Goal: Task Accomplishment & Management: Manage account settings

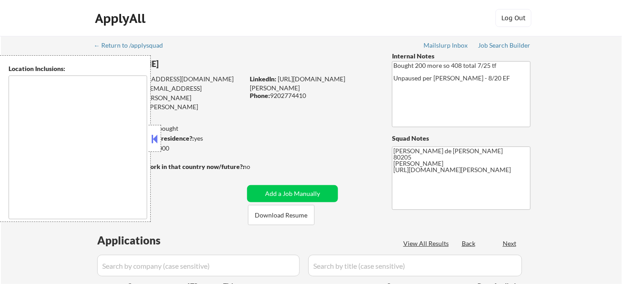
type textarea "[GEOGRAPHIC_DATA], [GEOGRAPHIC_DATA] [GEOGRAPHIC_DATA], [GEOGRAPHIC_DATA], [GEO…"
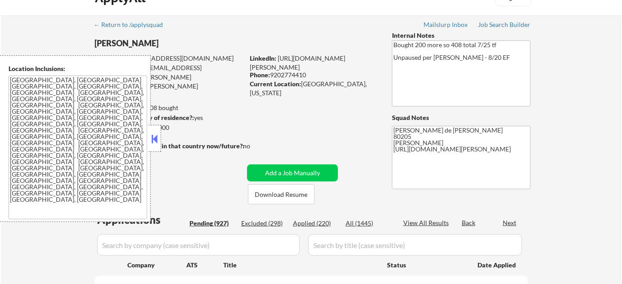
scroll to position [40, 0]
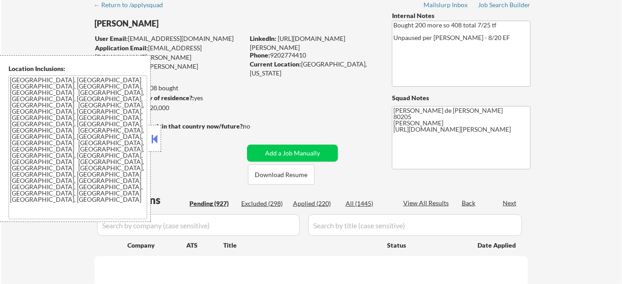
click at [105, 126] on textarea "[GEOGRAPHIC_DATA], [GEOGRAPHIC_DATA] [GEOGRAPHIC_DATA], [GEOGRAPHIC_DATA], [GEO…" at bounding box center [78, 148] width 139 height 144
click at [92, 115] on textarea "[GEOGRAPHIC_DATA], [GEOGRAPHIC_DATA] [GEOGRAPHIC_DATA], [GEOGRAPHIC_DATA], [GEO…" at bounding box center [78, 148] width 139 height 144
select select ""pending""
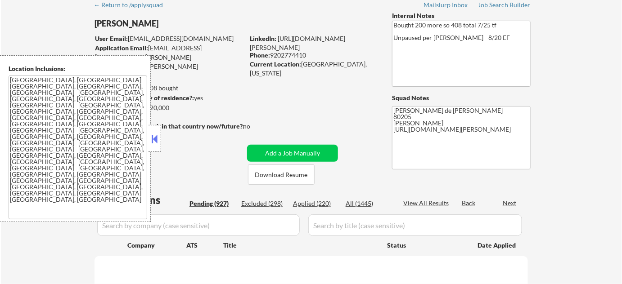
select select ""pending""
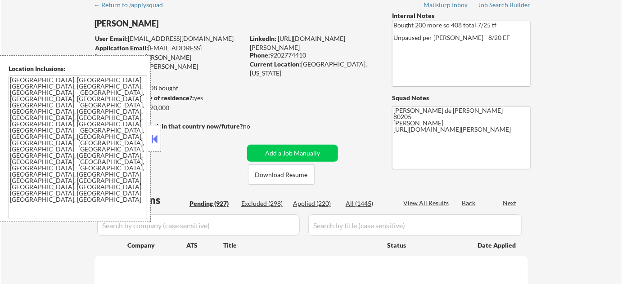
select select ""pending""
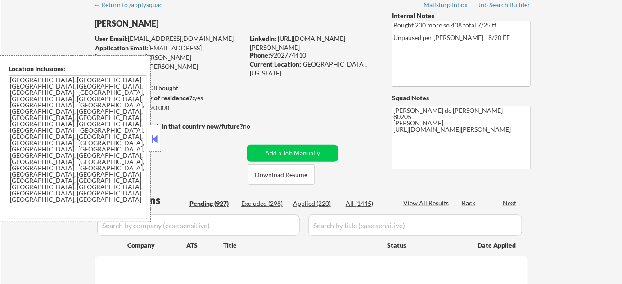
select select ""pending""
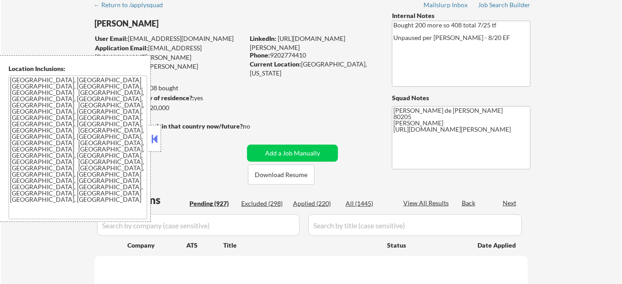
select select ""pending""
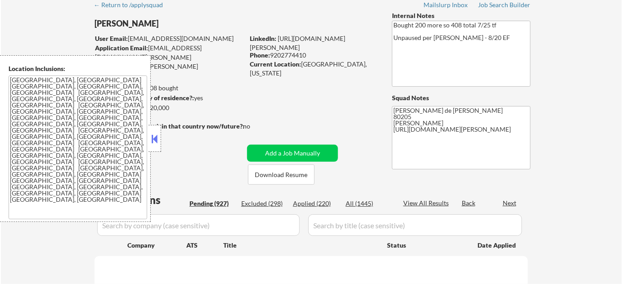
select select ""pending""
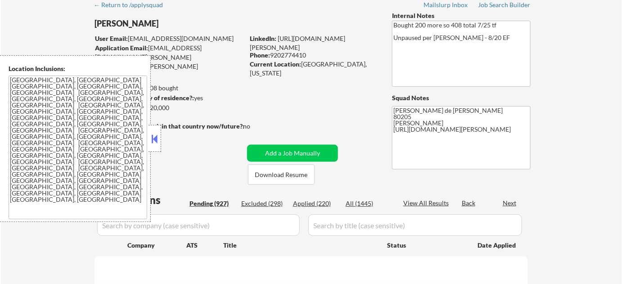
select select ""pending""
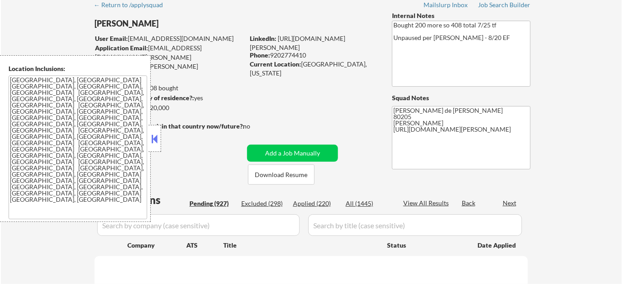
select select ""pending""
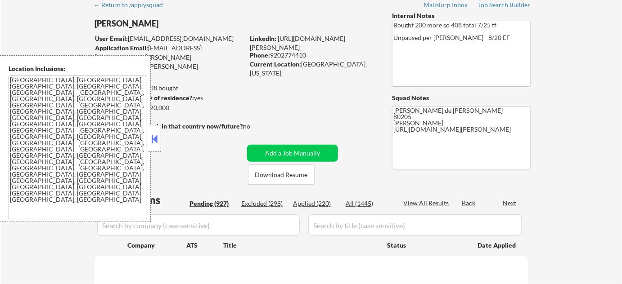
select select ""pending""
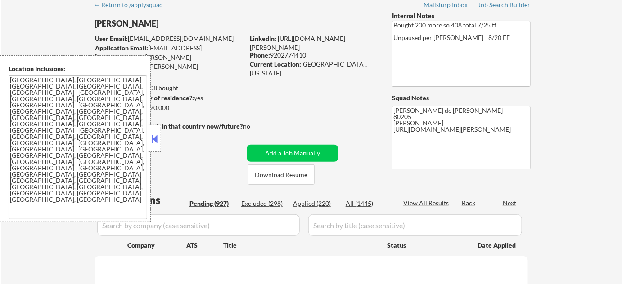
select select ""pending""
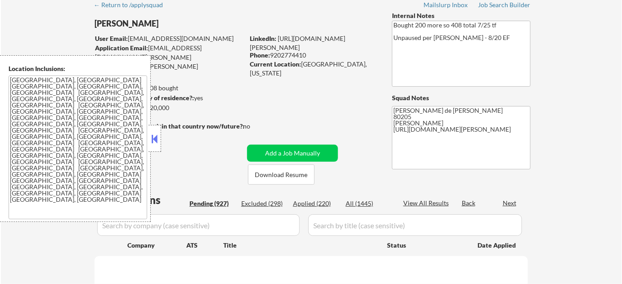
select select ""pending""
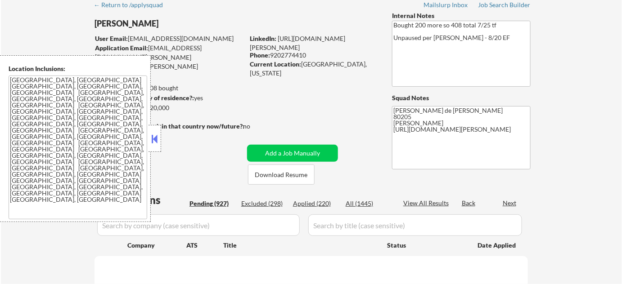
select select ""pending""
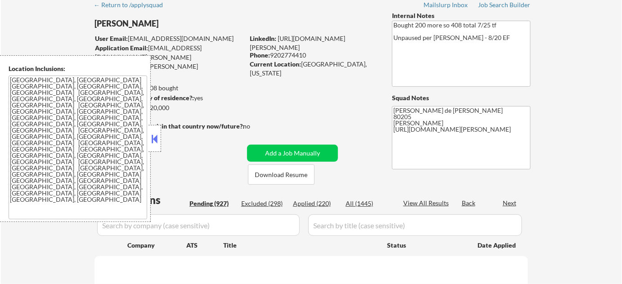
select select ""pending""
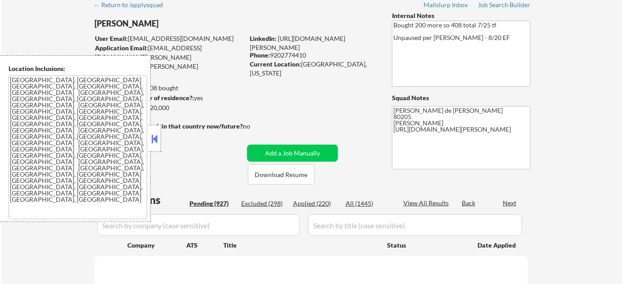
select select ""pending""
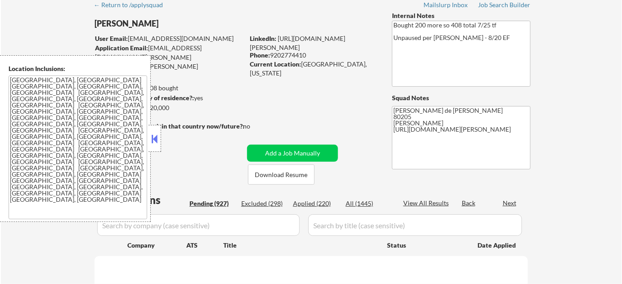
select select ""pending""
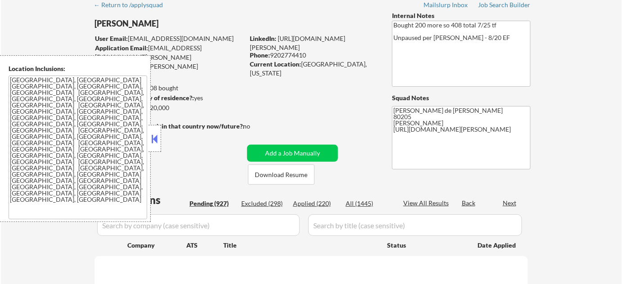
select select ""pending""
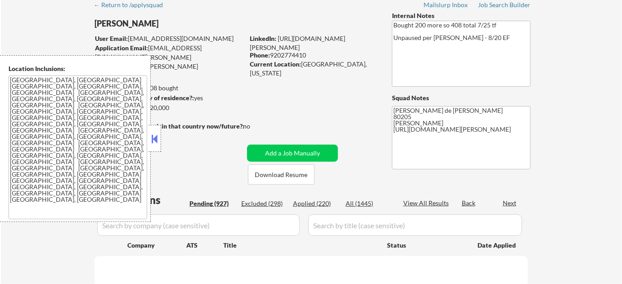
select select ""pending""
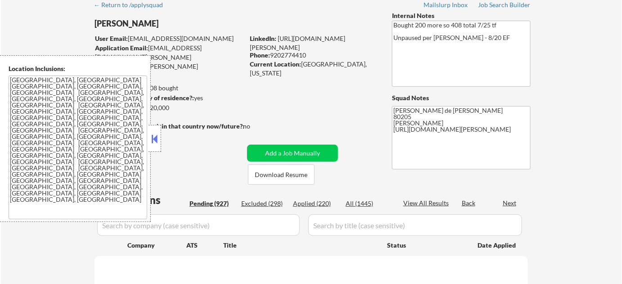
select select ""pending""
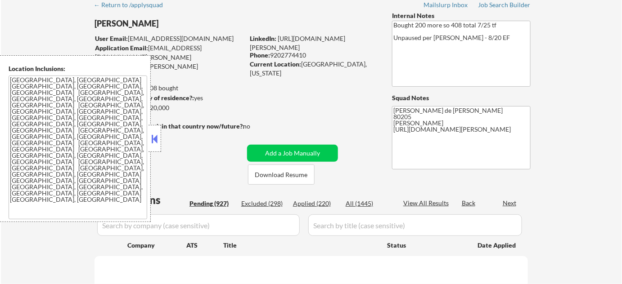
select select ""pending""
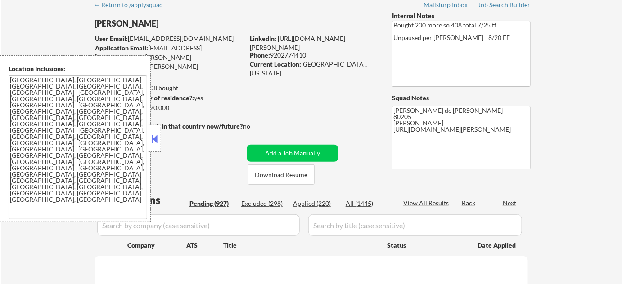
select select ""pending""
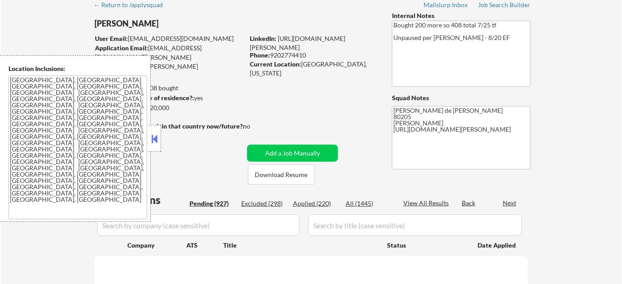
select select ""pending""
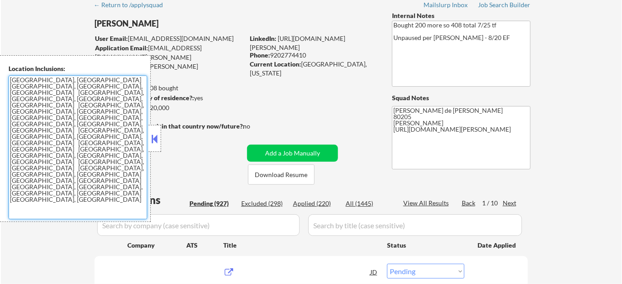
scroll to position [0, 0]
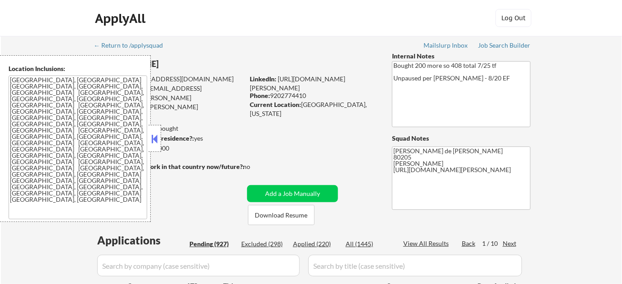
click at [154, 139] on button at bounding box center [155, 138] width 10 height 13
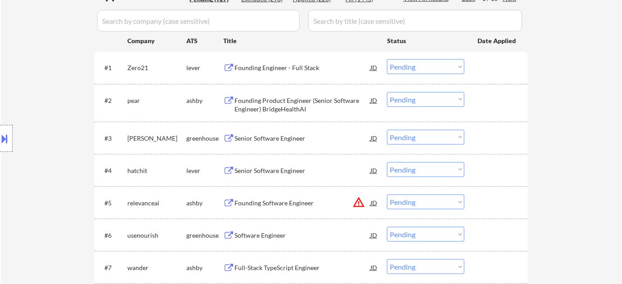
scroll to position [286, 0]
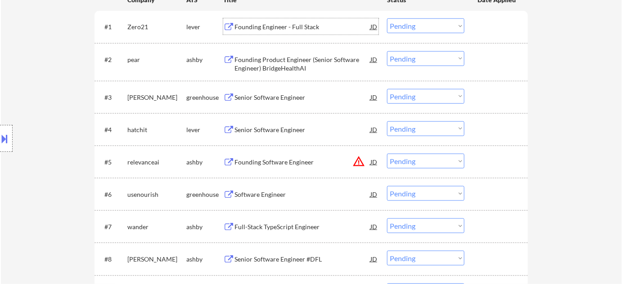
click at [275, 28] on div "Founding Engineer - Full Stack" at bounding box center [302, 26] width 136 height 9
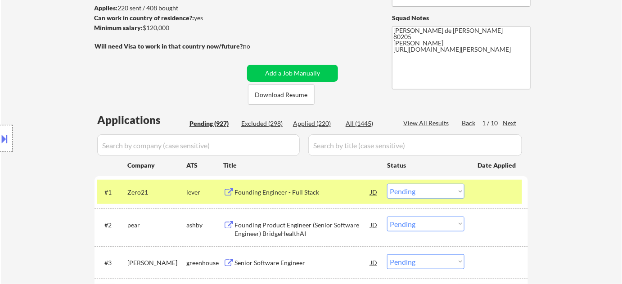
scroll to position [122, 0]
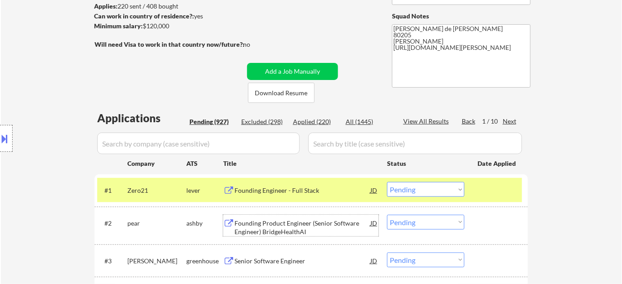
click at [290, 231] on div "Founding Product Engineer (Senior Software Engineer) BridgeHealthAI" at bounding box center [302, 228] width 136 height 18
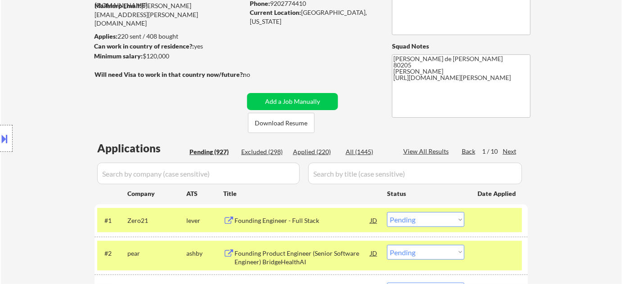
scroll to position [163, 0]
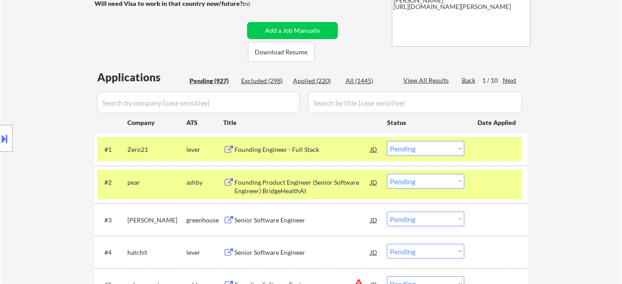
click at [419, 183] on select "Choose an option... Pending Applied Excluded (Questions) Excluded (Expired) Exc…" at bounding box center [425, 181] width 77 height 15
click at [387, 174] on select "Choose an option... Pending Applied Excluded (Questions) Excluded (Expired) Exc…" at bounding box center [425, 181] width 77 height 15
select select ""pending""
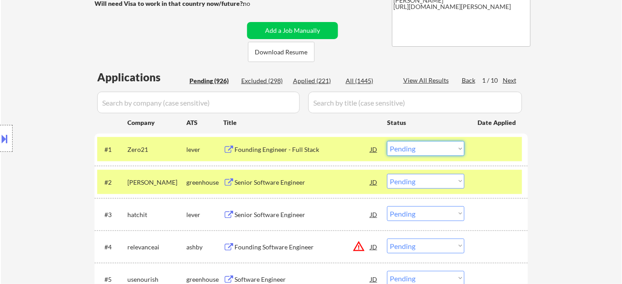
drag, startPoint x: 404, startPoint y: 149, endPoint x: 405, endPoint y: 154, distance: 5.1
click at [404, 149] on select "Choose an option... Pending Applied Excluded (Questions) Excluded (Expired) Exc…" at bounding box center [425, 148] width 77 height 15
click at [387, 141] on select "Choose an option... Pending Applied Excluded (Questions) Excluded (Expired) Exc…" at bounding box center [425, 148] width 77 height 15
click at [291, 185] on div "Senior Software Engineer" at bounding box center [302, 182] width 136 height 9
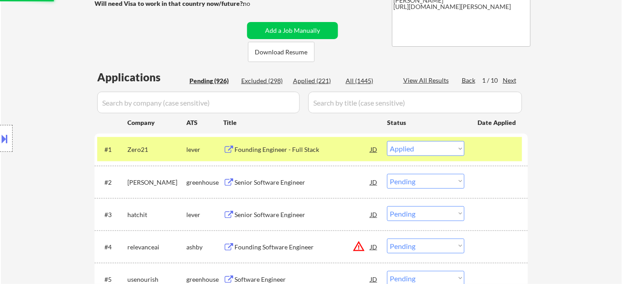
select select ""pending""
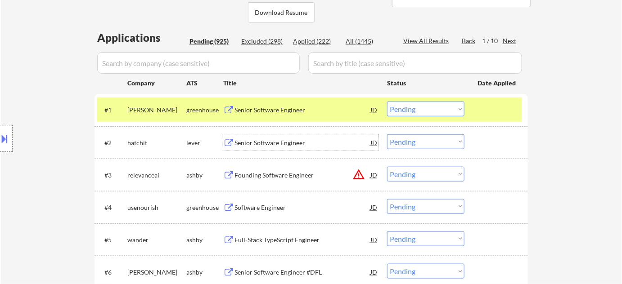
scroll to position [204, 0]
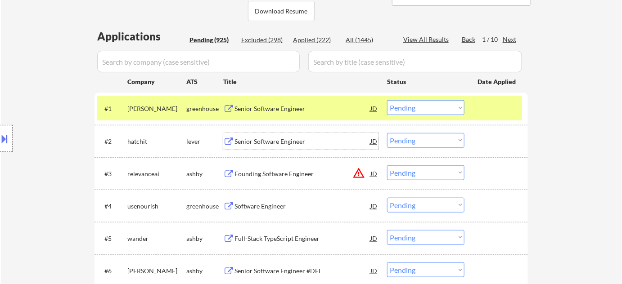
click at [276, 140] on div "Senior Software Engineer" at bounding box center [302, 141] width 136 height 9
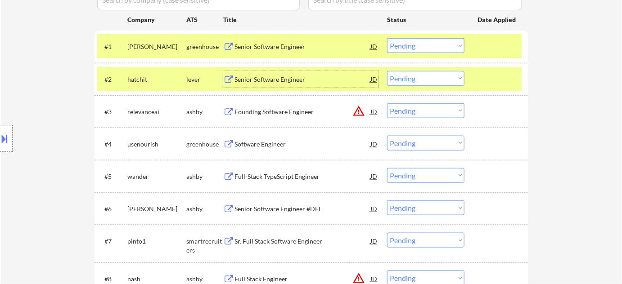
scroll to position [286, 0]
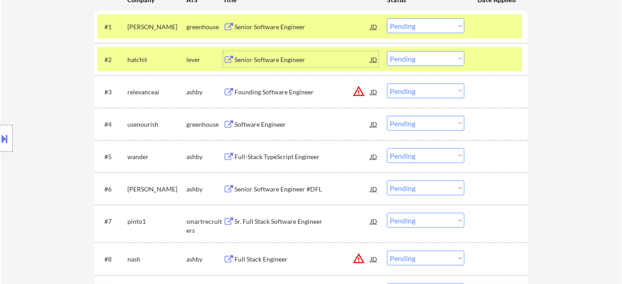
click at [256, 124] on div "Software Engineer" at bounding box center [302, 124] width 136 height 9
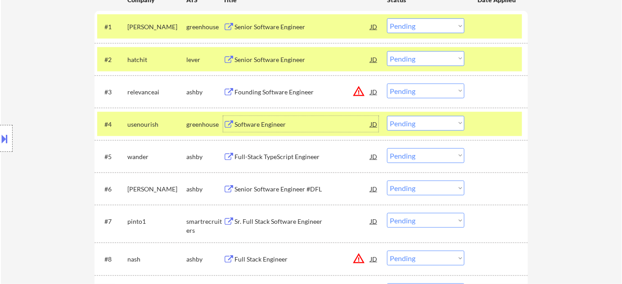
click at [412, 124] on select "Choose an option... Pending Applied Excluded (Questions) Excluded (Expired) Exc…" at bounding box center [425, 123] width 77 height 15
click at [387, 116] on select "Choose an option... Pending Applied Excluded (Questions) Excluded (Expired) Exc…" at bounding box center [425, 123] width 77 height 15
select select ""pending""
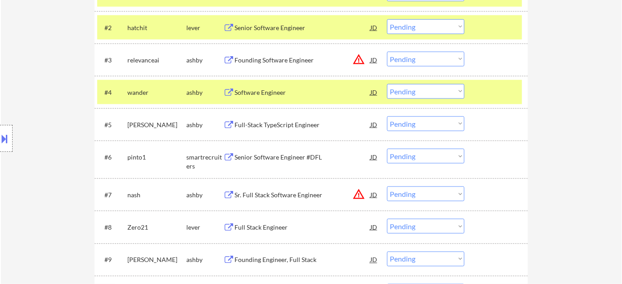
scroll to position [327, 0]
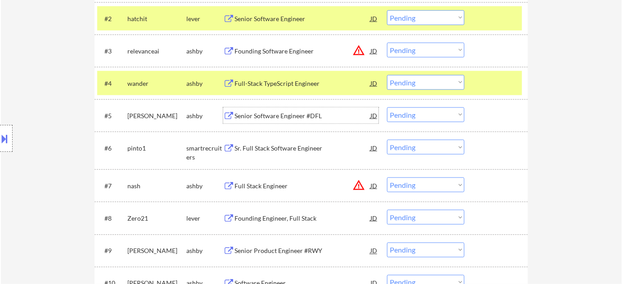
click at [299, 117] on div "Senior Software Engineer #DFL" at bounding box center [302, 116] width 136 height 9
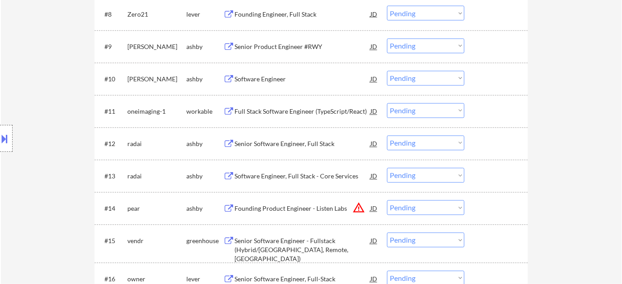
scroll to position [531, 0]
click at [304, 139] on div "Senior Software Engineer, Full Stack" at bounding box center [302, 144] width 136 height 16
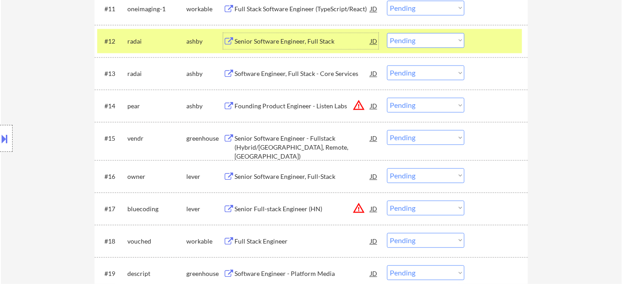
scroll to position [654, 0]
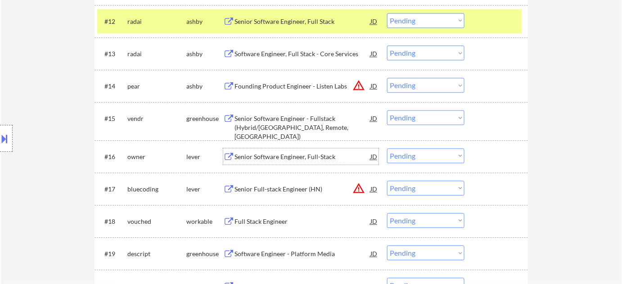
click at [296, 156] on div "Senior Software Engineer, Full-Stack" at bounding box center [302, 156] width 136 height 9
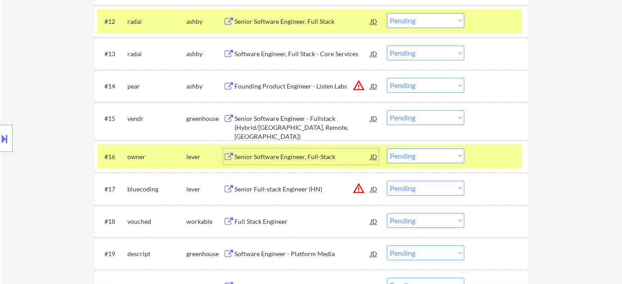
click at [398, 156] on select "Choose an option... Pending Applied Excluded (Questions) Excluded (Expired) Exc…" at bounding box center [425, 155] width 77 height 15
click at [387, 148] on select "Choose an option... Pending Applied Excluded (Questions) Excluded (Expired) Exc…" at bounding box center [425, 155] width 77 height 15
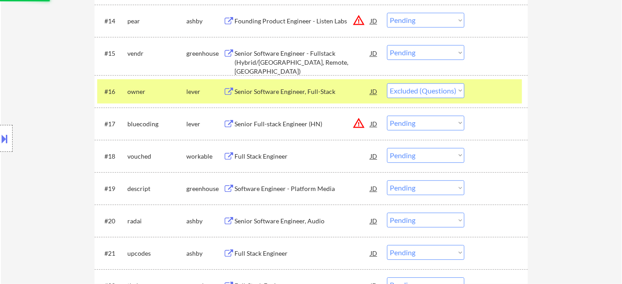
scroll to position [736, 0]
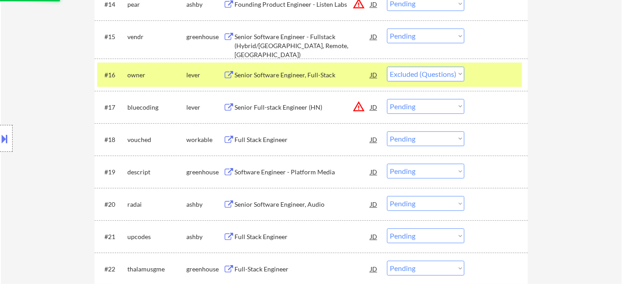
click at [260, 141] on div "Full Stack Engineer" at bounding box center [302, 139] width 136 height 9
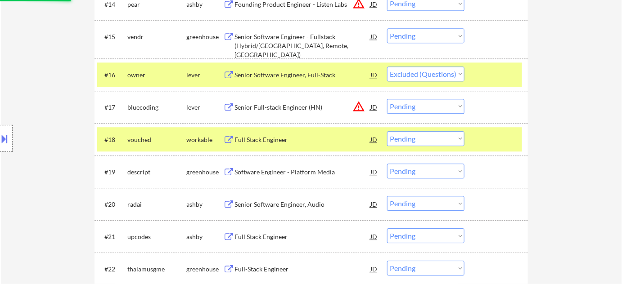
select select ""pending""
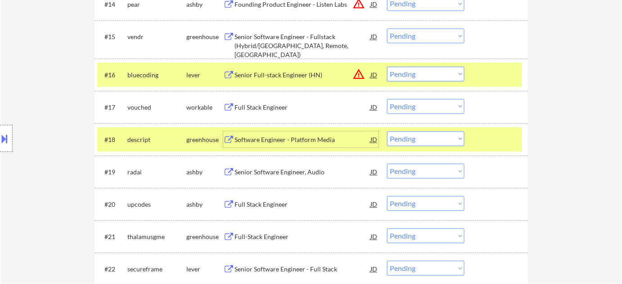
click at [430, 100] on select "Choose an option... Pending Applied Excluded (Questions) Excluded (Expired) Exc…" at bounding box center [425, 106] width 77 height 15
click at [387, 99] on select "Choose an option... Pending Applied Excluded (Questions) Excluded (Expired) Exc…" at bounding box center [425, 106] width 77 height 15
select select ""pending""
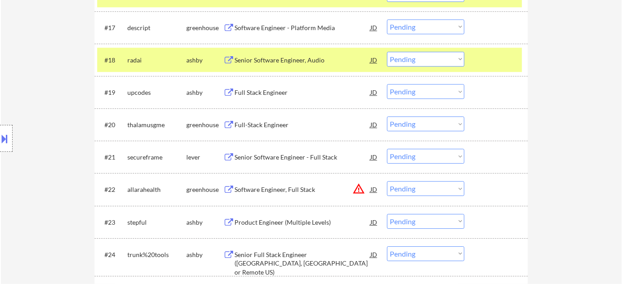
scroll to position [818, 0]
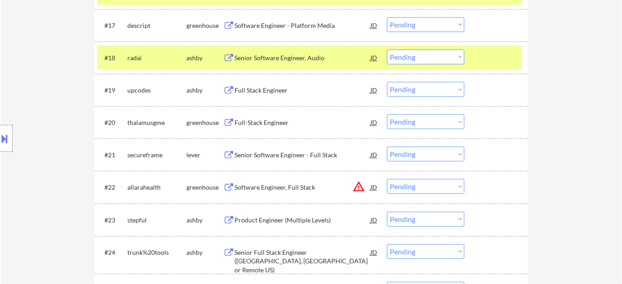
click at [263, 156] on div "Senior Software Engineer - Full Stack" at bounding box center [302, 155] width 136 height 9
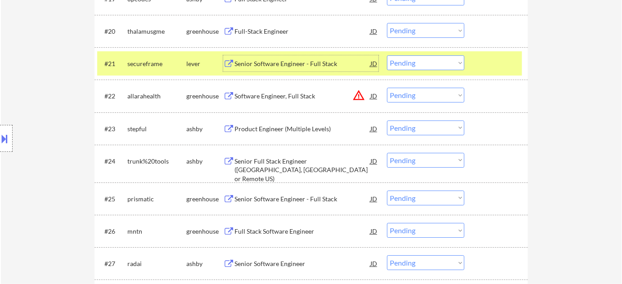
scroll to position [940, 0]
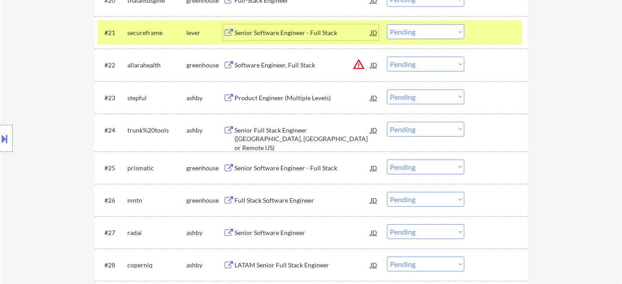
click at [254, 170] on div "Senior Software Engineer - Full Stack" at bounding box center [302, 168] width 136 height 9
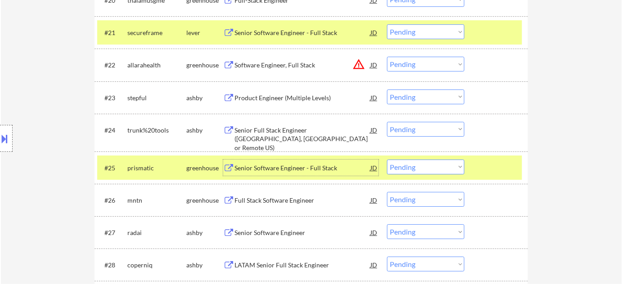
scroll to position [981, 0]
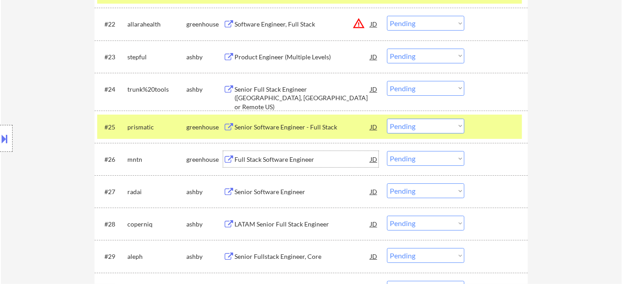
click at [277, 160] on div "Full Stack Software Engineer" at bounding box center [302, 159] width 136 height 9
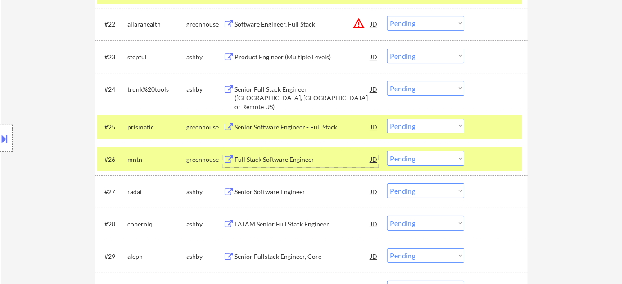
click at [396, 158] on select "Choose an option... Pending Applied Excluded (Questions) Excluded (Expired) Exc…" at bounding box center [425, 158] width 77 height 15
click at [387, 151] on select "Choose an option... Pending Applied Excluded (Questions) Excluded (Expired) Exc…" at bounding box center [425, 158] width 77 height 15
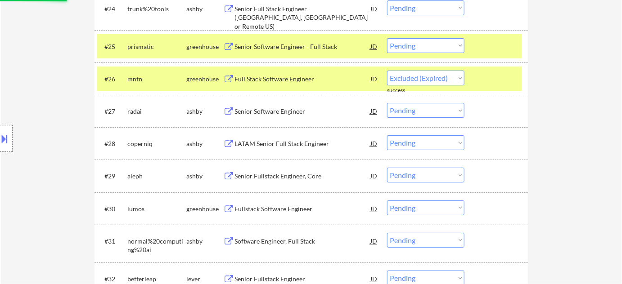
scroll to position [1063, 0]
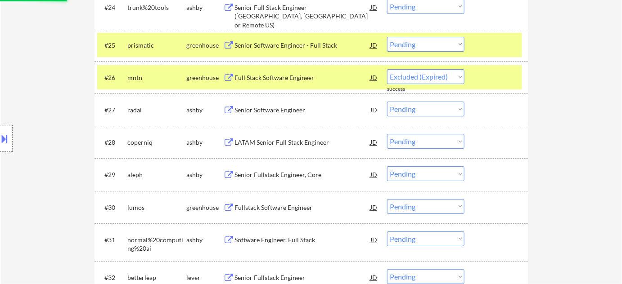
select select ""pending""
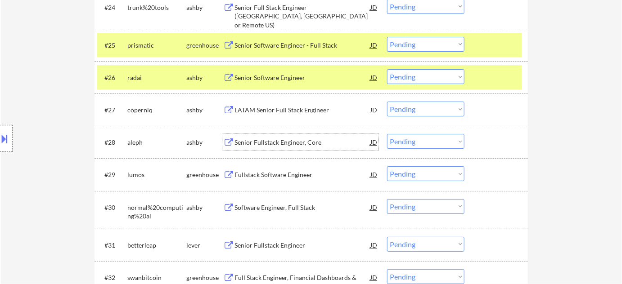
click at [283, 145] on div "Senior Fullstack Engineer, Core" at bounding box center [302, 142] width 136 height 9
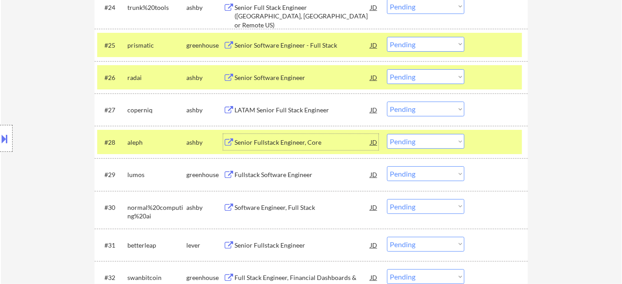
click at [442, 138] on select "Choose an option... Pending Applied Excluded (Questions) Excluded (Expired) Exc…" at bounding box center [425, 141] width 77 height 15
click at [387, 134] on select "Choose an option... Pending Applied Excluded (Questions) Excluded (Expired) Exc…" at bounding box center [425, 141] width 77 height 15
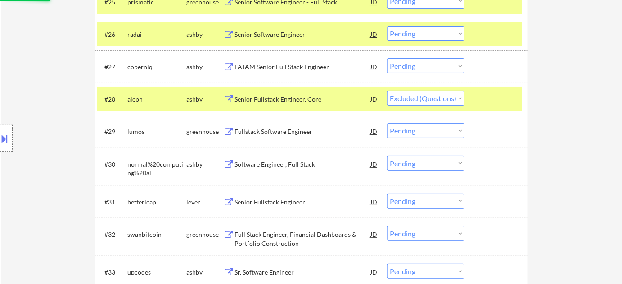
scroll to position [1145, 0]
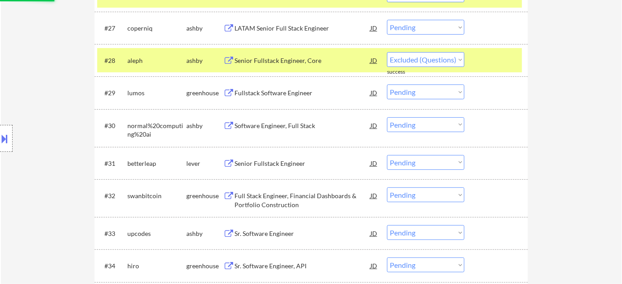
click at [296, 92] on div "Fullstack Software Engineer" at bounding box center [302, 93] width 136 height 9
select select ""pending""
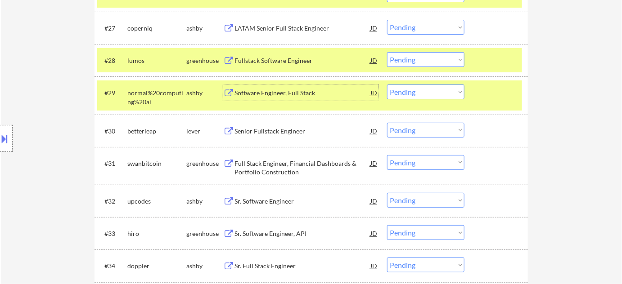
click at [429, 90] on select "Choose an option... Pending Applied Excluded (Questions) Excluded (Expired) Exc…" at bounding box center [425, 92] width 77 height 15
click at [387, 85] on select "Choose an option... Pending Applied Excluded (Questions) Excluded (Expired) Exc…" at bounding box center [425, 92] width 77 height 15
select select ""pending""
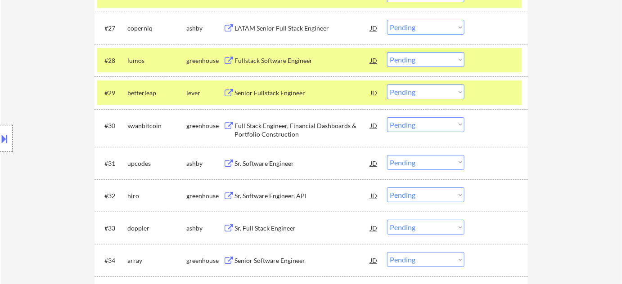
click at [282, 62] on div "Fullstack Software Engineer" at bounding box center [302, 60] width 136 height 9
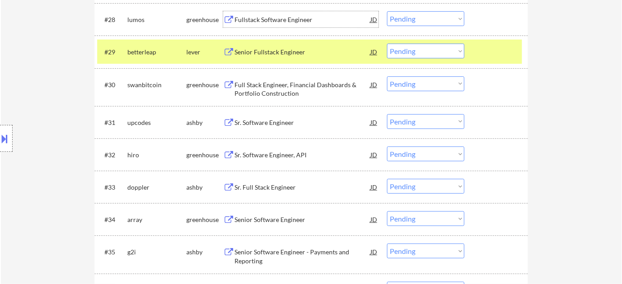
scroll to position [1227, 0]
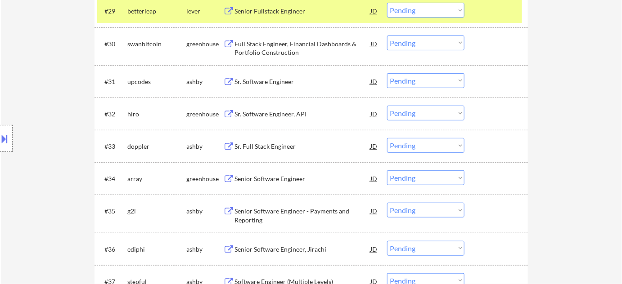
click at [287, 117] on div "Sr. Software Engineer, API" at bounding box center [302, 114] width 136 height 9
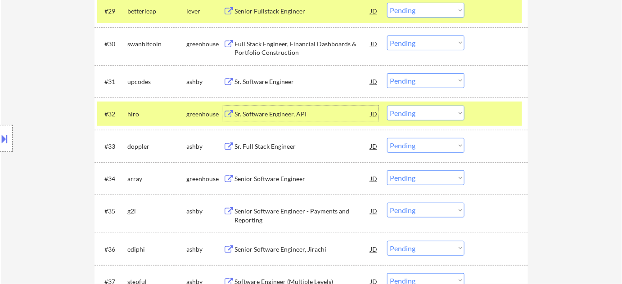
click at [422, 112] on select "Choose an option... Pending Applied Excluded (Questions) Excluded (Expired) Exc…" at bounding box center [425, 113] width 77 height 15
click at [387, 106] on select "Choose an option... Pending Applied Excluded (Questions) Excluded (Expired) Exc…" at bounding box center [425, 113] width 77 height 15
click at [271, 147] on div "Sr. Full Stack Engineer" at bounding box center [302, 146] width 136 height 9
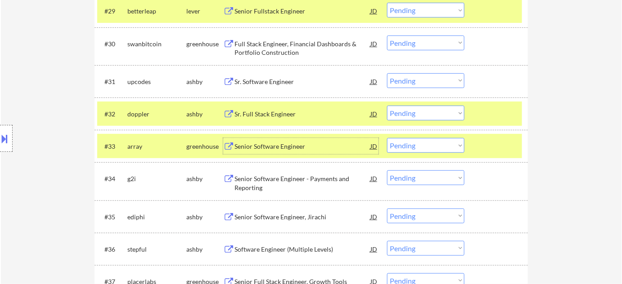
click at [450, 114] on select "Choose an option... Pending Applied Excluded (Questions) Excluded (Expired) Exc…" at bounding box center [425, 113] width 77 height 15
click at [387, 106] on select "Choose an option... Pending Applied Excluded (Questions) Excluded (Expired) Exc…" at bounding box center [425, 113] width 77 height 15
click at [285, 149] on div "Senior Software Engineer" at bounding box center [302, 146] width 136 height 9
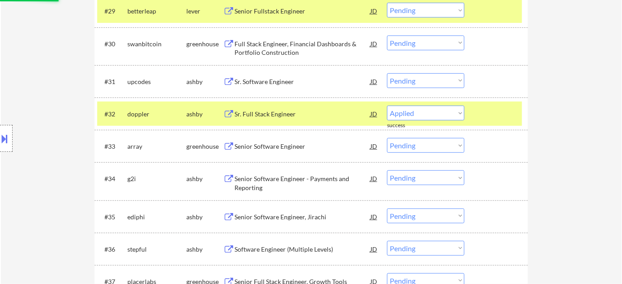
select select ""pending""
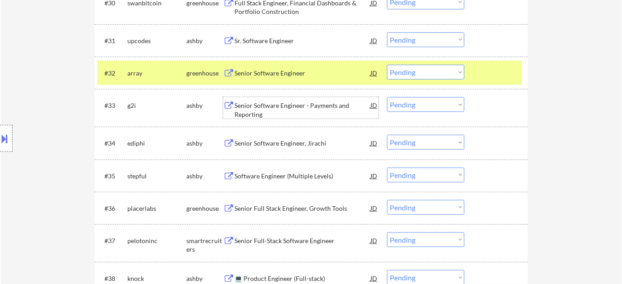
scroll to position [1309, 0]
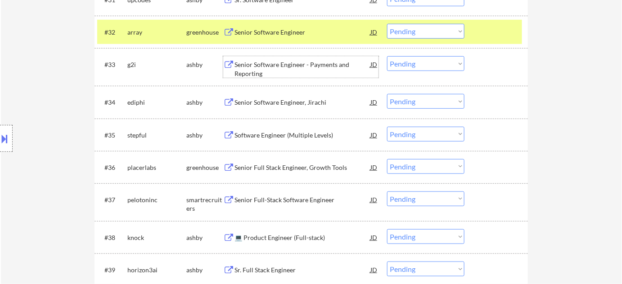
click at [291, 136] on div "Software Engineer (Multiple Levels)" at bounding box center [302, 135] width 136 height 9
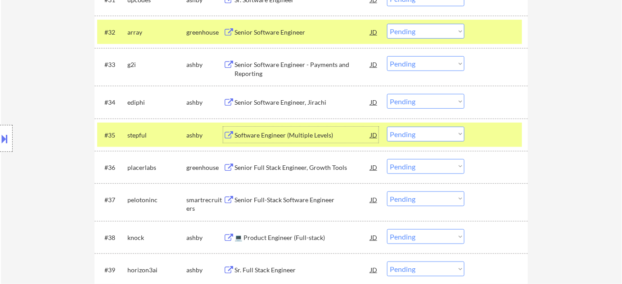
click at [411, 134] on select "Choose an option... Pending Applied Excluded (Questions) Excluded (Expired) Exc…" at bounding box center [425, 134] width 77 height 15
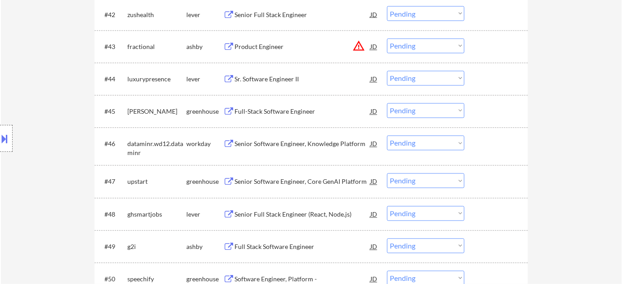
scroll to position [1680, 0]
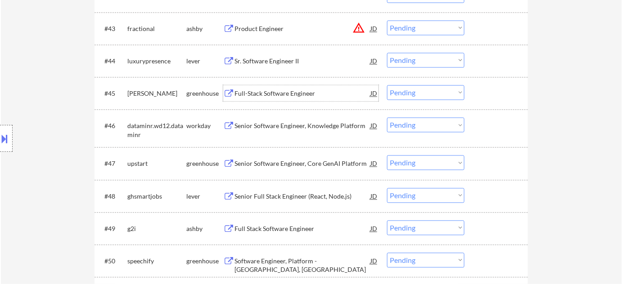
click at [282, 98] on div "Full-Stack Software Engineer" at bounding box center [302, 94] width 136 height 9
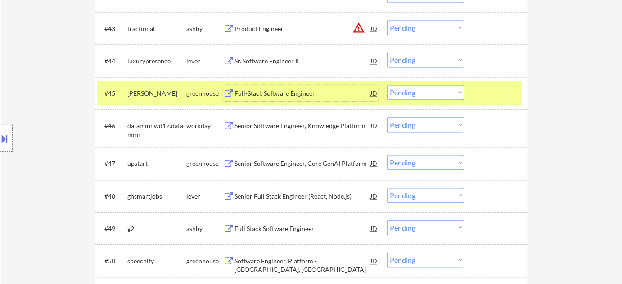
click at [406, 99] on select "Choose an option... Pending Applied Excluded (Questions) Excluded (Expired) Exc…" at bounding box center [425, 92] width 77 height 15
click at [387, 85] on select "Choose an option... Pending Applied Excluded (Questions) Excluded (Expired) Exc…" at bounding box center [425, 92] width 77 height 15
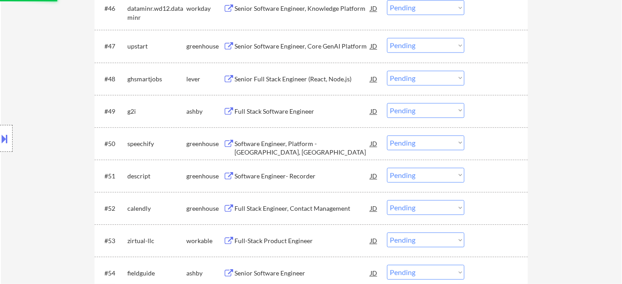
scroll to position [1802, 0]
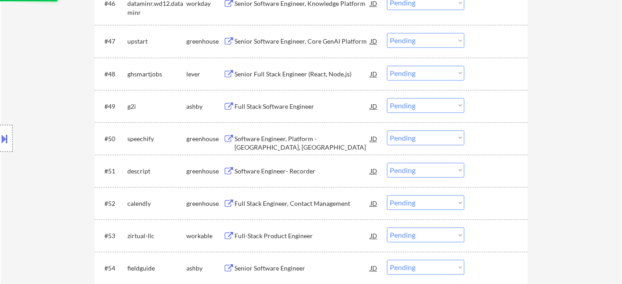
select select ""pending""
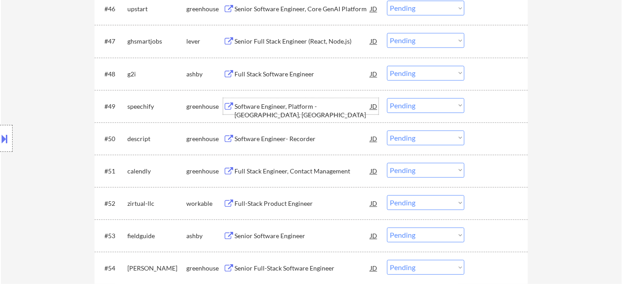
click at [287, 108] on div "Software Engineer, Platform - [GEOGRAPHIC_DATA], [GEOGRAPHIC_DATA]" at bounding box center [302, 111] width 136 height 18
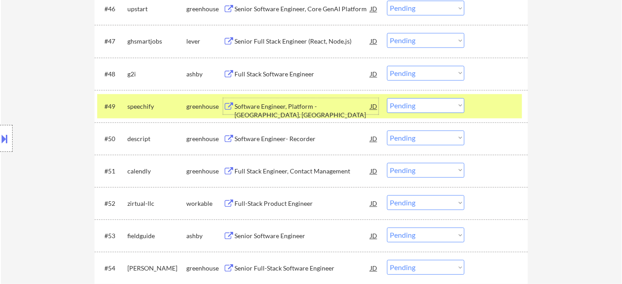
click at [463, 105] on select "Choose an option... Pending Applied Excluded (Questions) Excluded (Expired) Exc…" at bounding box center [425, 105] width 77 height 15
click at [387, 98] on select "Choose an option... Pending Applied Excluded (Questions) Excluded (Expired) Exc…" at bounding box center [425, 105] width 77 height 15
select select ""pending""
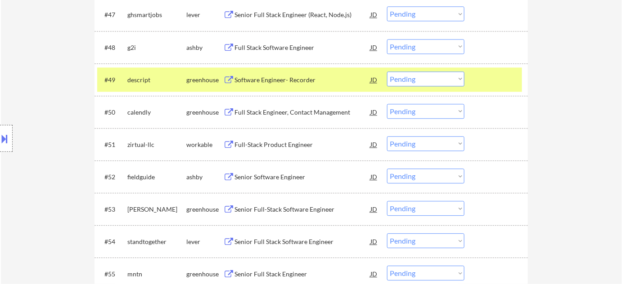
scroll to position [1843, 0]
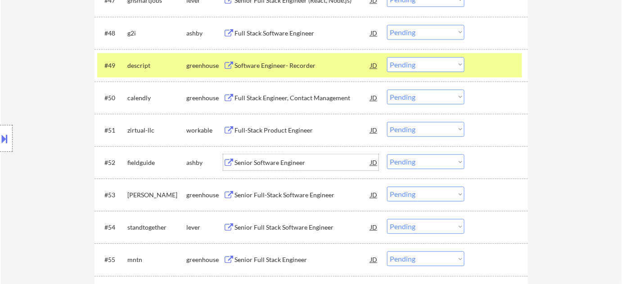
click at [289, 158] on div "Senior Software Engineer" at bounding box center [302, 162] width 136 height 9
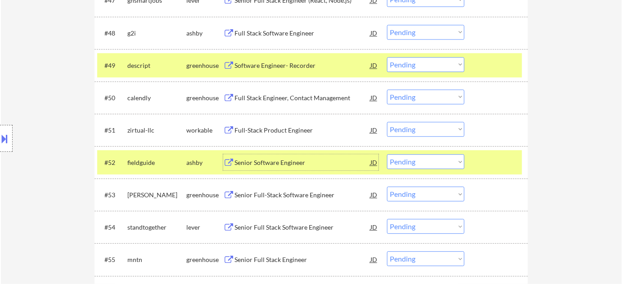
click at [421, 165] on select "Choose an option... Pending Applied Excluded (Questions) Excluded (Expired) Exc…" at bounding box center [425, 161] width 77 height 15
click at [387, 154] on select "Choose an option... Pending Applied Excluded (Questions) Excluded (Expired) Exc…" at bounding box center [425, 161] width 77 height 15
select select ""pending""
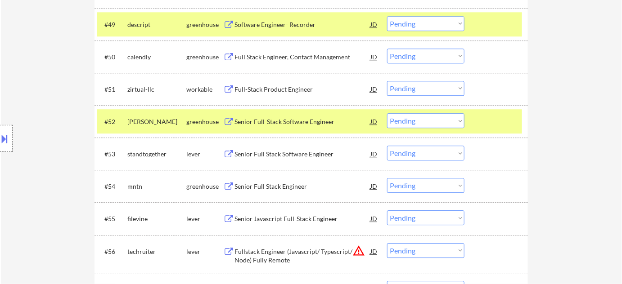
scroll to position [1925, 0]
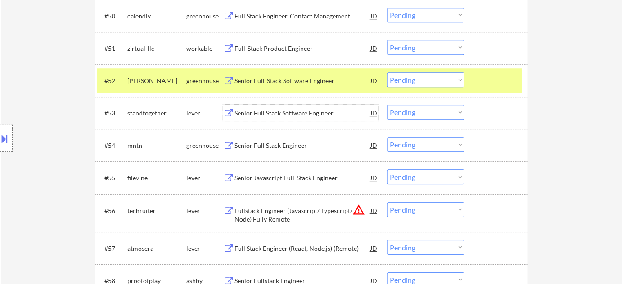
click at [316, 116] on div "Senior Full Stack Software Engineer" at bounding box center [302, 113] width 136 height 9
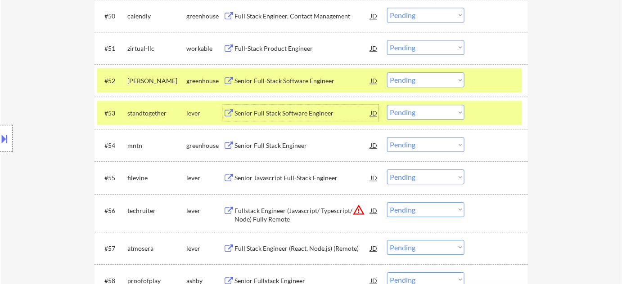
click at [430, 114] on select "Choose an option... Pending Applied Excluded (Questions) Excluded (Expired) Exc…" at bounding box center [425, 112] width 77 height 15
click at [387, 105] on select "Choose an option... Pending Applied Excluded (Questions) Excluded (Expired) Exc…" at bounding box center [425, 112] width 77 height 15
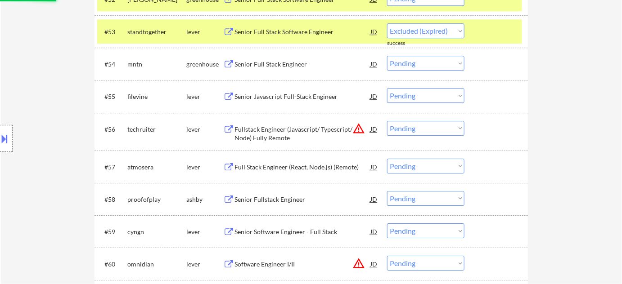
scroll to position [2007, 0]
select select ""pending""
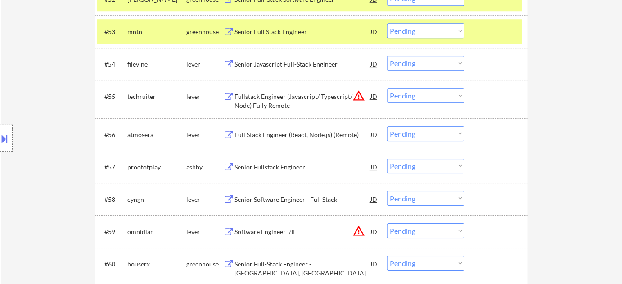
click at [285, 166] on div "Senior Fullstack Engineer" at bounding box center [302, 167] width 136 height 9
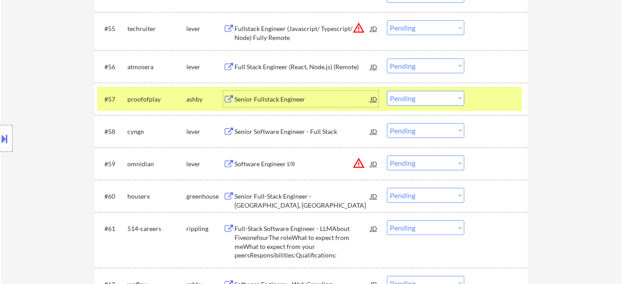
scroll to position [2089, 0]
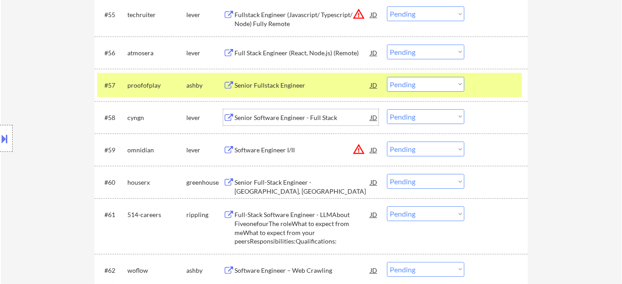
click at [266, 117] on div "Senior Software Engineer - Full Stack" at bounding box center [302, 117] width 136 height 9
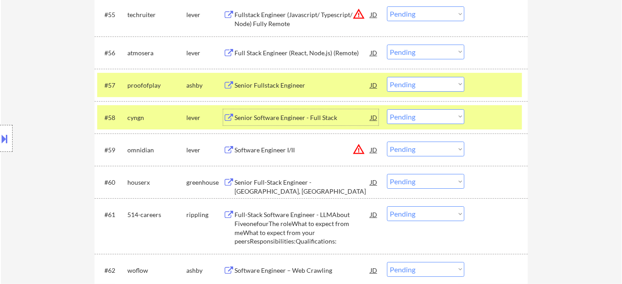
click at [413, 121] on select "Choose an option... Pending Applied Excluded (Questions) Excluded (Expired) Exc…" at bounding box center [425, 116] width 77 height 15
click at [387, 109] on select "Choose an option... Pending Applied Excluded (Questions) Excluded (Expired) Exc…" at bounding box center [425, 116] width 77 height 15
select select ""pending""
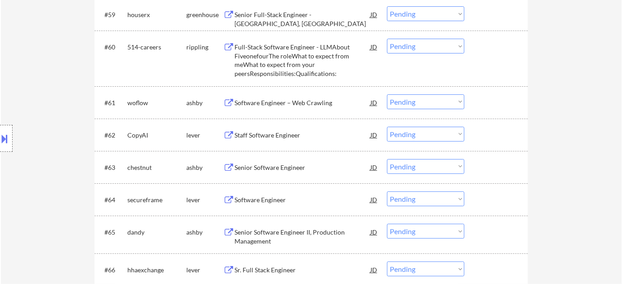
scroll to position [2252, 0]
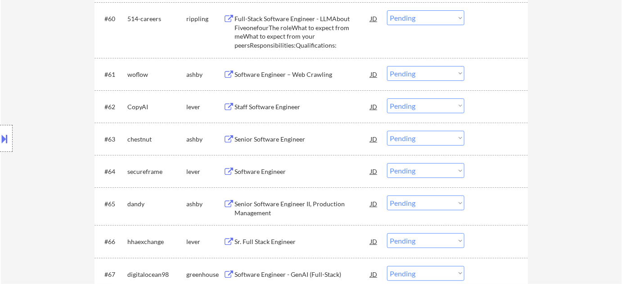
click at [270, 135] on div "Senior Software Engineer" at bounding box center [302, 139] width 136 height 9
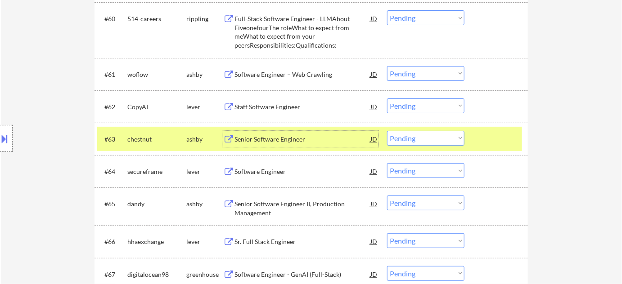
drag, startPoint x: 409, startPoint y: 137, endPoint x: 413, endPoint y: 144, distance: 8.9
click at [409, 137] on select "Choose an option... Pending Applied Excluded (Questions) Excluded (Expired) Exc…" at bounding box center [425, 138] width 77 height 15
click at [387, 131] on select "Choose an option... Pending Applied Excluded (Questions) Excluded (Expired) Exc…" at bounding box center [425, 138] width 77 height 15
select select ""pending""
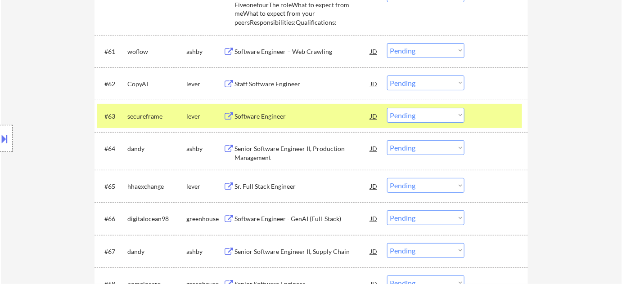
scroll to position [2293, 0]
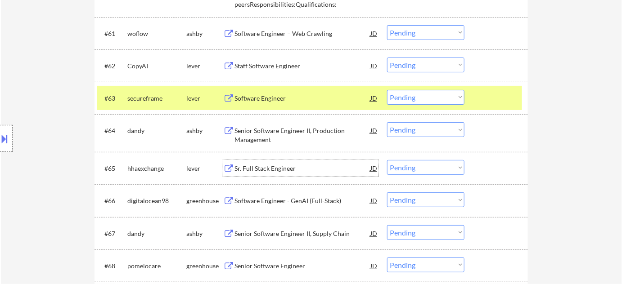
click at [276, 166] on div "Sr. Full Stack Engineer" at bounding box center [302, 168] width 136 height 9
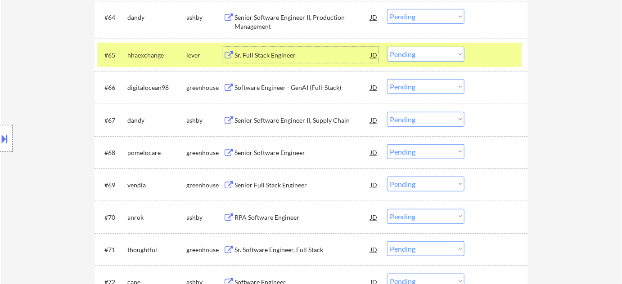
scroll to position [2416, 0]
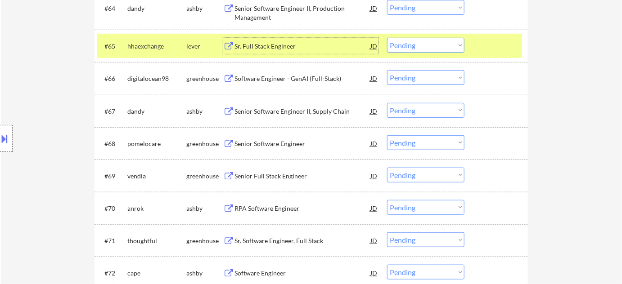
click at [288, 75] on div "Software Engineer - GenAI (Full-Stack)" at bounding box center [302, 78] width 136 height 9
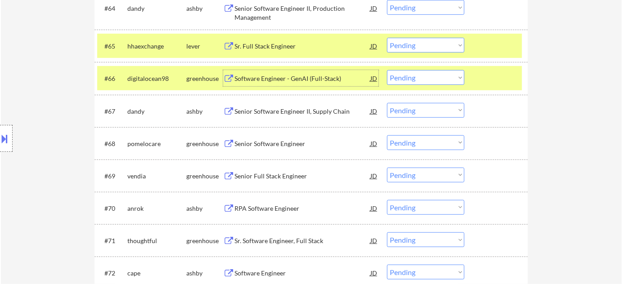
click at [285, 176] on div "Senior Full Stack Engineer" at bounding box center [302, 176] width 136 height 9
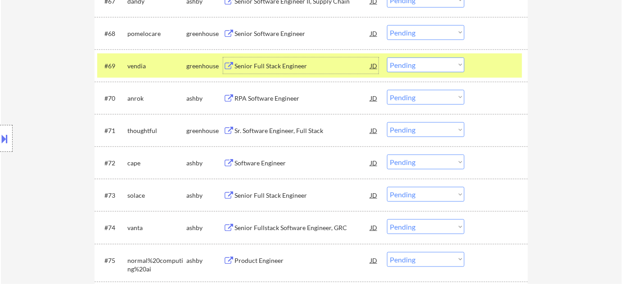
scroll to position [2538, 0]
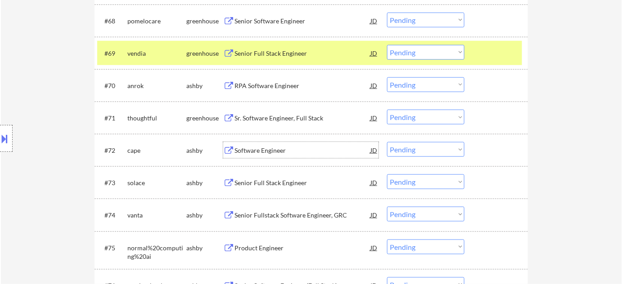
click at [269, 149] on div "Software Engineer" at bounding box center [302, 150] width 136 height 9
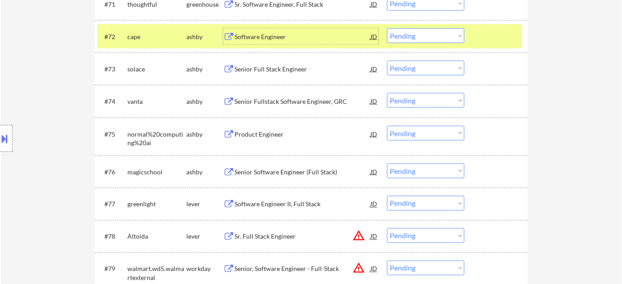
scroll to position [2661, 0]
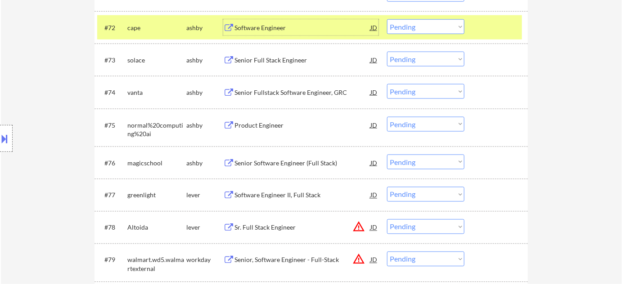
click at [280, 191] on div "Software Engineer II, Full Stack" at bounding box center [302, 195] width 136 height 9
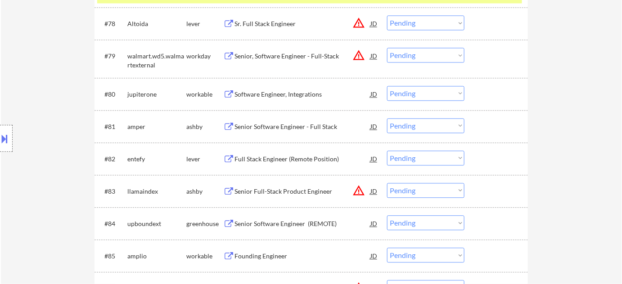
scroll to position [2865, 0]
click at [295, 127] on div "Senior Software Engineer - Full Stack" at bounding box center [302, 126] width 136 height 9
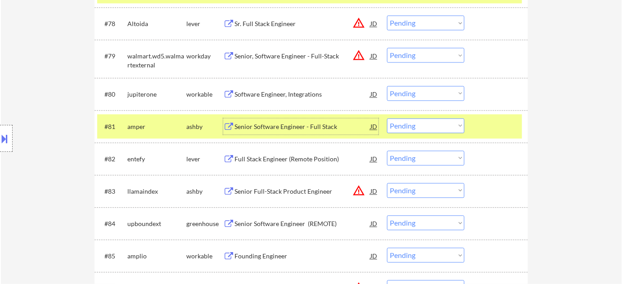
click at [419, 123] on select "Choose an option... Pending Applied Excluded (Questions) Excluded (Expired) Exc…" at bounding box center [425, 125] width 77 height 15
click at [387, 118] on select "Choose an option... Pending Applied Excluded (Questions) Excluded (Expired) Exc…" at bounding box center [425, 125] width 77 height 15
click at [289, 160] on div "Full Stack Engineer (Remote Position)" at bounding box center [302, 159] width 136 height 9
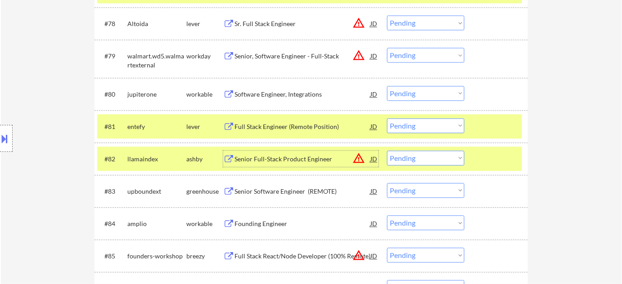
click at [419, 124] on select "Choose an option... Pending Applied Excluded (Questions) Excluded (Expired) Exc…" at bounding box center [425, 125] width 77 height 15
click at [387, 118] on select "Choose an option... Pending Applied Excluded (Questions) Excluded (Expired) Exc…" at bounding box center [425, 125] width 77 height 15
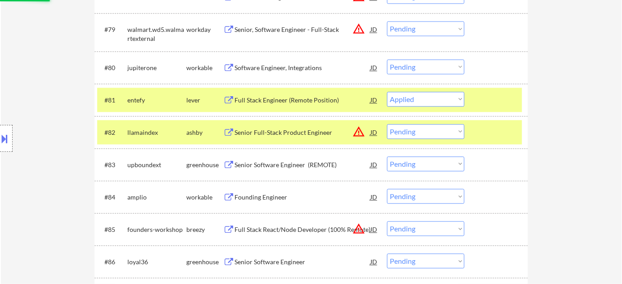
scroll to position [2947, 0]
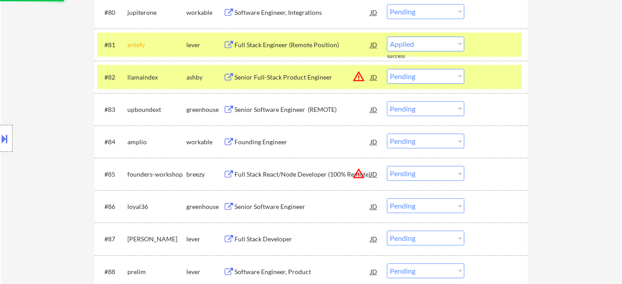
select select ""pending""
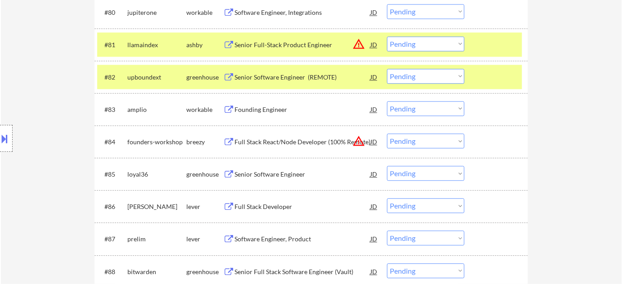
click at [297, 79] on div "Senior Software Engineer (REMOTE)" at bounding box center [302, 77] width 136 height 9
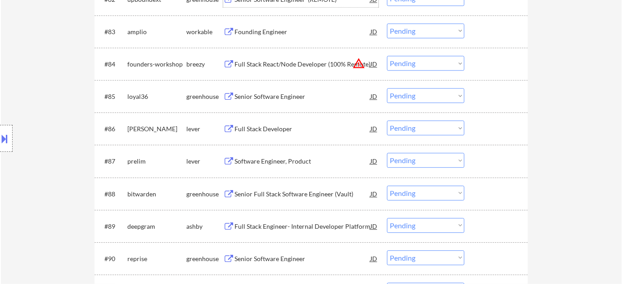
scroll to position [3029, 0]
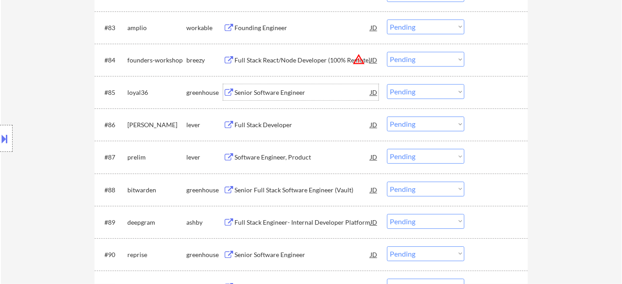
click at [268, 94] on div "Senior Software Engineer" at bounding box center [302, 92] width 136 height 9
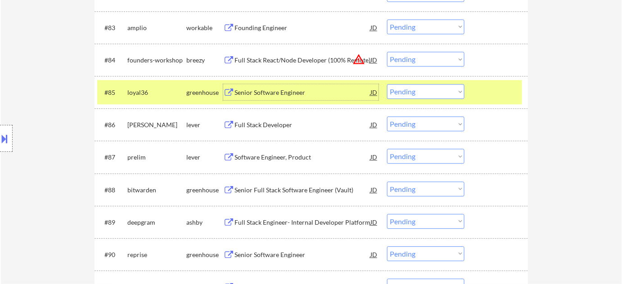
click at [420, 96] on select "Choose an option... Pending Applied Excluded (Questions) Excluded (Expired) Exc…" at bounding box center [425, 91] width 77 height 15
click at [387, 84] on select "Choose an option... Pending Applied Excluded (Questions) Excluded (Expired) Exc…" at bounding box center [425, 91] width 77 height 15
click at [282, 126] on div "Full Stack Developer" at bounding box center [302, 125] width 136 height 9
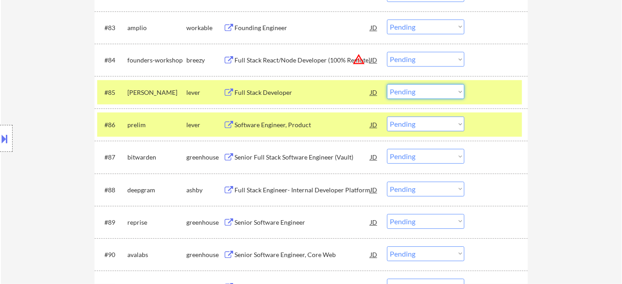
click at [428, 95] on select "Choose an option... Pending Applied Excluded (Questions) Excluded (Expired) Exc…" at bounding box center [425, 91] width 77 height 15
click at [387, 84] on select "Choose an option... Pending Applied Excluded (Questions) Excluded (Expired) Exc…" at bounding box center [425, 91] width 77 height 15
select select ""pending""
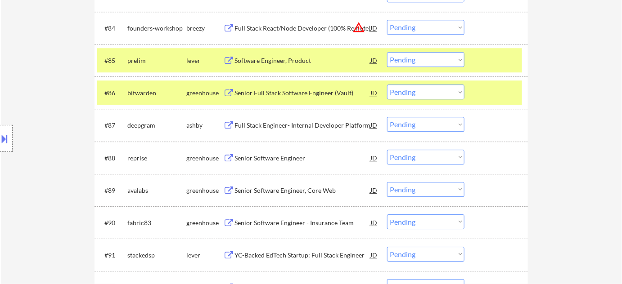
scroll to position [3070, 0]
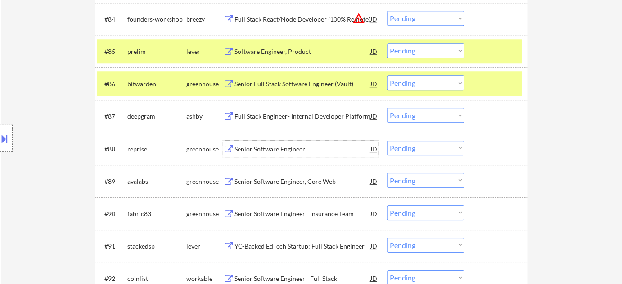
click at [286, 149] on div "Senior Software Engineer" at bounding box center [302, 149] width 136 height 9
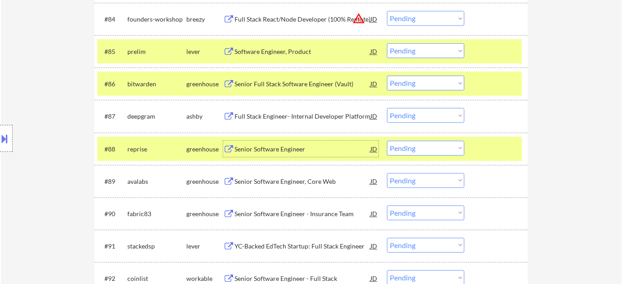
drag, startPoint x: 392, startPoint y: 149, endPoint x: 404, endPoint y: 153, distance: 12.8
click at [392, 149] on select "Choose an option... Pending Applied Excluded (Questions) Excluded (Expired) Exc…" at bounding box center [425, 148] width 77 height 15
click at [387, 141] on select "Choose an option... Pending Applied Excluded (Questions) Excluded (Expired) Exc…" at bounding box center [425, 148] width 77 height 15
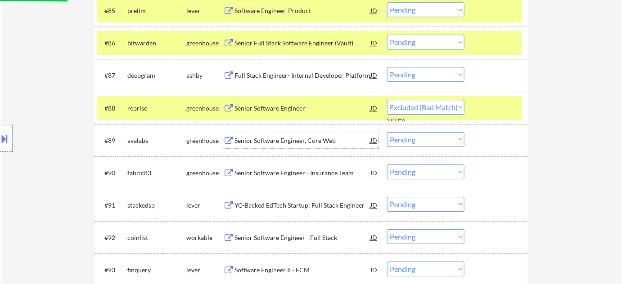
click at [294, 142] on div "Senior Software Engineer, Core Web" at bounding box center [302, 140] width 136 height 9
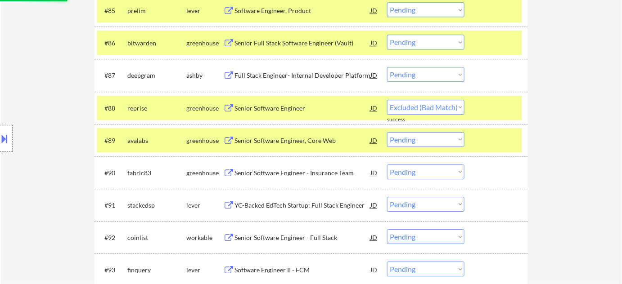
select select ""pending""
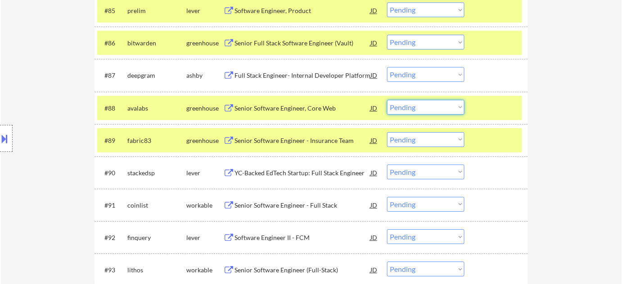
click at [408, 103] on select "Choose an option... Pending Applied Excluded (Questions) Excluded (Expired) Exc…" at bounding box center [425, 107] width 77 height 15
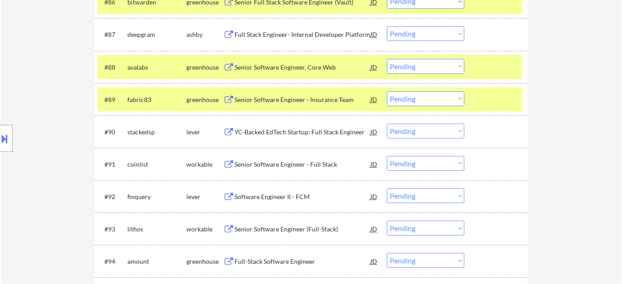
scroll to position [3193, 0]
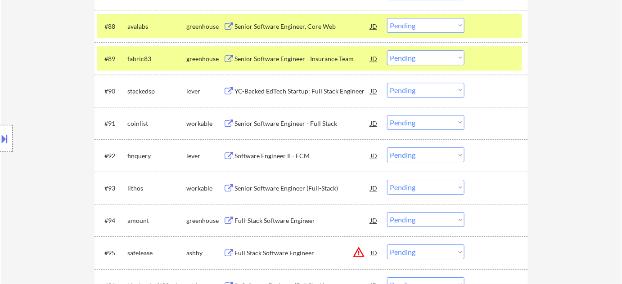
click at [304, 126] on div "Senior Software Engineer - Full Stack" at bounding box center [302, 123] width 136 height 9
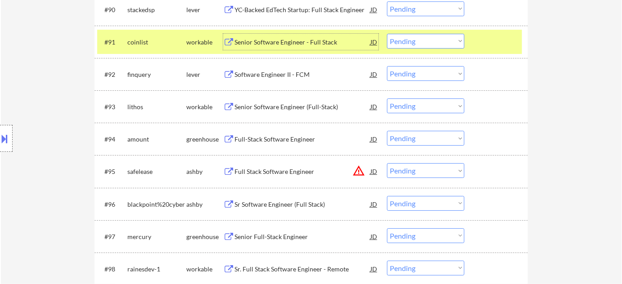
scroll to position [3275, 0]
click at [292, 111] on div "Senior Software Engineer (Full-Stack)" at bounding box center [302, 106] width 136 height 16
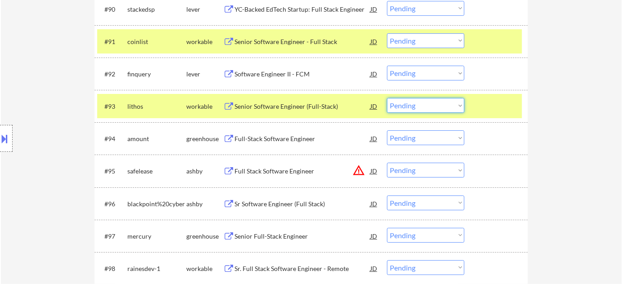
click at [403, 108] on select "Choose an option... Pending Applied Excluded (Questions) Excluded (Expired) Exc…" at bounding box center [425, 105] width 77 height 15
click at [423, 105] on select "Choose an option... Pending Applied Excluded (Questions) Excluded (Expired) Exc…" at bounding box center [425, 105] width 77 height 15
click at [387, 98] on select "Choose an option... Pending Applied Excluded (Questions) Excluded (Expired) Exc…" at bounding box center [425, 105] width 77 height 15
click at [282, 133] on div "Full-Stack Software Engineer" at bounding box center [302, 138] width 136 height 16
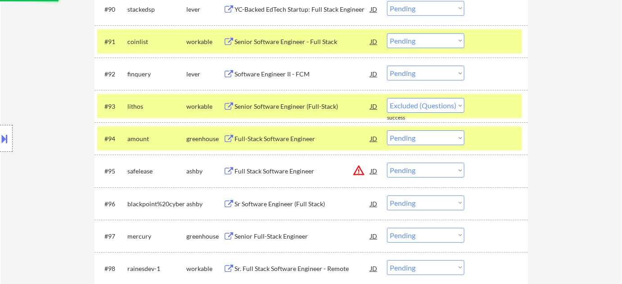
select select ""pending""
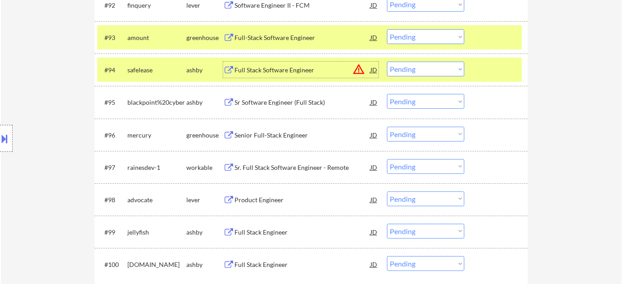
scroll to position [3356, 0]
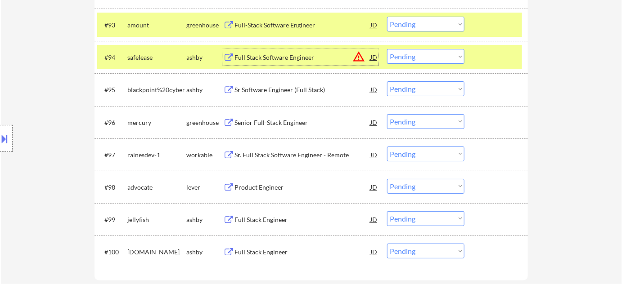
click at [273, 124] on div "Senior Full-Stack Engineer" at bounding box center [302, 122] width 136 height 9
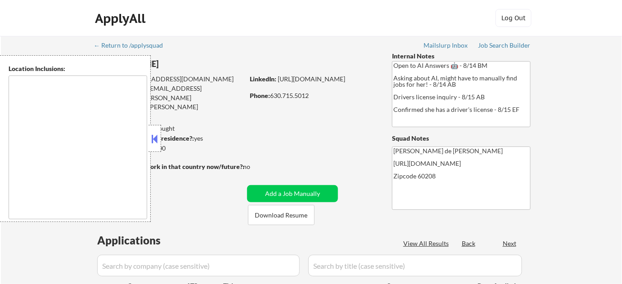
type textarea "[GEOGRAPHIC_DATA], [GEOGRAPHIC_DATA], [GEOGRAPHIC_DATA], [GEOGRAPHIC_DATA] [GEO…"
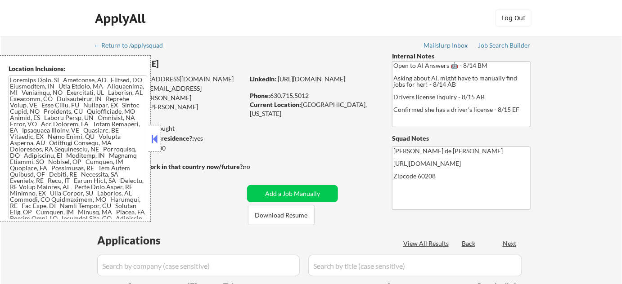
select select ""pending""
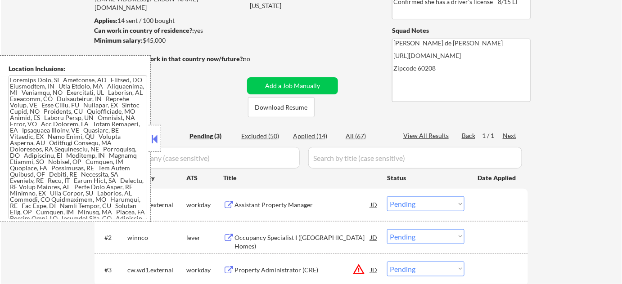
scroll to position [122, 0]
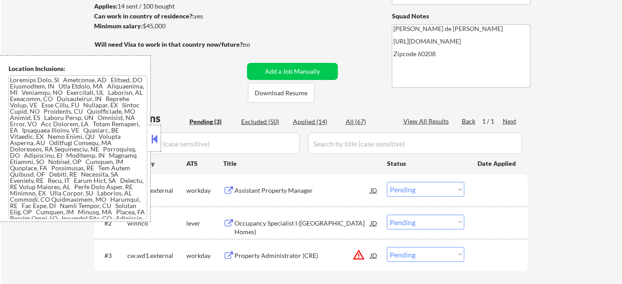
click at [154, 141] on button at bounding box center [155, 138] width 10 height 13
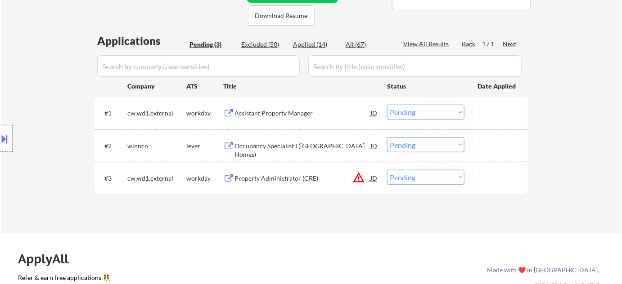
scroll to position [204, 0]
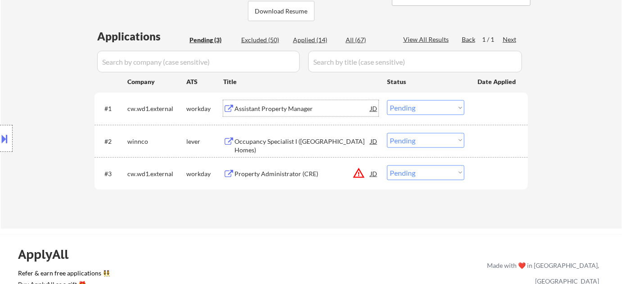
click at [295, 108] on div "Assistant Property Manager" at bounding box center [302, 108] width 136 height 9
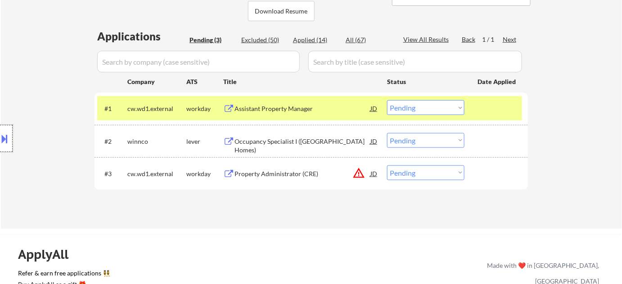
click at [10, 140] on div at bounding box center [6, 138] width 13 height 27
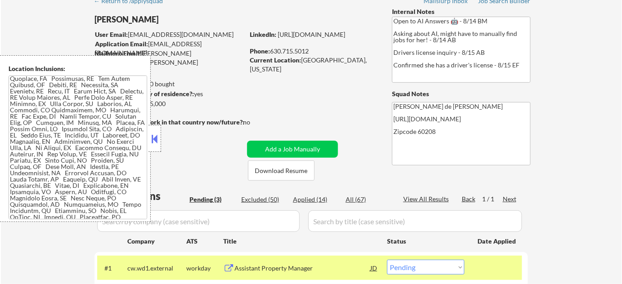
scroll to position [40, 0]
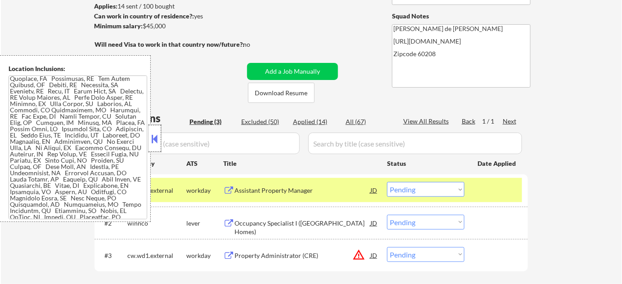
click at [152, 147] on div at bounding box center [154, 138] width 13 height 27
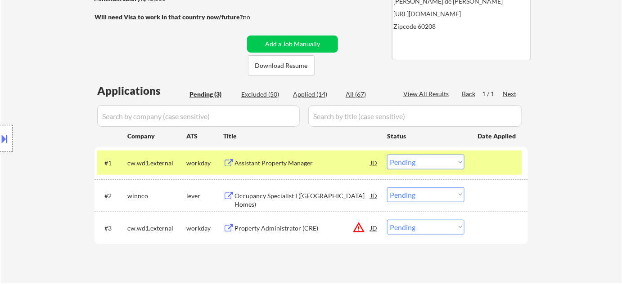
scroll to position [163, 0]
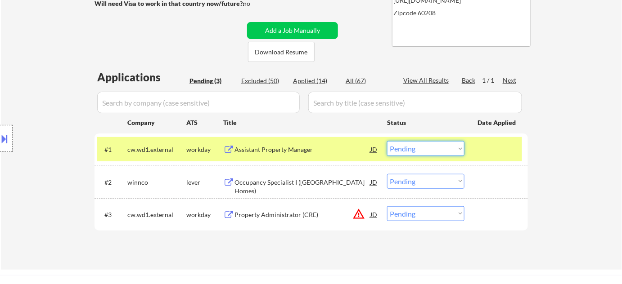
drag, startPoint x: 411, startPoint y: 148, endPoint x: 412, endPoint y: 155, distance: 7.3
click at [411, 148] on select "Choose an option... Pending Applied Excluded (Questions) Excluded (Expired) Exc…" at bounding box center [425, 148] width 77 height 15
click at [387, 141] on select "Choose an option... Pending Applied Excluded (Questions) Excluded (Expired) Exc…" at bounding box center [425, 148] width 77 height 15
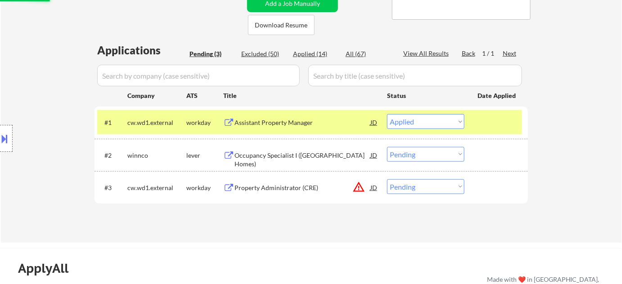
scroll to position [204, 0]
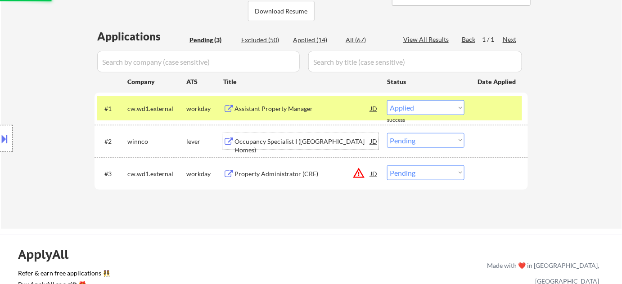
click at [312, 143] on div "Occupancy Specialist I (Trumbull Park Homes)" at bounding box center [302, 146] width 136 height 18
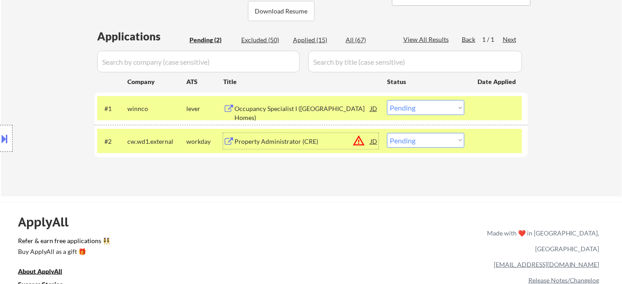
click at [413, 109] on select "Choose an option... Pending Applied Excluded (Questions) Excluded (Expired) Exc…" at bounding box center [425, 107] width 77 height 15
click at [387, 100] on select "Choose an option... Pending Applied Excluded (Questions) Excluded (Expired) Exc…" at bounding box center [425, 107] width 77 height 15
click at [354, 141] on button "warning_amber" at bounding box center [358, 140] width 13 height 13
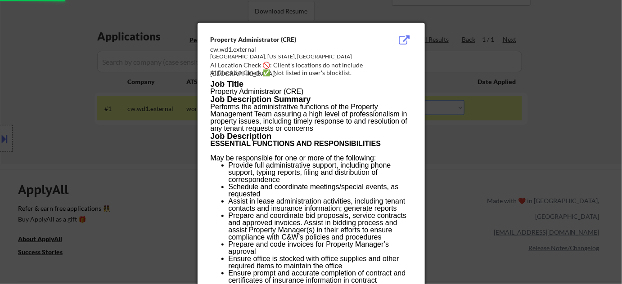
click at [471, 199] on div at bounding box center [311, 142] width 622 height 284
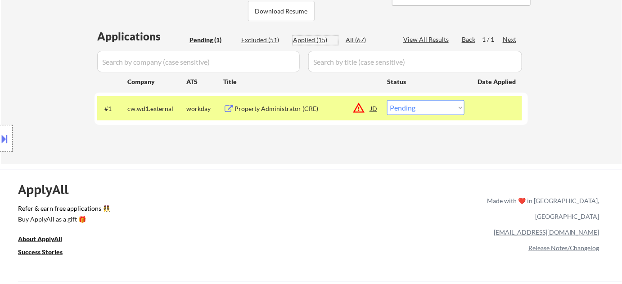
click at [317, 36] on div "Applied (15)" at bounding box center [315, 40] width 45 height 9
select select ""applied""
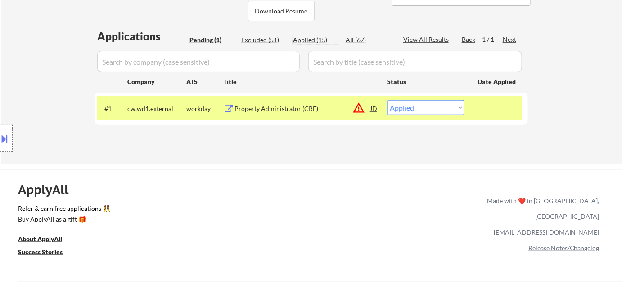
select select ""applied""
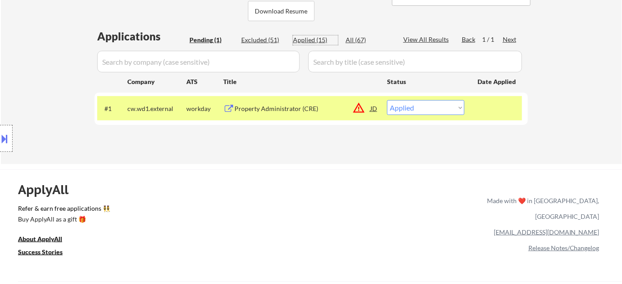
select select ""applied""
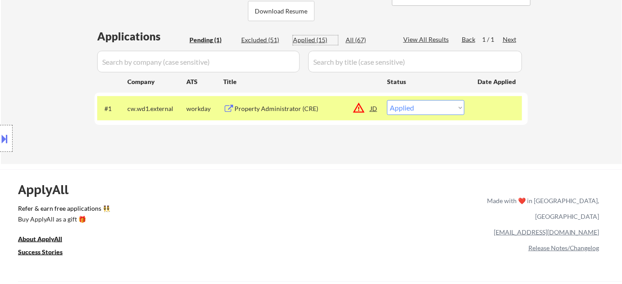
select select ""applied""
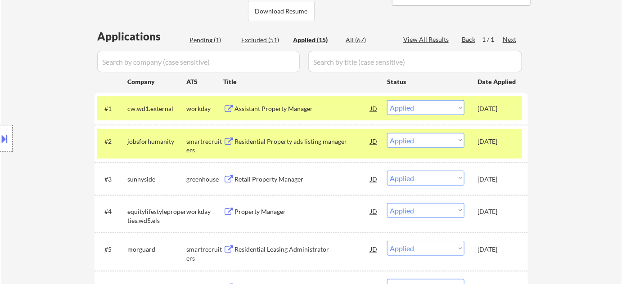
click at [220, 41] on div "Pending (1)" at bounding box center [211, 40] width 45 height 9
select select ""pending""
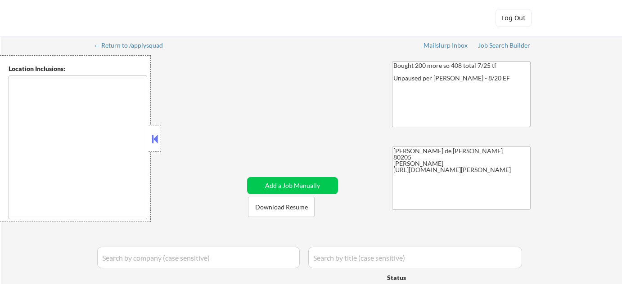
type textarea "[GEOGRAPHIC_DATA], [GEOGRAPHIC_DATA] [GEOGRAPHIC_DATA], [GEOGRAPHIC_DATA], [GEO…"
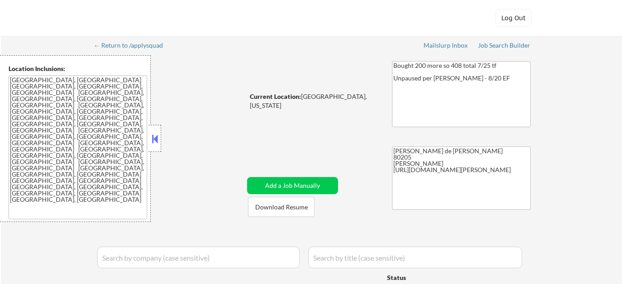
select select ""pending""
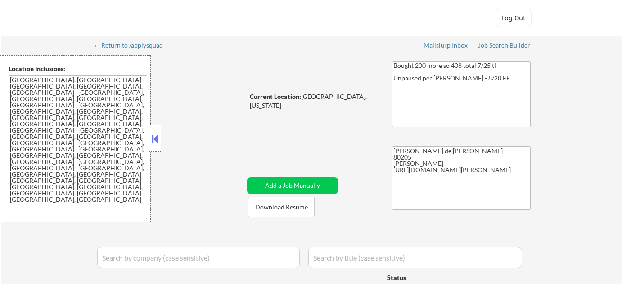
select select ""pending""
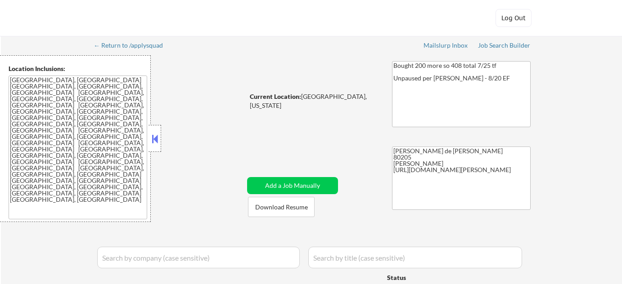
select select ""pending""
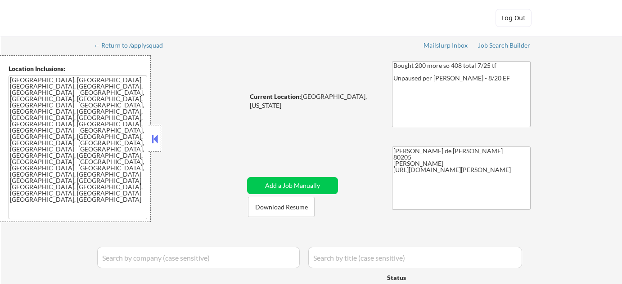
select select ""pending""
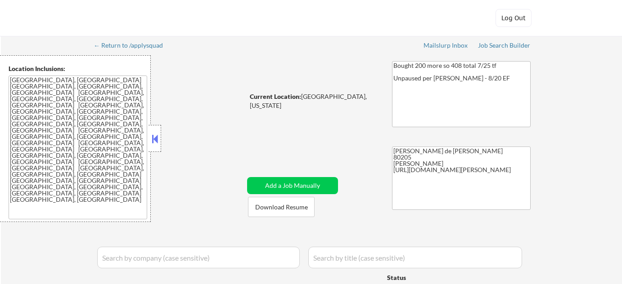
select select ""pending""
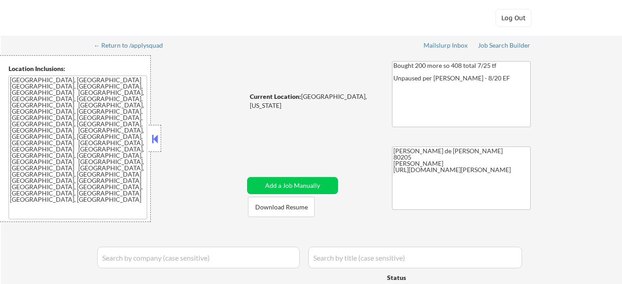
select select ""pending""
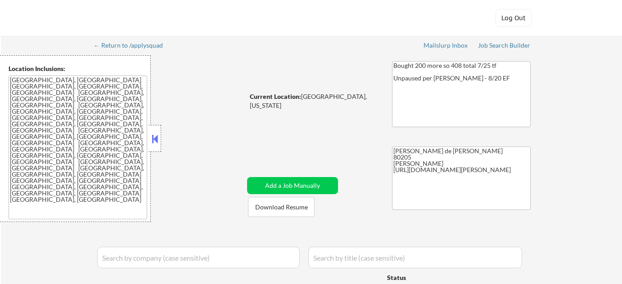
select select ""pending""
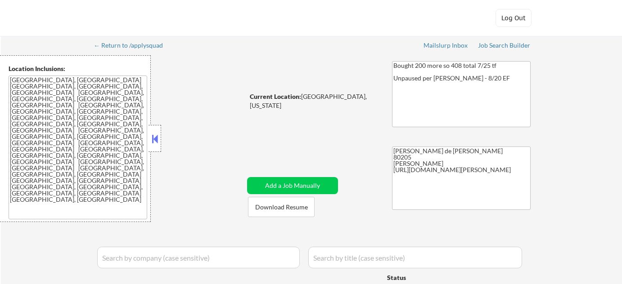
select select ""pending""
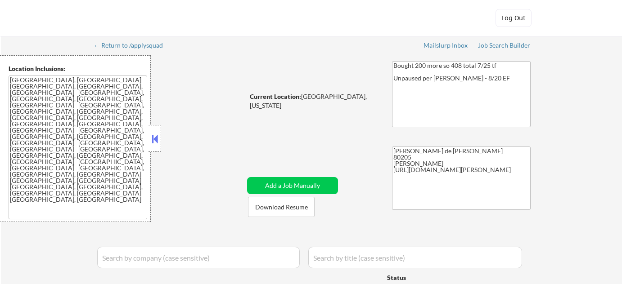
select select ""pending""
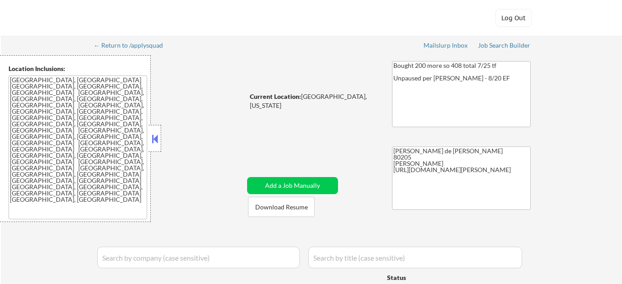
select select ""pending""
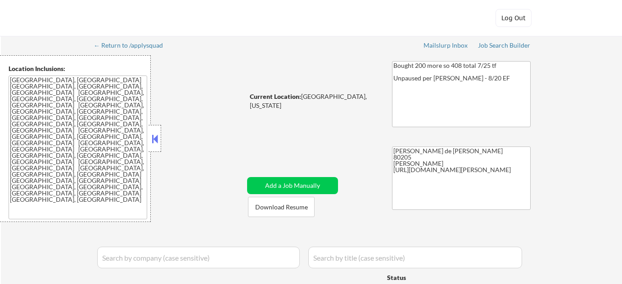
select select ""pending""
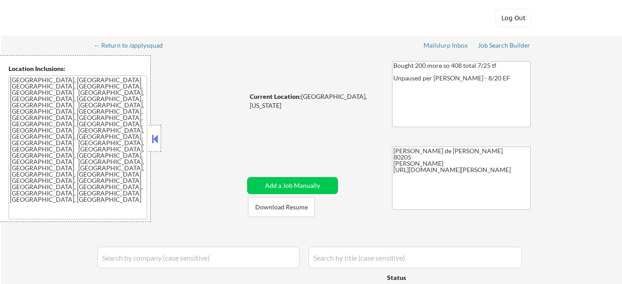
select select ""pending""
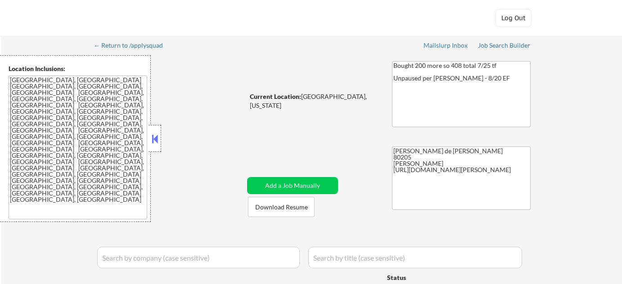
select select ""pending""
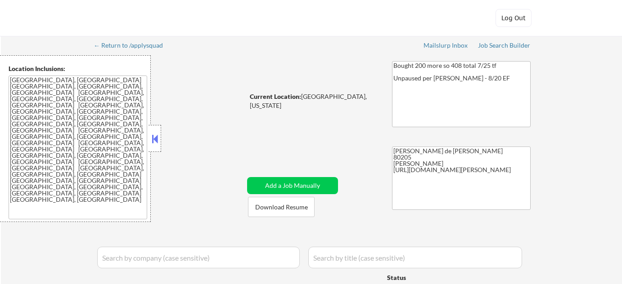
select select ""pending""
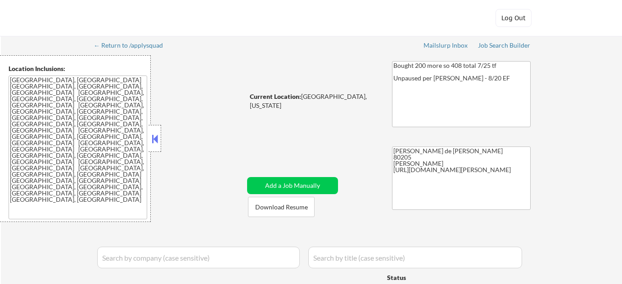
select select ""pending""
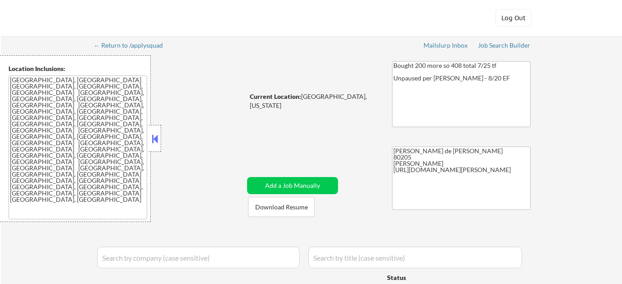
select select ""pending""
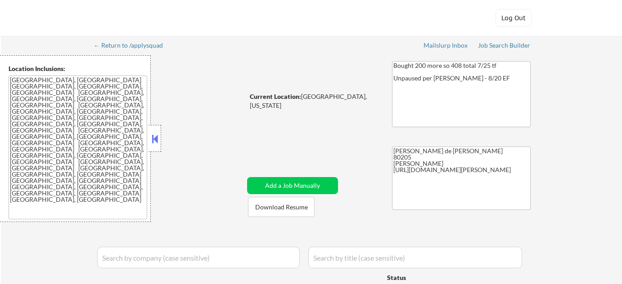
select select ""pending""
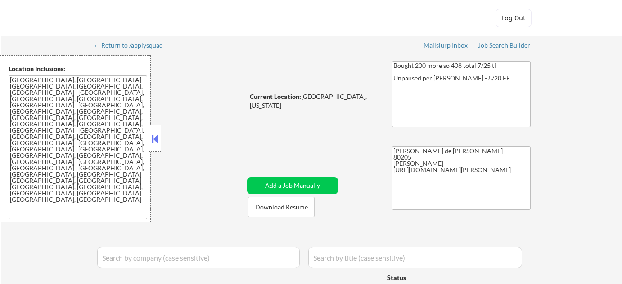
select select ""pending""
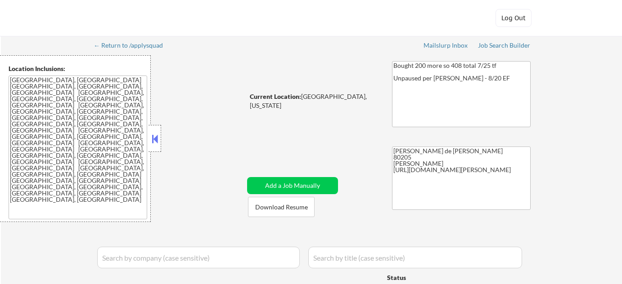
select select ""pending""
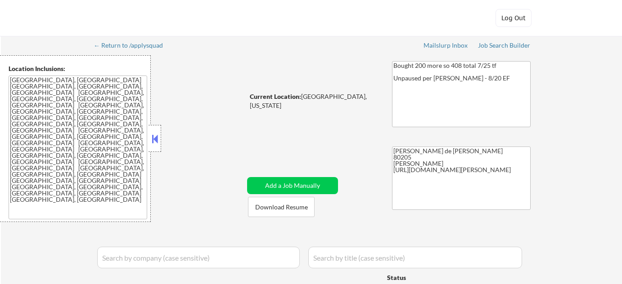
select select ""pending""
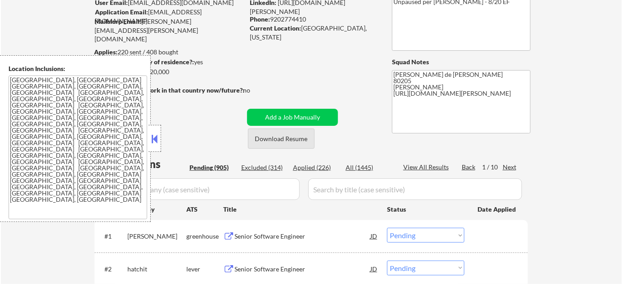
scroll to position [163, 0]
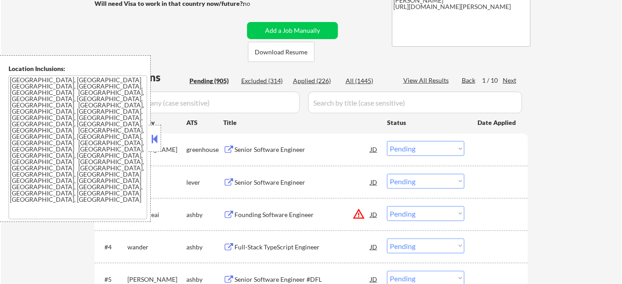
click at [158, 145] on button at bounding box center [155, 138] width 10 height 13
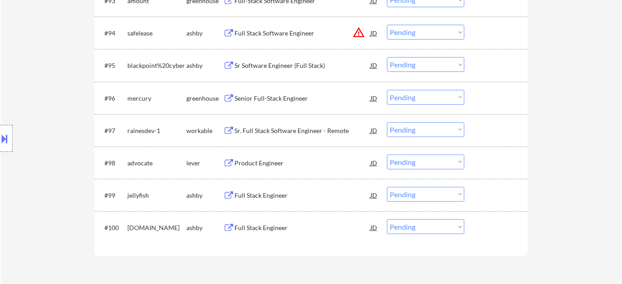
scroll to position [3449, 0]
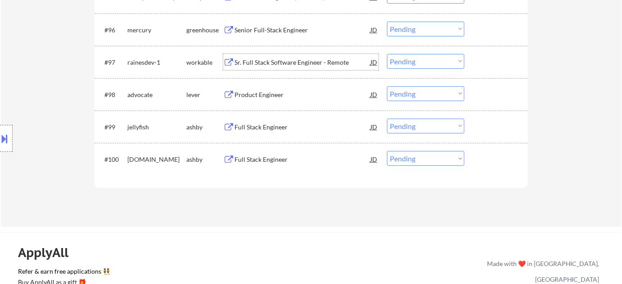
click at [277, 64] on div "Sr. Full Stack Software Engineer - Remote" at bounding box center [302, 62] width 136 height 9
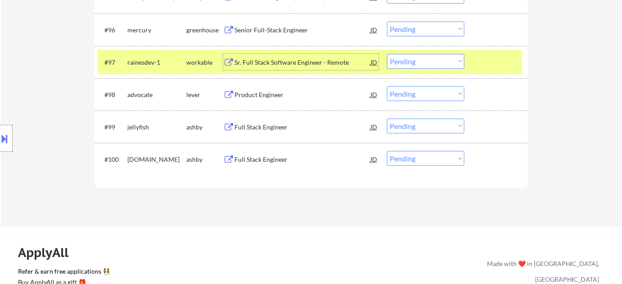
click at [393, 65] on select "Choose an option... Pending Applied Excluded (Questions) Excluded (Expired) Exc…" at bounding box center [425, 61] width 77 height 15
click at [387, 54] on select "Choose an option... Pending Applied Excluded (Questions) Excluded (Expired) Exc…" at bounding box center [425, 61] width 77 height 15
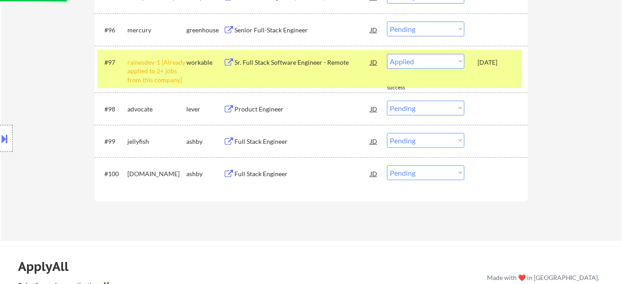
select select ""pending""
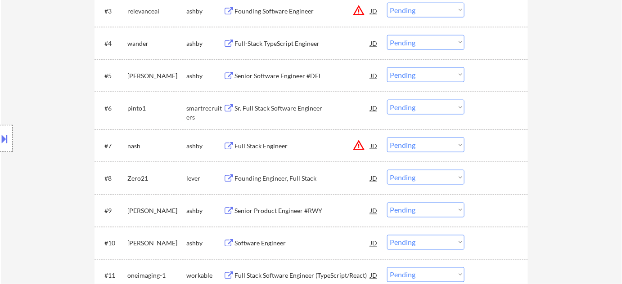
scroll to position [342, 0]
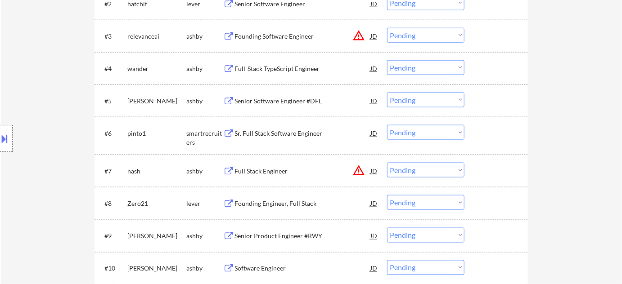
click at [251, 135] on div "Sr. Full Stack Software Engineer" at bounding box center [302, 133] width 136 height 9
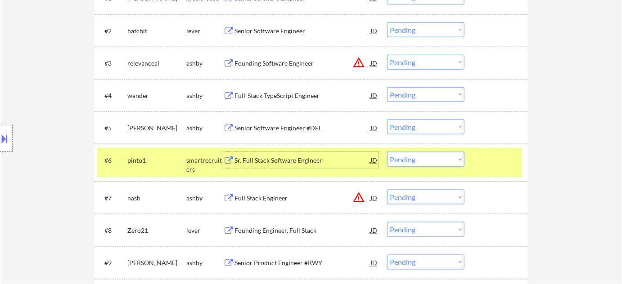
scroll to position [301, 0]
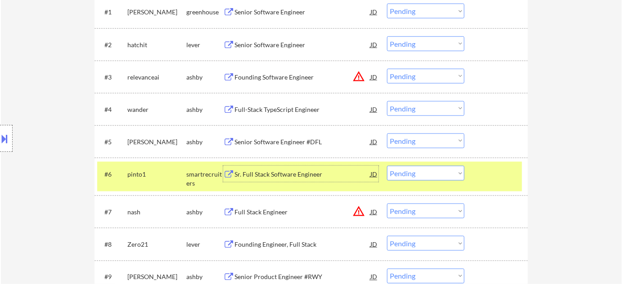
click at [286, 111] on div "Full-Stack TypeScript Engineer" at bounding box center [302, 109] width 136 height 9
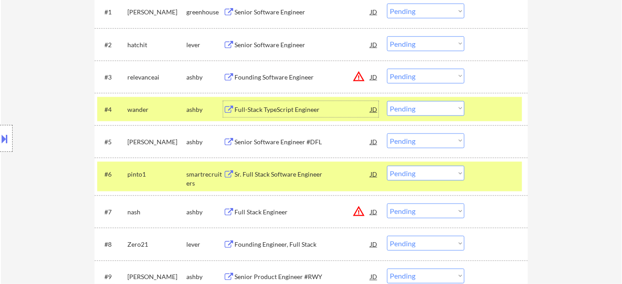
click at [426, 94] on div "#4 wander ashby Full-Stack TypeScript Engineer JD Choose an option... Pending A…" at bounding box center [310, 109] width 433 height 32
click at [422, 111] on select "Choose an option... Pending Applied Excluded (Questions) Excluded (Expired) Exc…" at bounding box center [425, 108] width 77 height 15
click at [387, 101] on select "Choose an option... Pending Applied Excluded (Questions) Excluded (Expired) Exc…" at bounding box center [425, 108] width 77 height 15
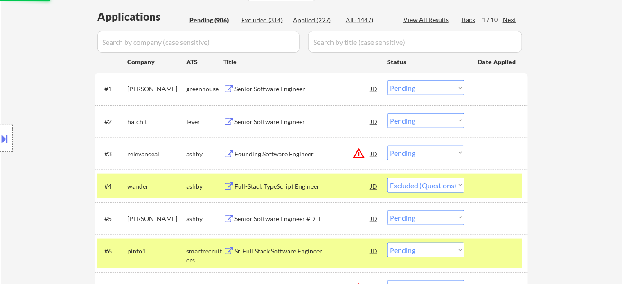
scroll to position [220, 0]
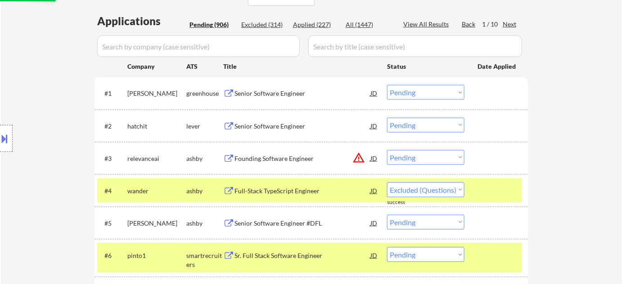
select select ""pending""
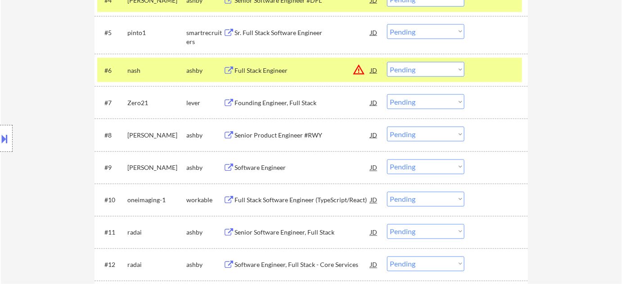
scroll to position [424, 0]
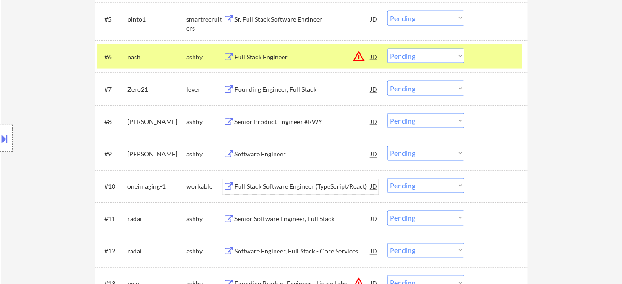
click at [290, 181] on div "Full Stack Software Engineer (TypeScript/React)" at bounding box center [302, 187] width 136 height 16
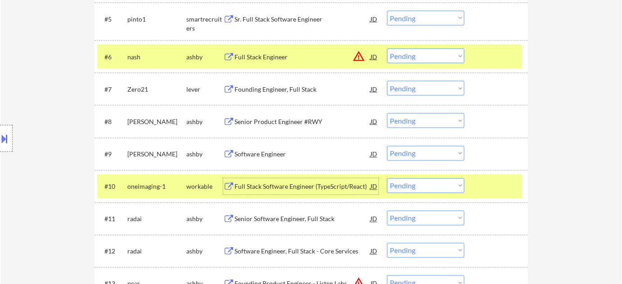
click at [427, 183] on select "Choose an option... Pending Applied Excluded (Questions) Excluded (Expired) Exc…" at bounding box center [425, 186] width 77 height 15
click at [387, 179] on select "Choose an option... Pending Applied Excluded (Questions) Excluded (Expired) Exc…" at bounding box center [425, 186] width 77 height 15
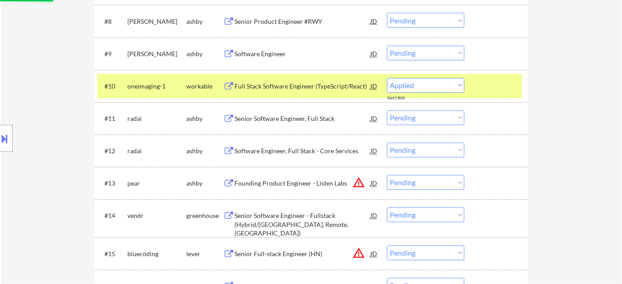
scroll to position [506, 0]
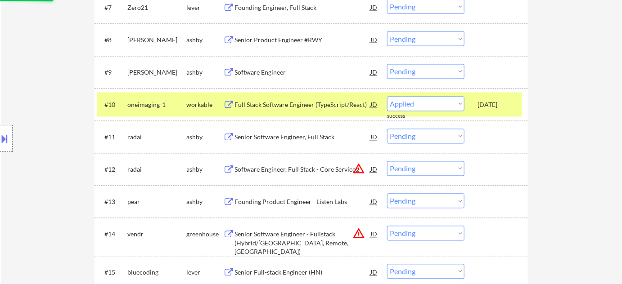
select select ""pending""
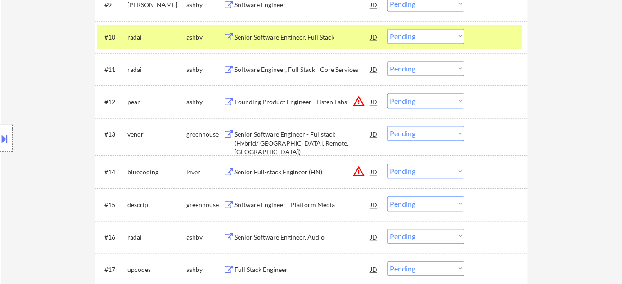
scroll to position [587, 0]
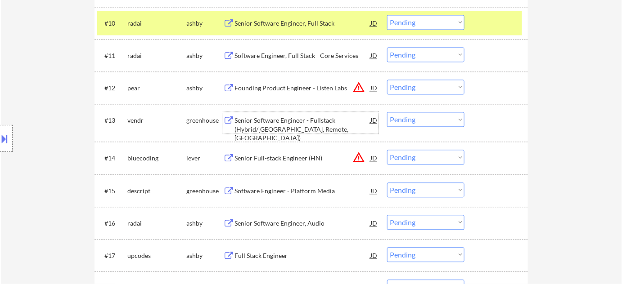
click at [269, 127] on div "Senior Software Engineer - Fullstack (Hybrid/[GEOGRAPHIC_DATA], Remote, [GEOGRA…" at bounding box center [302, 129] width 136 height 27
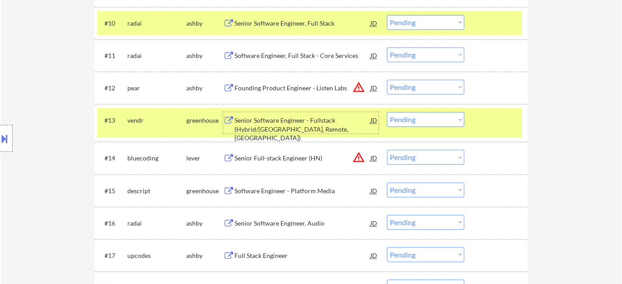
drag, startPoint x: 407, startPoint y: 120, endPoint x: 410, endPoint y: 125, distance: 6.1
click at [407, 120] on select "Choose an option... Pending Applied Excluded (Questions) Excluded (Expired) Exc…" at bounding box center [425, 119] width 77 height 15
click at [387, 112] on select "Choose an option... Pending Applied Excluded (Questions) Excluded (Expired) Exc…" at bounding box center [425, 119] width 77 height 15
select select ""pending""
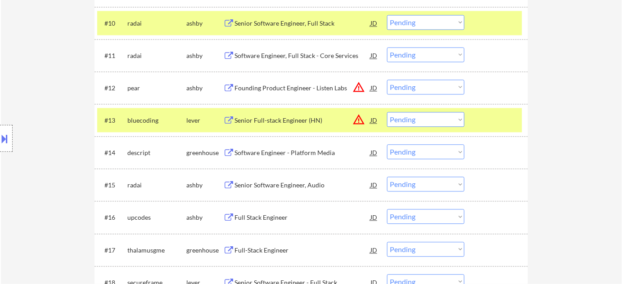
click at [273, 153] on div "Software Engineer - Platform Media" at bounding box center [302, 152] width 136 height 9
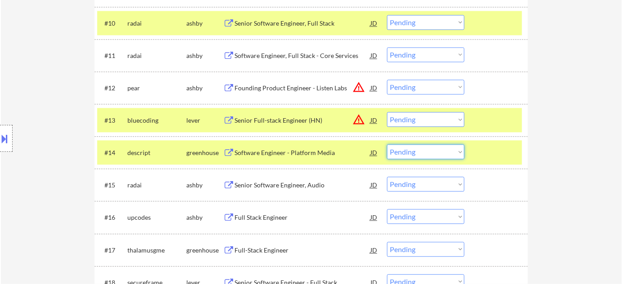
drag, startPoint x: 436, startPoint y: 152, endPoint x: 438, endPoint y: 157, distance: 5.1
click at [436, 152] on select "Choose an option... Pending Applied Excluded (Questions) Excluded (Expired) Exc…" at bounding box center [425, 151] width 77 height 15
click at [387, 144] on select "Choose an option... Pending Applied Excluded (Questions) Excluded (Expired) Exc…" at bounding box center [425, 151] width 77 height 15
select select ""pending""
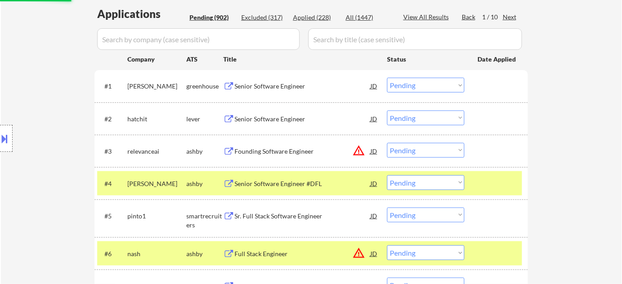
scroll to position [126, 0]
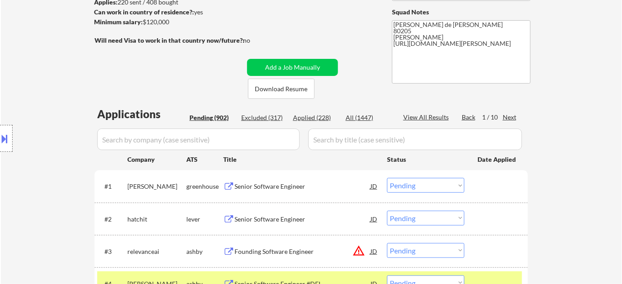
click at [515, 116] on div "Next" at bounding box center [509, 117] width 14 height 9
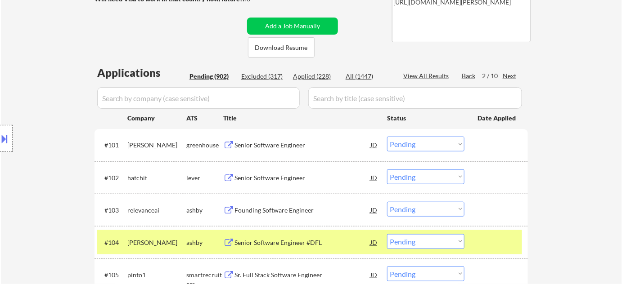
scroll to position [208, 0]
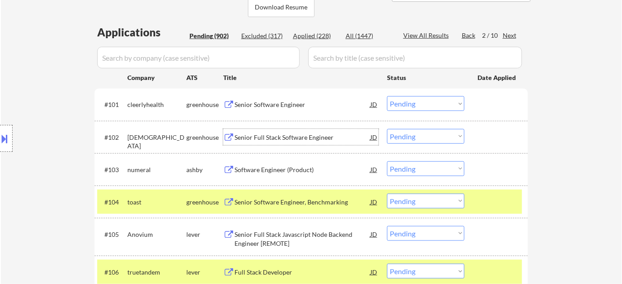
click at [296, 138] on div "Senior Full Stack Software Engineer" at bounding box center [302, 137] width 136 height 9
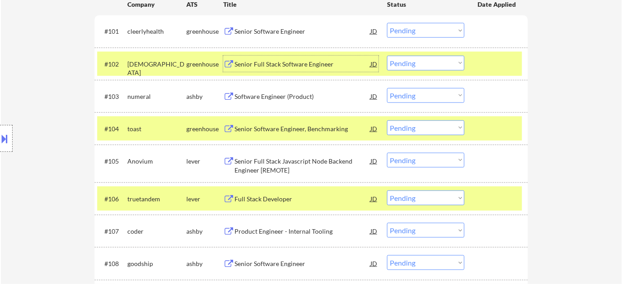
scroll to position [290, 0]
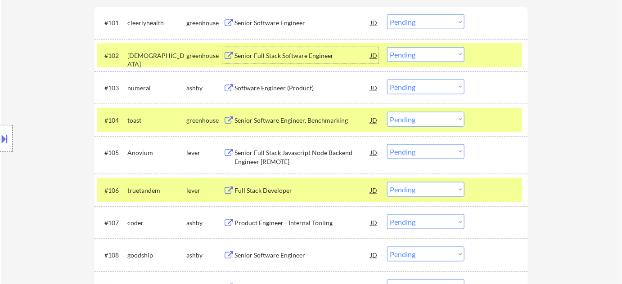
click at [265, 156] on div "Senior Full Stack Javascript Node Backend Engineer [REMOTE]" at bounding box center [302, 157] width 136 height 18
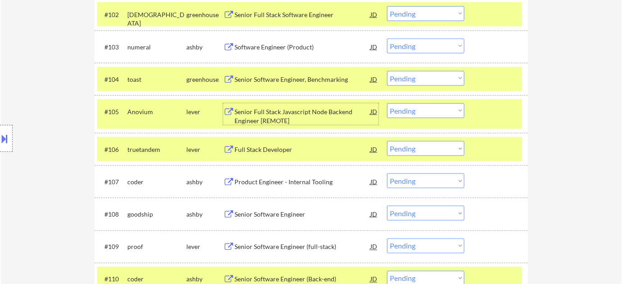
scroll to position [372, 0]
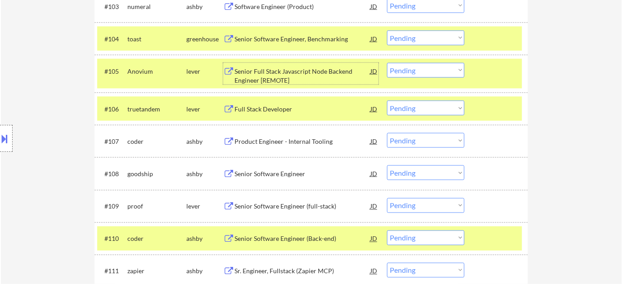
click at [271, 108] on div "Full Stack Developer" at bounding box center [302, 109] width 136 height 9
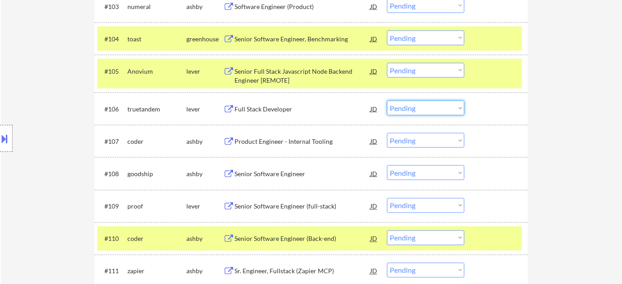
click at [420, 112] on select "Choose an option... Pending Applied Excluded (Questions) Excluded (Expired) Exc…" at bounding box center [425, 108] width 77 height 15
click at [434, 107] on select "Choose an option... Pending Applied Excluded (Questions) Excluded (Expired) Exc…" at bounding box center [425, 108] width 77 height 15
click at [387, 101] on select "Choose an option... Pending Applied Excluded (Questions) Excluded (Expired) Exc…" at bounding box center [425, 108] width 77 height 15
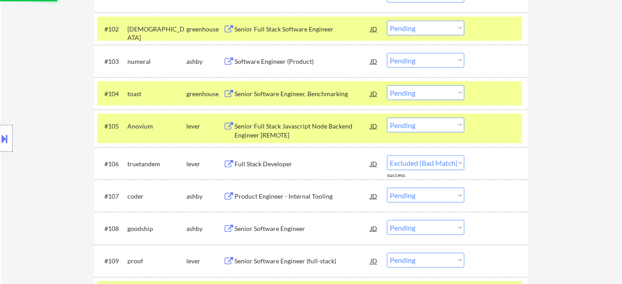
scroll to position [331, 0]
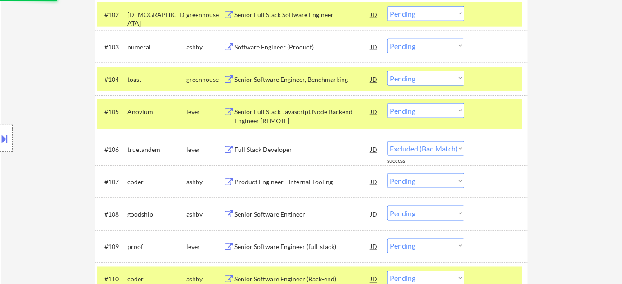
select select ""pending""
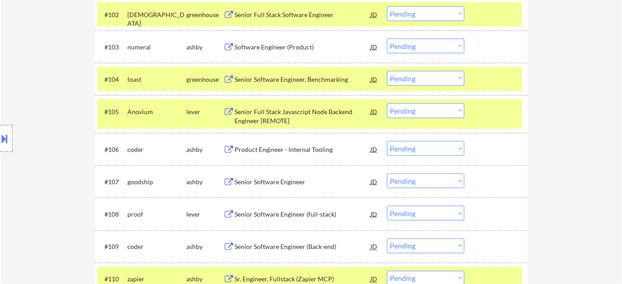
click at [272, 178] on div "Senior Software Engineer" at bounding box center [302, 182] width 136 height 9
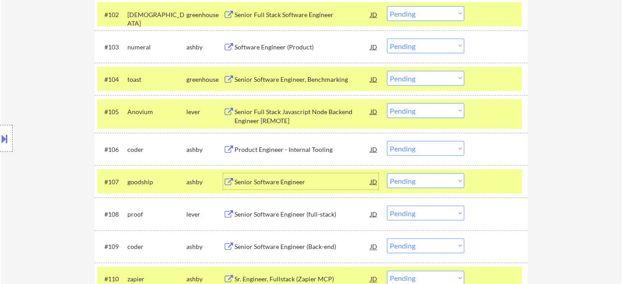
click at [281, 210] on div "Senior Software Engineer (full-stack)" at bounding box center [302, 214] width 136 height 9
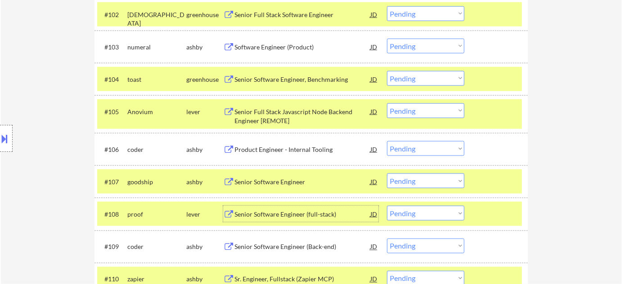
click at [409, 214] on select "Choose an option... Pending Applied Excluded (Questions) Excluded (Expired) Exc…" at bounding box center [425, 213] width 77 height 15
click at [387, 206] on select "Choose an option... Pending Applied Excluded (Questions) Excluded (Expired) Exc…" at bounding box center [425, 213] width 77 height 15
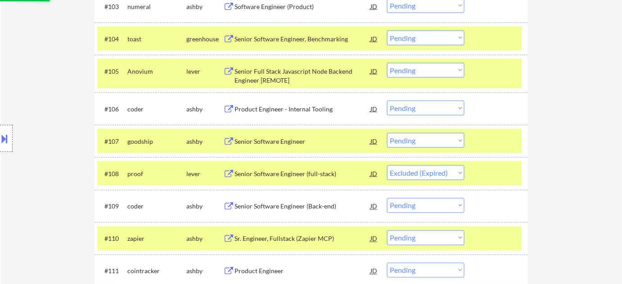
scroll to position [412, 0]
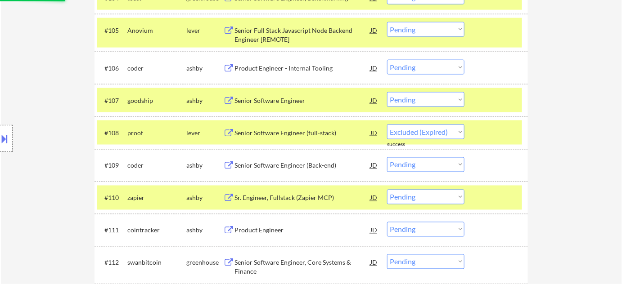
select select ""pending""
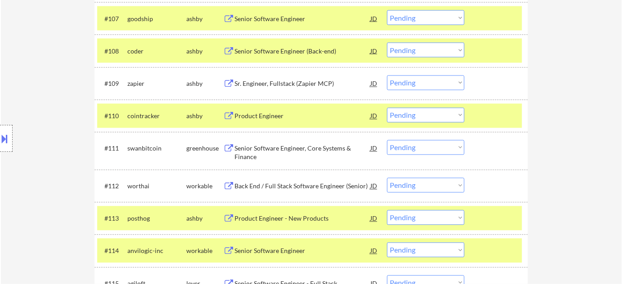
scroll to position [535, 0]
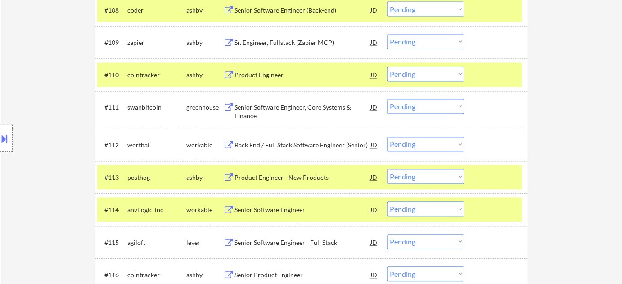
click at [311, 143] on div "Back End / Full Stack Software Engineer (Senior)" at bounding box center [302, 145] width 136 height 9
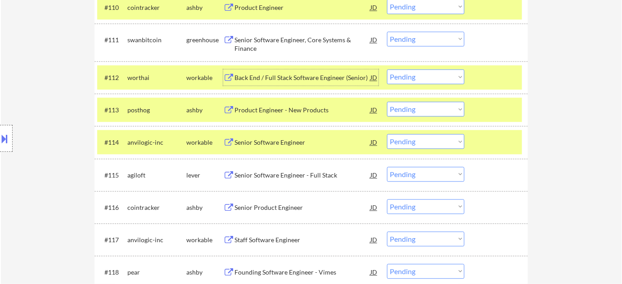
scroll to position [617, 0]
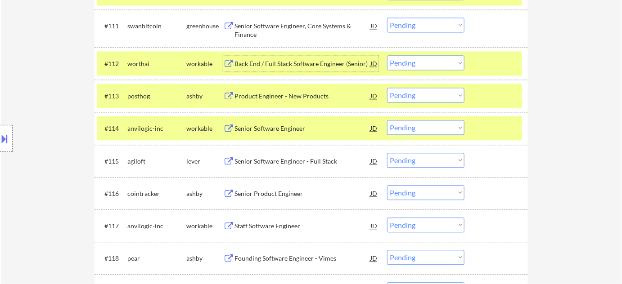
click at [296, 124] on div "Senior Software Engineer" at bounding box center [302, 128] width 136 height 9
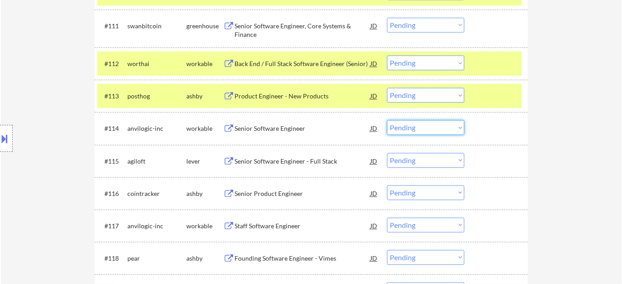
drag, startPoint x: 426, startPoint y: 128, endPoint x: 426, endPoint y: 133, distance: 5.4
click at [426, 128] on select "Choose an option... Pending Applied Excluded (Questions) Excluded (Expired) Exc…" at bounding box center [425, 127] width 77 height 15
click at [387, 120] on select "Choose an option... Pending Applied Excluded (Questions) Excluded (Expired) Exc…" at bounding box center [425, 127] width 77 height 15
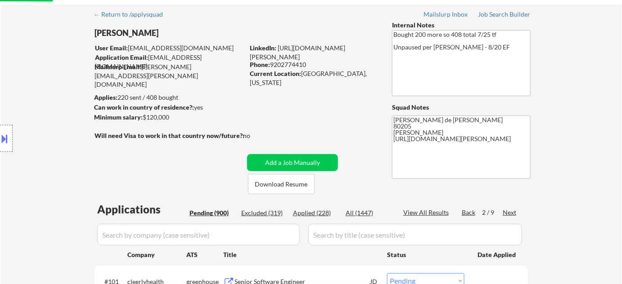
scroll to position [0, 0]
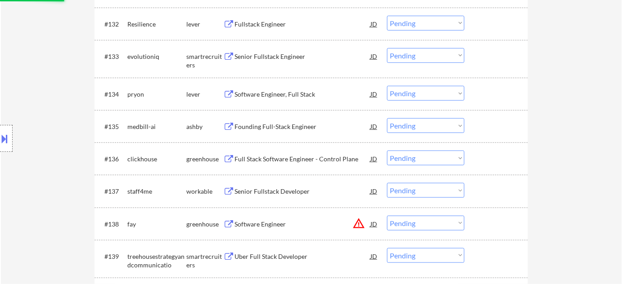
select select ""pending""
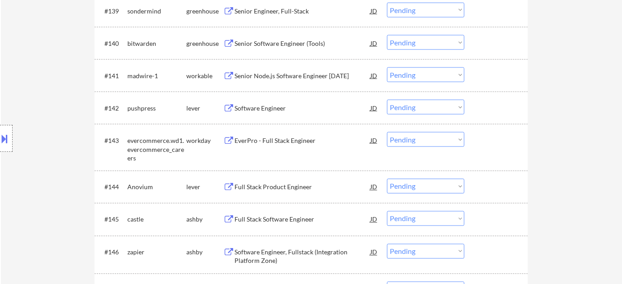
scroll to position [1532, 0]
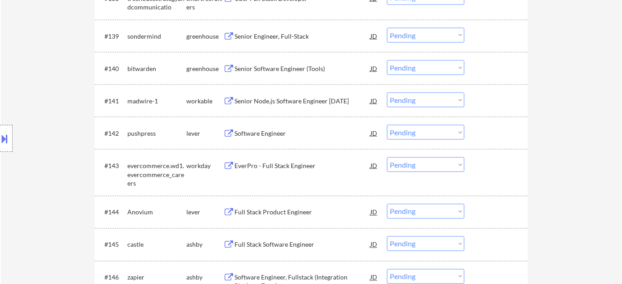
click at [275, 38] on div "Senior Engineer, Full-Stack" at bounding box center [302, 36] width 136 height 9
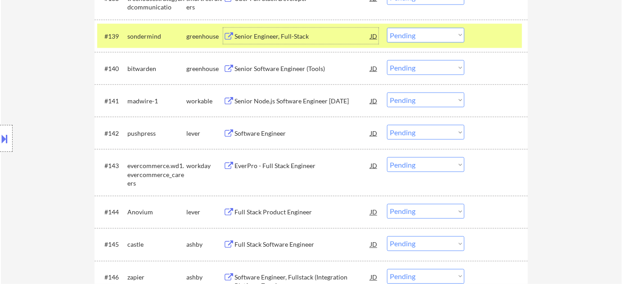
click at [414, 39] on select "Choose an option... Pending Applied Excluded (Questions) Excluded (Expired) Exc…" at bounding box center [425, 35] width 77 height 15
click at [387, 28] on select "Choose an option... Pending Applied Excluded (Questions) Excluded (Expired) Exc…" at bounding box center [425, 35] width 77 height 15
select select ""pending""
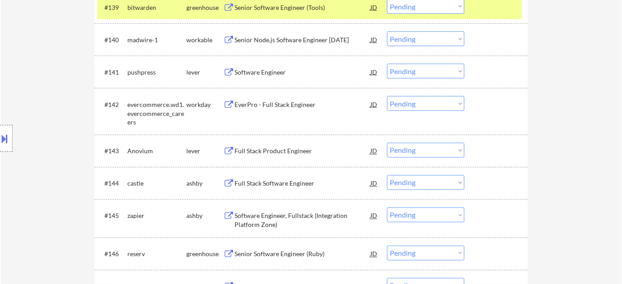
scroll to position [1573, 0]
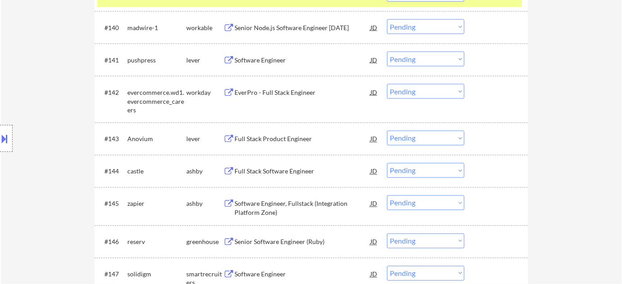
click at [294, 172] on div "Full Stack Software Engineer" at bounding box center [302, 171] width 136 height 9
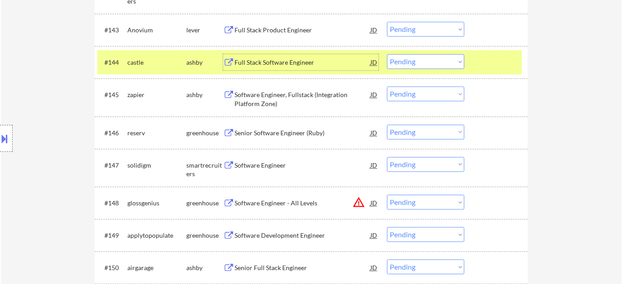
scroll to position [1695, 0]
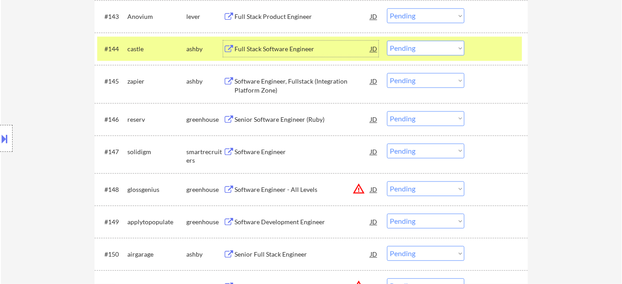
click at [266, 157] on div "Software Engineer" at bounding box center [302, 152] width 136 height 16
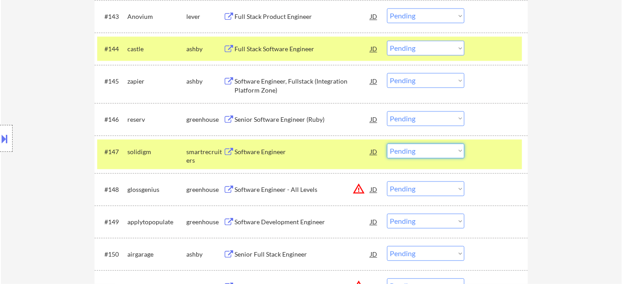
click at [406, 146] on select "Choose an option... Pending Applied Excluded (Questions) Excluded (Expired) Exc…" at bounding box center [425, 151] width 77 height 15
click at [387, 144] on select "Choose an option... Pending Applied Excluded (Questions) Excluded (Expired) Exc…" at bounding box center [425, 151] width 77 height 15
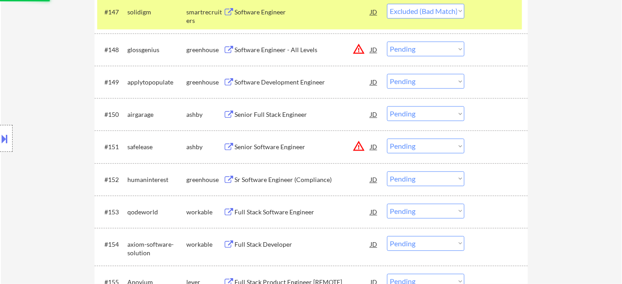
scroll to position [1859, 0]
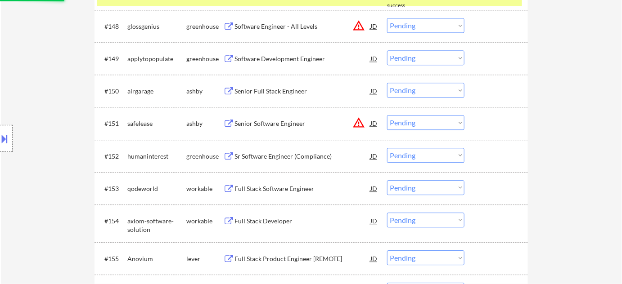
select select ""pending""
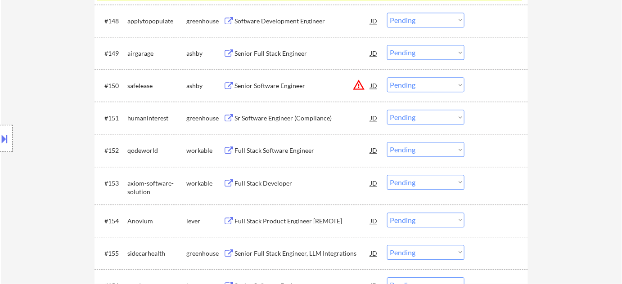
click at [283, 51] on div "Senior Full Stack Engineer" at bounding box center [302, 53] width 136 height 9
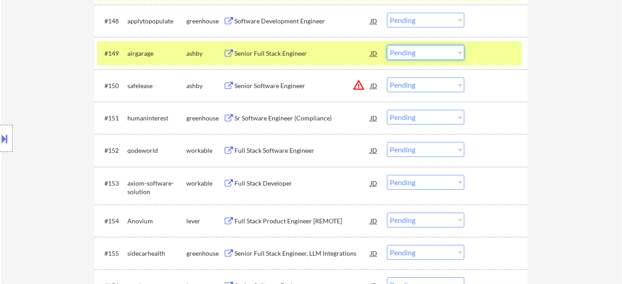
click at [426, 56] on select "Choose an option... Pending Applied Excluded (Questions) Excluded (Expired) Exc…" at bounding box center [425, 52] width 77 height 15
click at [387, 45] on select "Choose an option... Pending Applied Excluded (Questions) Excluded (Expired) Exc…" at bounding box center [425, 52] width 77 height 15
select select ""pending""
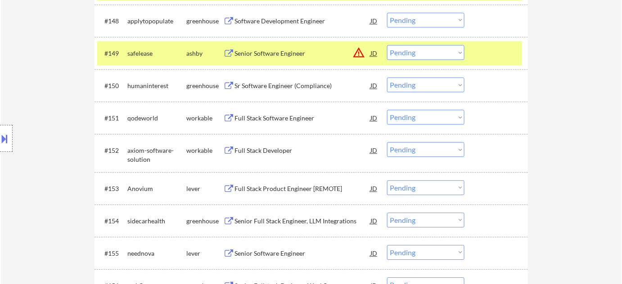
click at [273, 82] on div "Sr Software Engineer (Compliance)" at bounding box center [302, 85] width 136 height 9
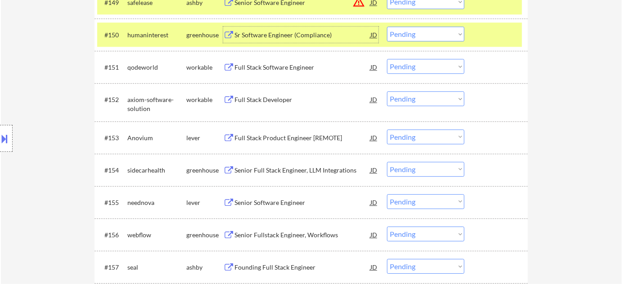
scroll to position [1941, 0]
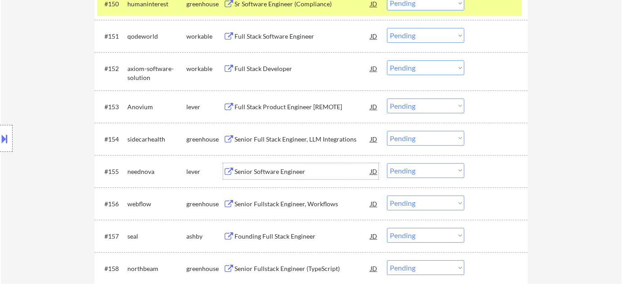
click at [288, 174] on div "Senior Software Engineer" at bounding box center [302, 171] width 136 height 9
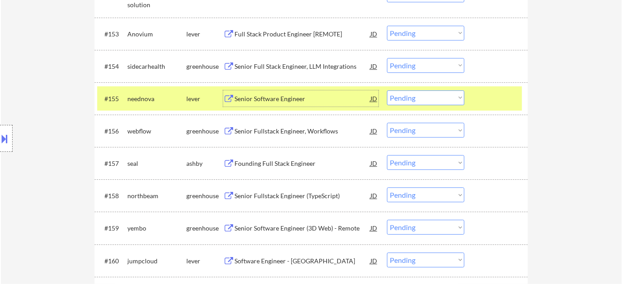
scroll to position [2022, 0]
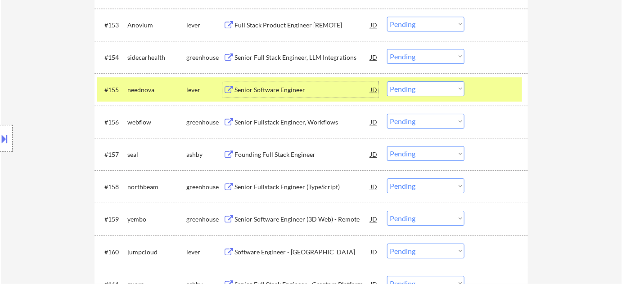
click at [298, 149] on div "Founding Full Stack Engineer" at bounding box center [302, 154] width 136 height 16
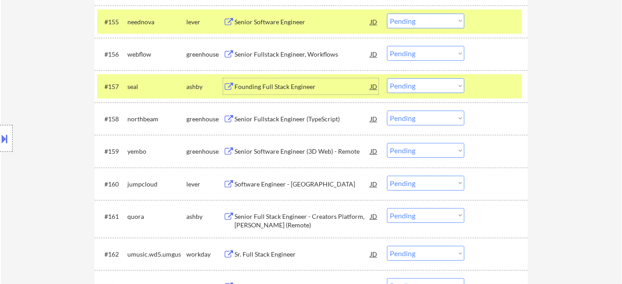
scroll to position [2104, 0]
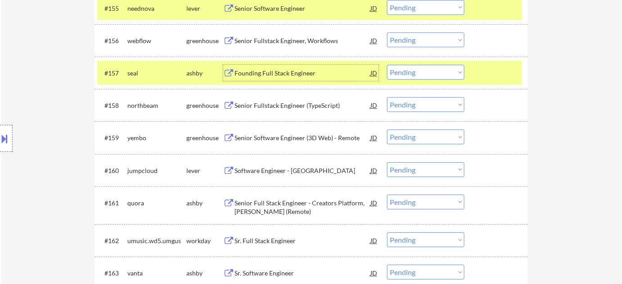
click at [288, 109] on div "Senior Fullstack Engineer (TypeScript)" at bounding box center [302, 105] width 136 height 9
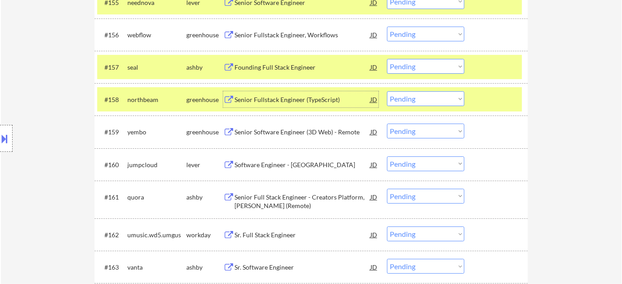
scroll to position [2145, 0]
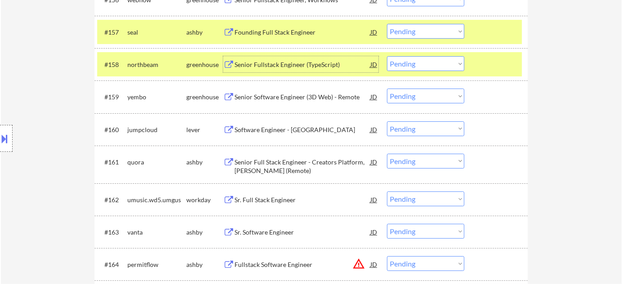
click at [300, 129] on div "Software Engineer - United States" at bounding box center [302, 130] width 136 height 9
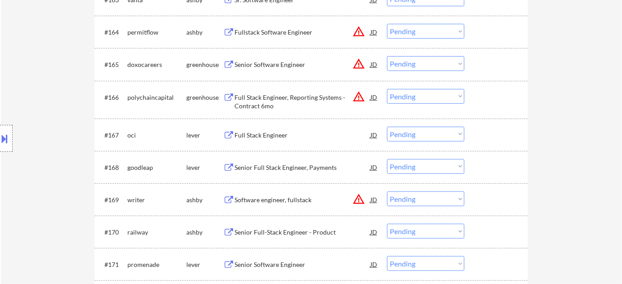
scroll to position [2390, 0]
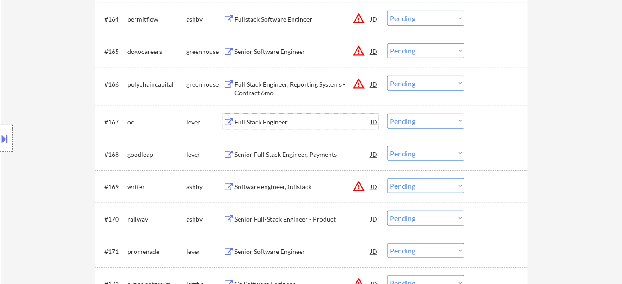
click at [267, 119] on div "Full Stack Engineer" at bounding box center [302, 122] width 136 height 9
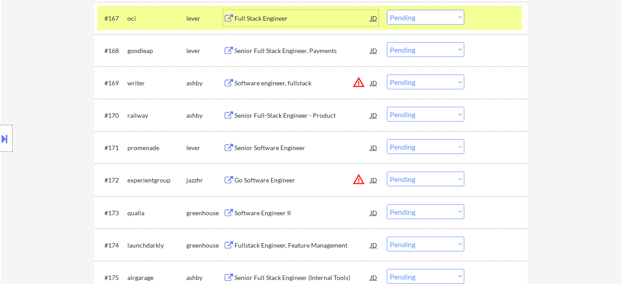
scroll to position [2554, 0]
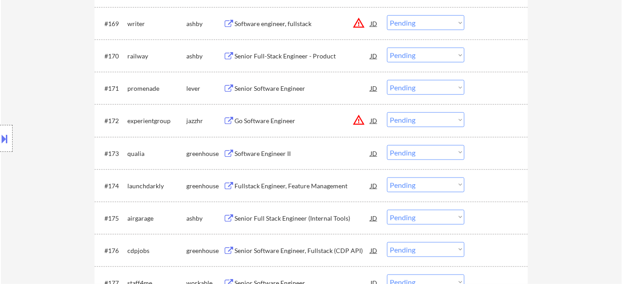
click at [300, 56] on div "Senior Full-Stack Engineer - Product" at bounding box center [302, 56] width 136 height 9
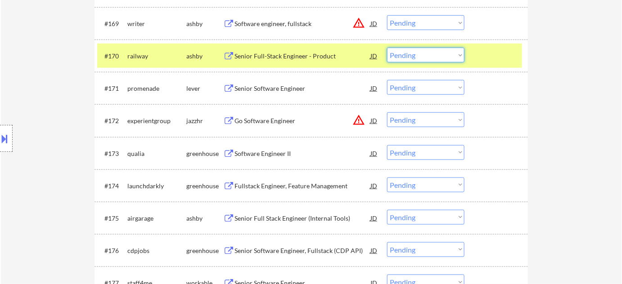
click at [414, 58] on select "Choose an option... Pending Applied Excluded (Questions) Excluded (Expired) Exc…" at bounding box center [425, 55] width 77 height 15
click at [387, 48] on select "Choose an option... Pending Applied Excluded (Questions) Excluded (Expired) Exc…" at bounding box center [425, 55] width 77 height 15
select select ""pending""
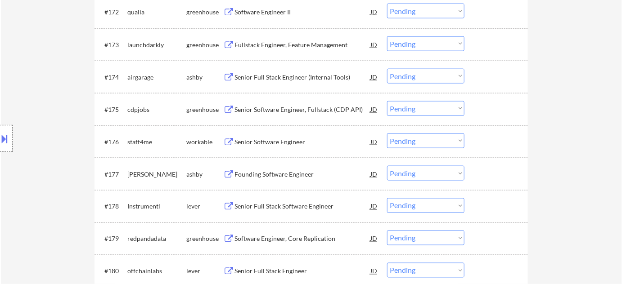
scroll to position [2676, 0]
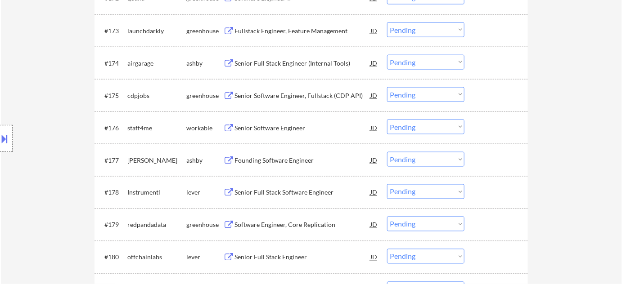
click at [279, 126] on div "Senior Software Engineer" at bounding box center [302, 128] width 136 height 9
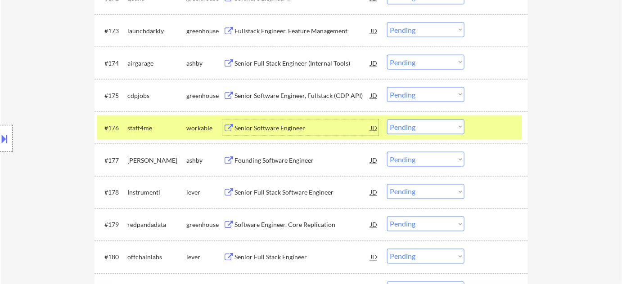
click at [400, 130] on select "Choose an option... Pending Applied Excluded (Questions) Excluded (Expired) Exc…" at bounding box center [425, 127] width 77 height 15
click at [387, 120] on select "Choose an option... Pending Applied Excluded (Questions) Excluded (Expired) Exc…" at bounding box center [425, 127] width 77 height 15
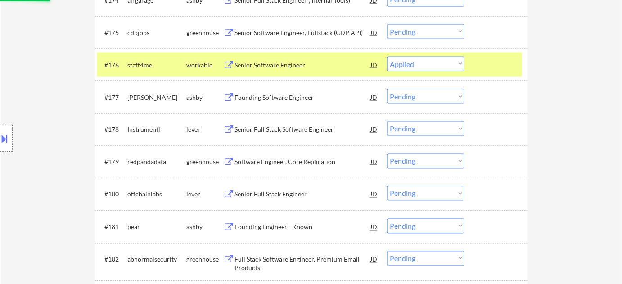
scroll to position [2758, 0]
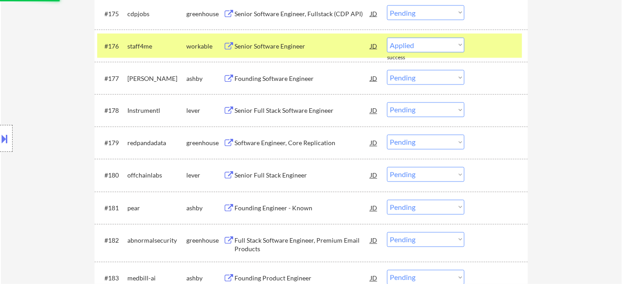
select select ""pending""
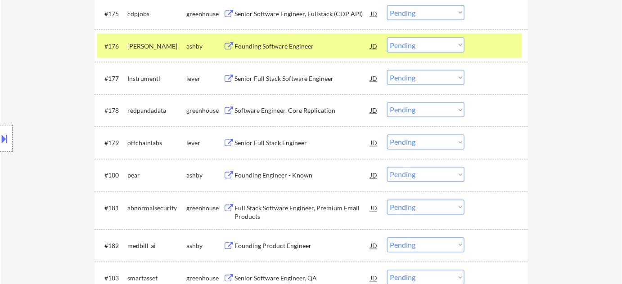
scroll to position [2799, 0]
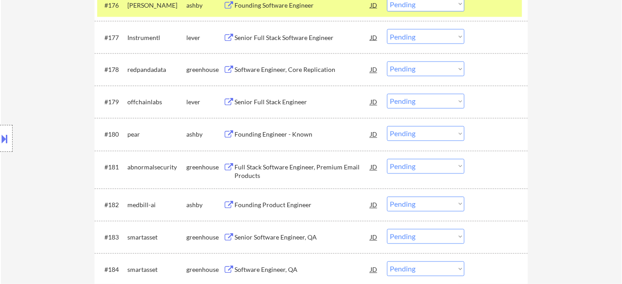
click at [273, 100] on div "Senior Full Stack Engineer" at bounding box center [302, 102] width 136 height 9
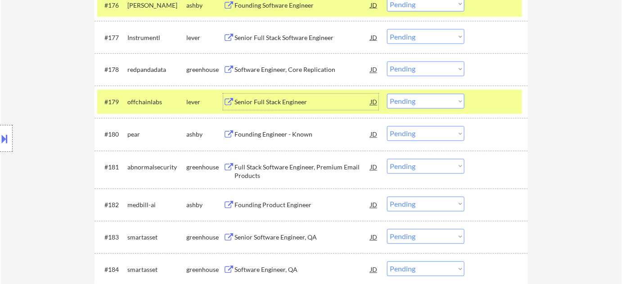
click at [432, 100] on select "Choose an option... Pending Applied Excluded (Questions) Excluded (Expired) Exc…" at bounding box center [425, 101] width 77 height 15
click at [387, 94] on select "Choose an option... Pending Applied Excluded (Questions) Excluded (Expired) Exc…" at bounding box center [425, 101] width 77 height 15
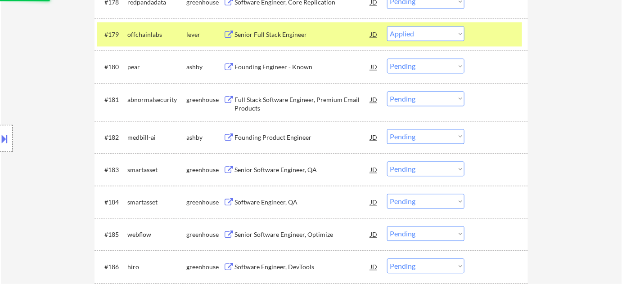
scroll to position [2881, 0]
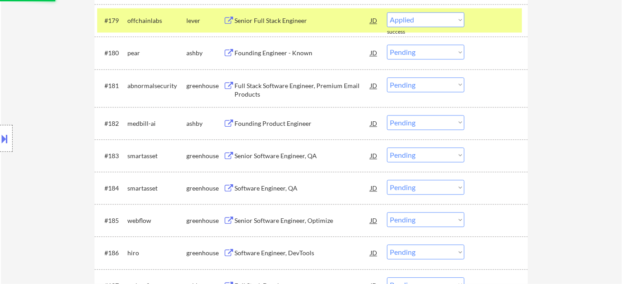
select select ""pending""
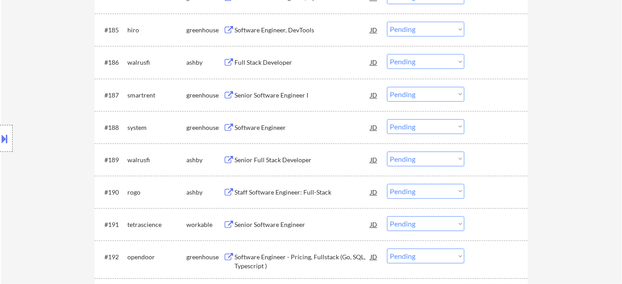
scroll to position [3085, 0]
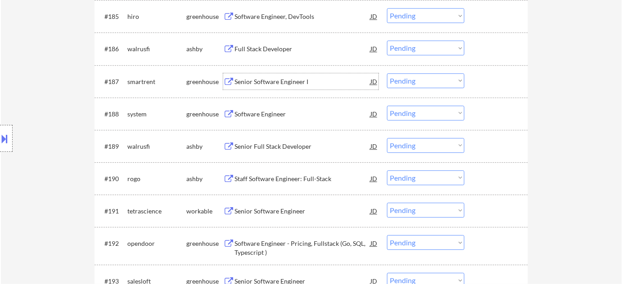
click at [281, 84] on div "Senior Software Engineer I" at bounding box center [302, 81] width 136 height 9
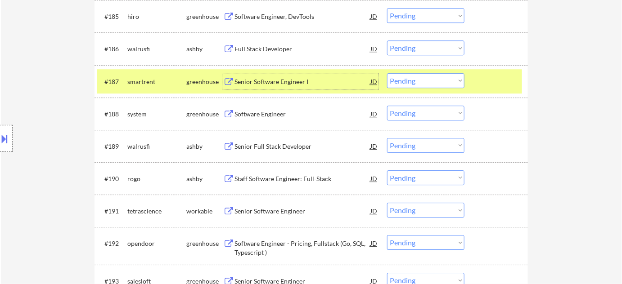
click at [417, 83] on select "Choose an option... Pending Applied Excluded (Questions) Excluded (Expired) Exc…" at bounding box center [425, 80] width 77 height 15
click at [387, 73] on select "Choose an option... Pending Applied Excluded (Questions) Excluded (Expired) Exc…" at bounding box center [425, 80] width 77 height 15
click at [291, 109] on div "Software Engineer" at bounding box center [302, 114] width 136 height 16
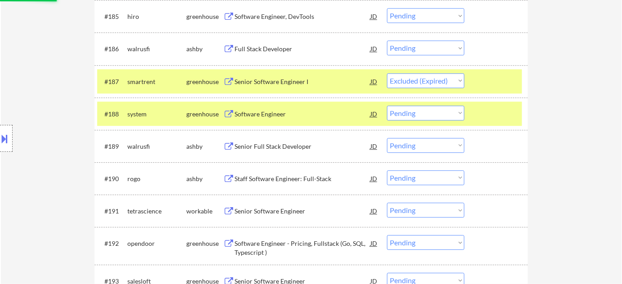
select select ""pending""
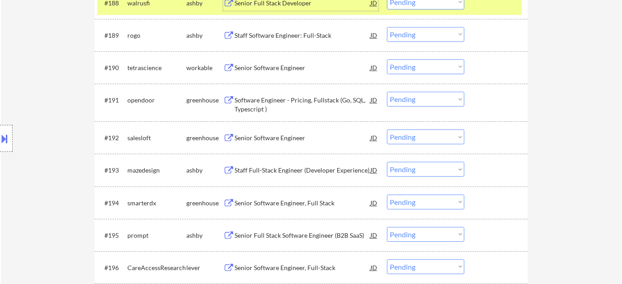
scroll to position [3208, 0]
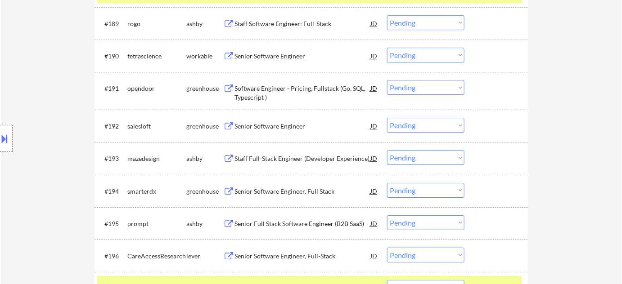
click at [297, 135] on div "#192 salesloft greenhouse Senior Software Engineer JD warning_amber Choose an o…" at bounding box center [309, 126] width 425 height 24
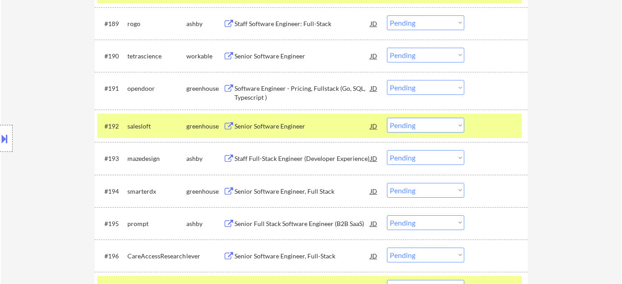
click at [295, 127] on div "Senior Software Engineer" at bounding box center [302, 126] width 136 height 9
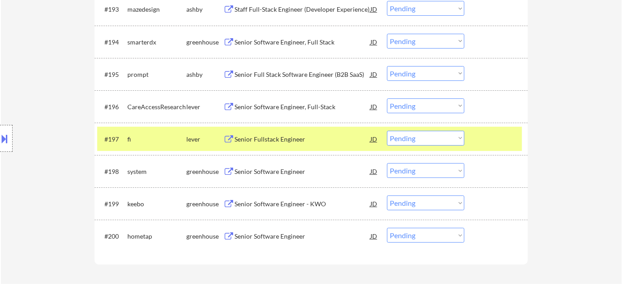
scroll to position [3372, 0]
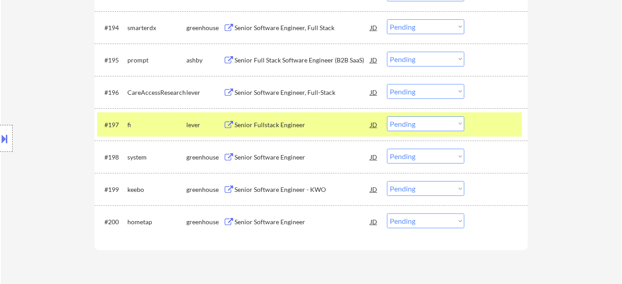
click at [277, 220] on div "Senior Software Engineer" at bounding box center [302, 222] width 136 height 9
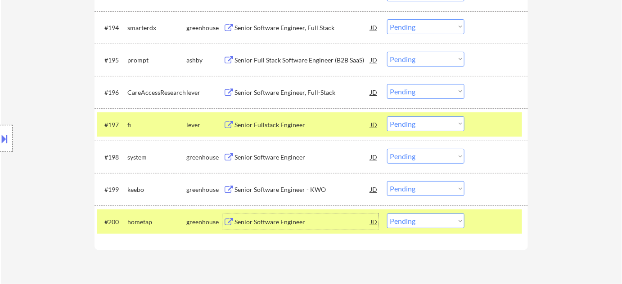
click at [264, 183] on div "Senior Software Engineer - KWO" at bounding box center [302, 189] width 136 height 16
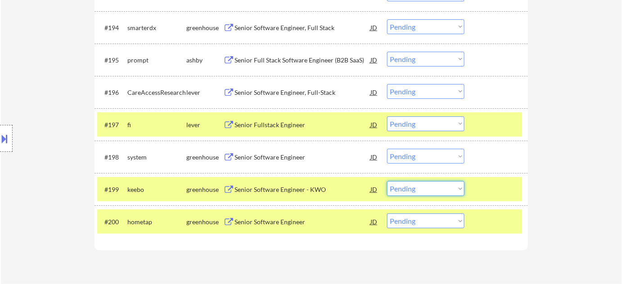
drag, startPoint x: 412, startPoint y: 188, endPoint x: 417, endPoint y: 184, distance: 7.0
click at [412, 188] on select "Choose an option... Pending Applied Excluded (Questions) Excluded (Expired) Exc…" at bounding box center [425, 188] width 77 height 15
click at [387, 181] on select "Choose an option... Pending Applied Excluded (Questions) Excluded (Expired) Exc…" at bounding box center [425, 188] width 77 height 15
click at [298, 159] on div "Senior Software Engineer" at bounding box center [302, 157] width 136 height 9
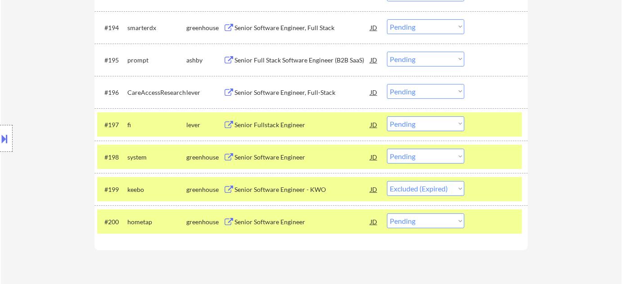
select select ""pending""
click at [265, 221] on div "Full Stack Engineer" at bounding box center [302, 222] width 136 height 9
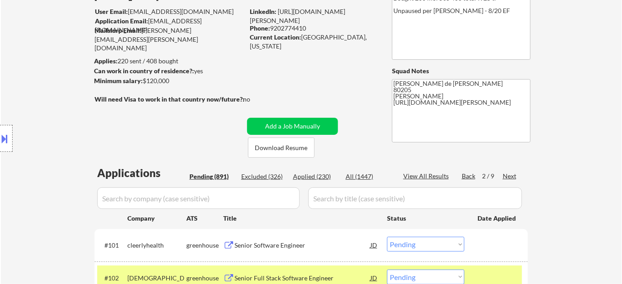
scroll to position [81, 0]
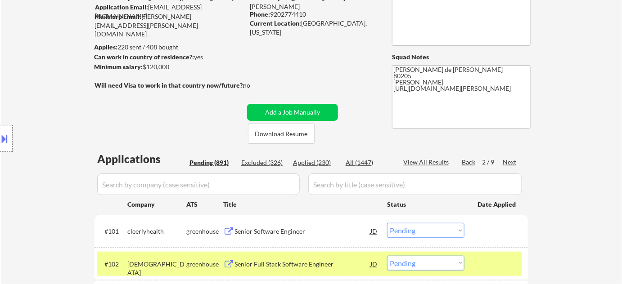
click at [509, 165] on div "Next" at bounding box center [509, 162] width 14 height 9
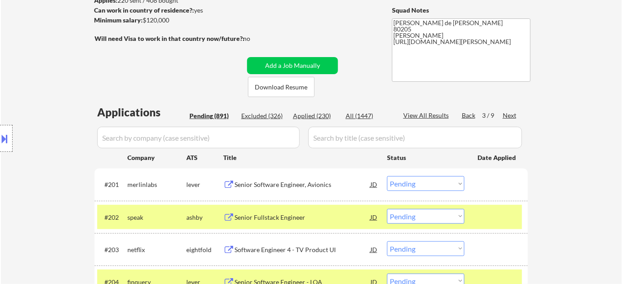
scroll to position [163, 0]
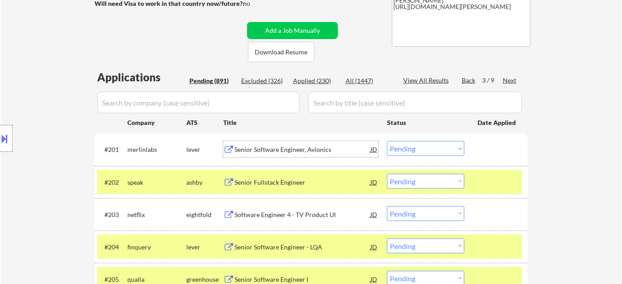
click at [282, 146] on div "Senior Software Engineer, Avionics" at bounding box center [302, 149] width 136 height 9
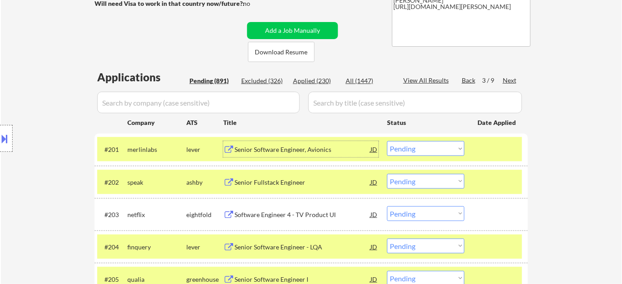
click at [398, 152] on select "Choose an option... Pending Applied Excluded (Questions) Excluded (Expired) Exc…" at bounding box center [425, 148] width 77 height 15
click at [387, 141] on select "Choose an option... Pending Applied Excluded (Questions) Excluded (Expired) Exc…" at bounding box center [425, 148] width 77 height 15
click at [285, 176] on div "Senior Fullstack Engineer" at bounding box center [302, 182] width 136 height 16
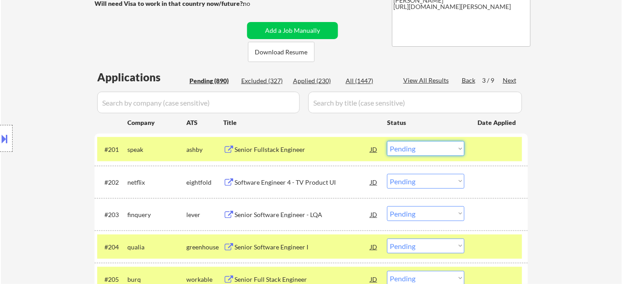
click at [445, 149] on select "Choose an option... Pending Applied Excluded (Questions) Excluded (Expired) Exc…" at bounding box center [425, 148] width 77 height 15
click at [387, 141] on select "Choose an option... Pending Applied Excluded (Questions) Excluded (Expired) Exc…" at bounding box center [425, 148] width 77 height 15
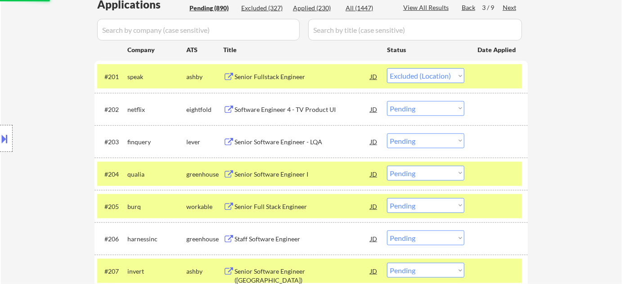
scroll to position [245, 0]
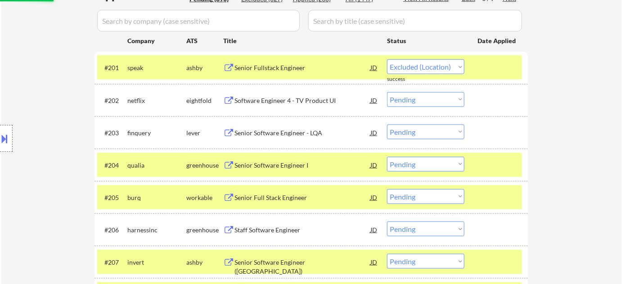
select select ""pending""
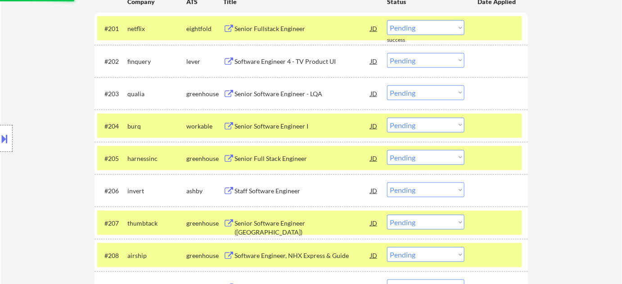
scroll to position [286, 0]
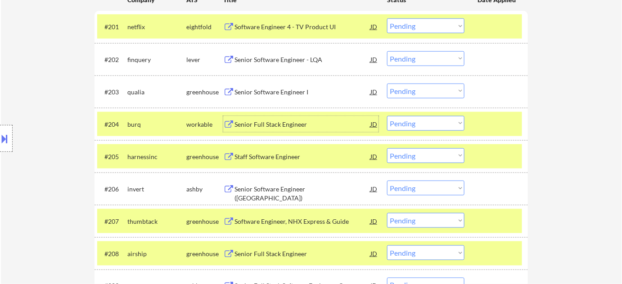
click at [267, 127] on div "Senior Full Stack Engineer" at bounding box center [302, 124] width 136 height 9
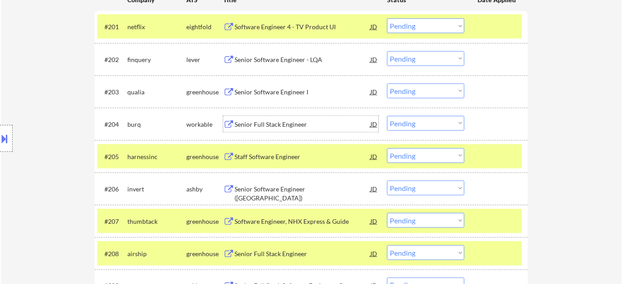
click at [412, 122] on select "Choose an option... Pending Applied Excluded (Questions) Excluded (Expired) Exc…" at bounding box center [425, 123] width 77 height 15
click at [387, 116] on select "Choose an option... Pending Applied Excluded (Questions) Excluded (Expired) Exc…" at bounding box center [425, 123] width 77 height 15
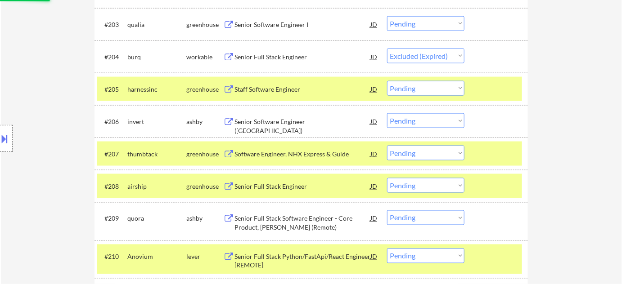
scroll to position [368, 0]
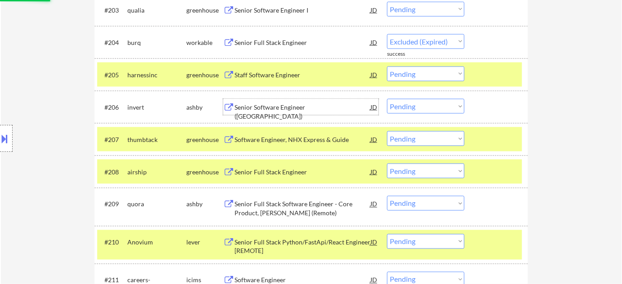
click at [317, 111] on div "Senior Software Engineer (North America)" at bounding box center [302, 112] width 136 height 18
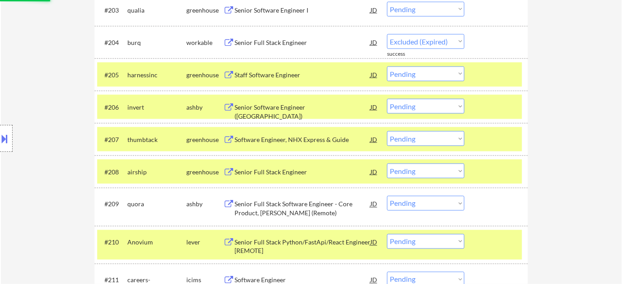
select select ""pending""
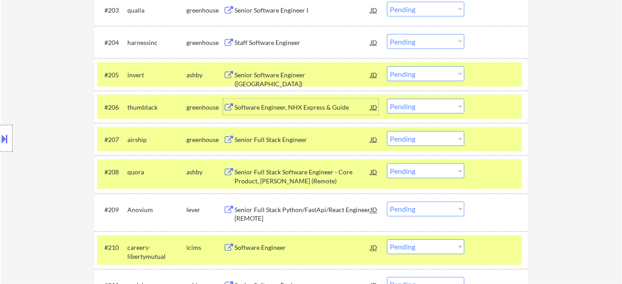
click at [438, 71] on select "Choose an option... Pending Applied Excluded (Questions) Excluded (Expired) Exc…" at bounding box center [425, 74] width 77 height 15
click at [387, 67] on select "Choose an option... Pending Applied Excluded (Questions) Excluded (Expired) Exc…" at bounding box center [425, 74] width 77 height 15
click at [292, 141] on div "Senior Full Stack Engineer" at bounding box center [302, 139] width 136 height 9
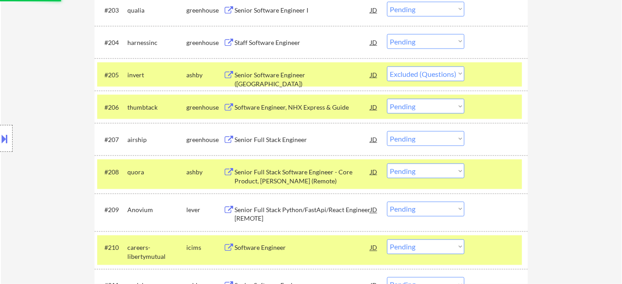
select select ""pending""
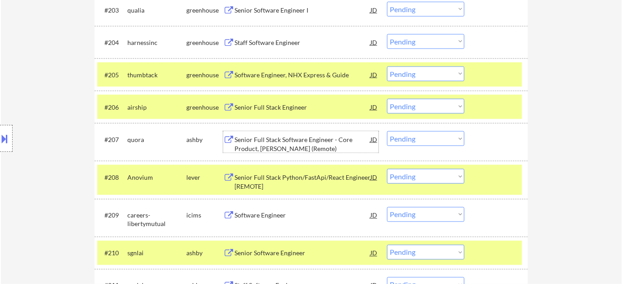
click at [430, 110] on select "Choose an option... Pending Applied Excluded (Questions) Excluded (Expired) Exc…" at bounding box center [425, 106] width 77 height 15
click at [387, 99] on select "Choose an option... Pending Applied Excluded (Questions) Excluded (Expired) Exc…" at bounding box center [425, 106] width 77 height 15
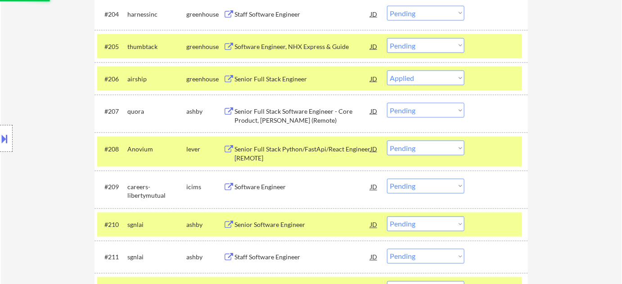
scroll to position [409, 0]
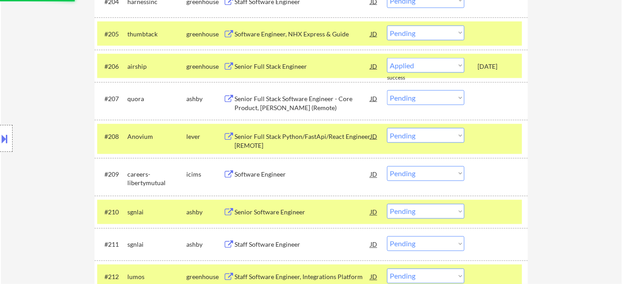
select select ""pending""
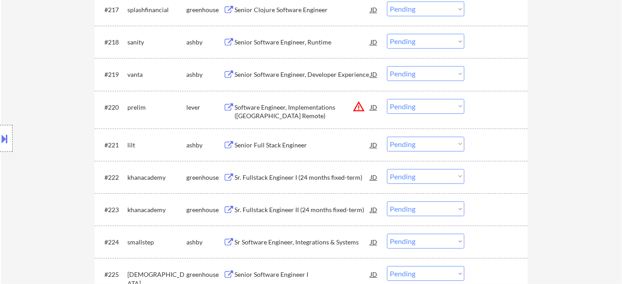
scroll to position [859, 0]
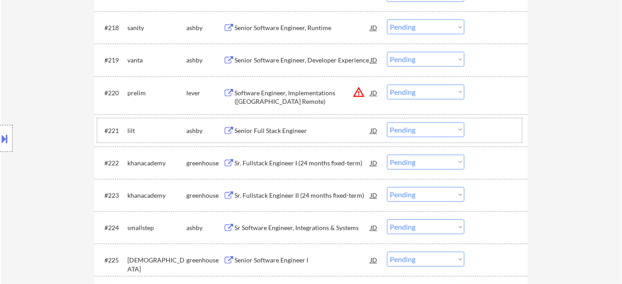
click at [300, 139] on div "#221 lilt ashby Senior Full Stack Engineer JD warning_amber Choose an option...…" at bounding box center [309, 130] width 425 height 24
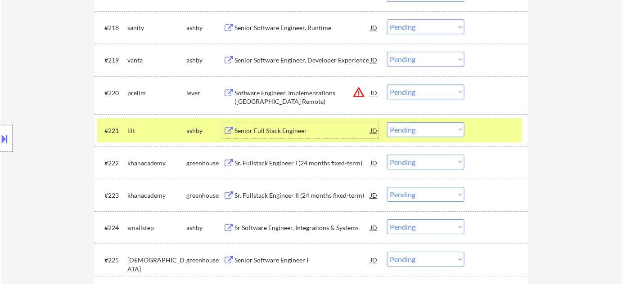
click at [297, 131] on div "Senior Full Stack Engineer" at bounding box center [302, 130] width 136 height 9
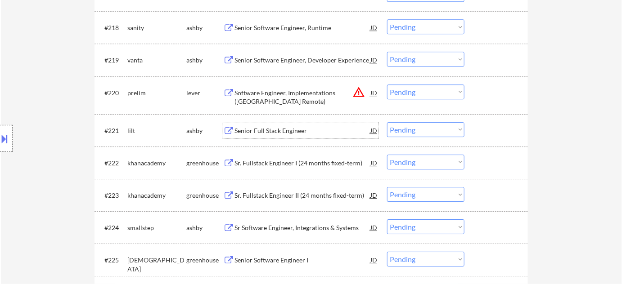
click at [421, 93] on select "Choose an option... Pending Applied Excluded (Questions) Excluded (Expired) Exc…" at bounding box center [425, 92] width 77 height 15
click at [387, 85] on select "Choose an option... Pending Applied Excluded (Questions) Excluded (Expired) Exc…" at bounding box center [425, 92] width 77 height 15
select select ""pending""
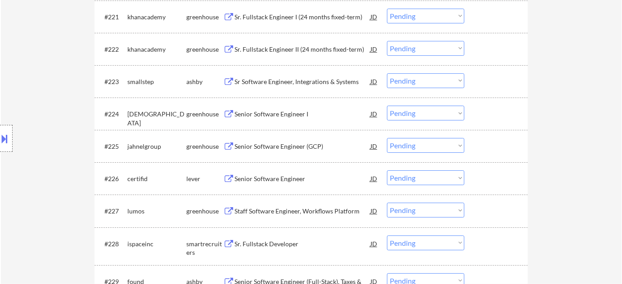
scroll to position [981, 0]
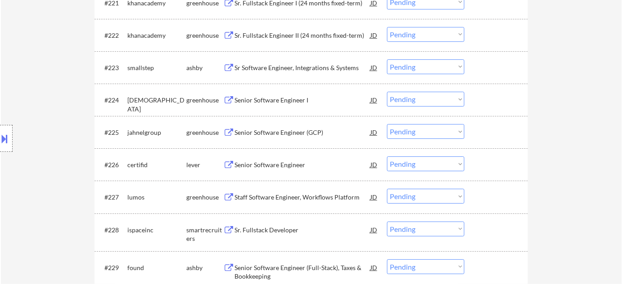
click at [278, 131] on div "Senior Software Engineer (GCP)" at bounding box center [302, 132] width 136 height 9
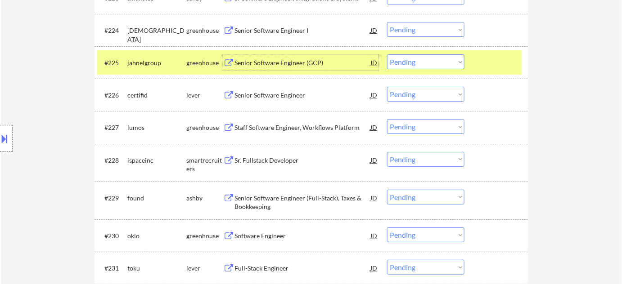
scroll to position [1063, 0]
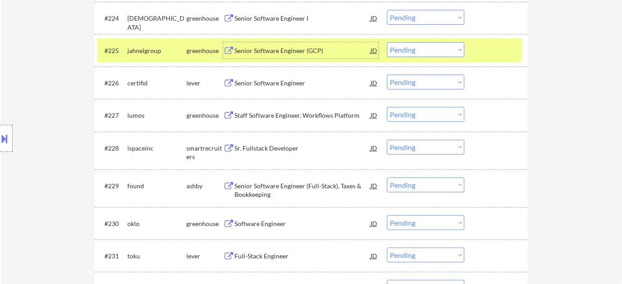
click at [281, 150] on div "Sr. Fullstack Developer" at bounding box center [302, 148] width 136 height 9
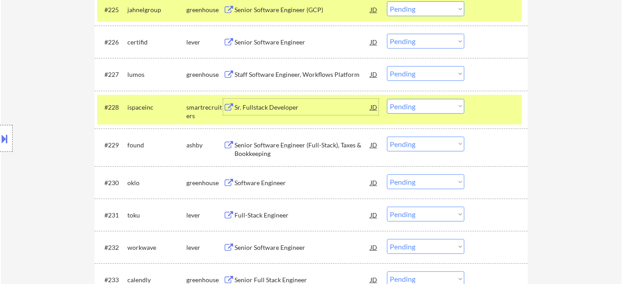
scroll to position [1145, 0]
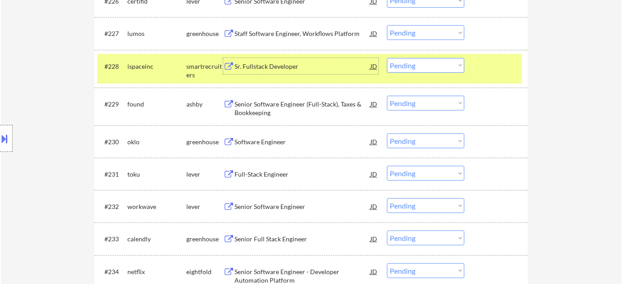
click at [256, 138] on div "Software Engineer" at bounding box center [302, 142] width 136 height 9
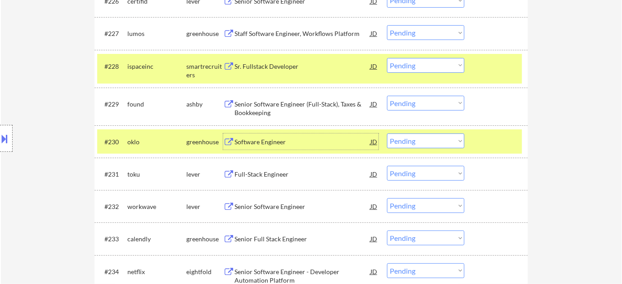
click at [421, 139] on select "Choose an option... Pending Applied Excluded (Questions) Excluded (Expired) Exc…" at bounding box center [425, 141] width 77 height 15
click at [387, 134] on select "Choose an option... Pending Applied Excluded (Questions) Excluded (Expired) Exc…" at bounding box center [425, 141] width 77 height 15
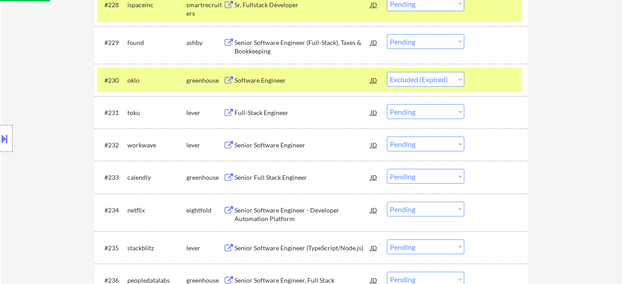
scroll to position [1227, 0]
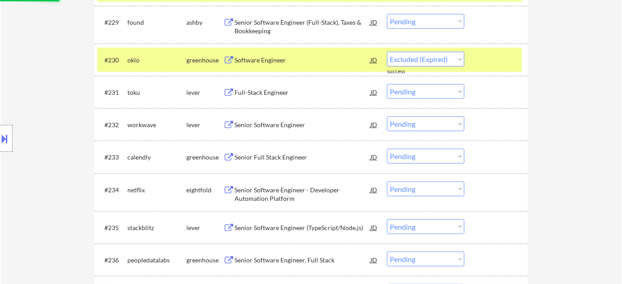
select select ""pending""
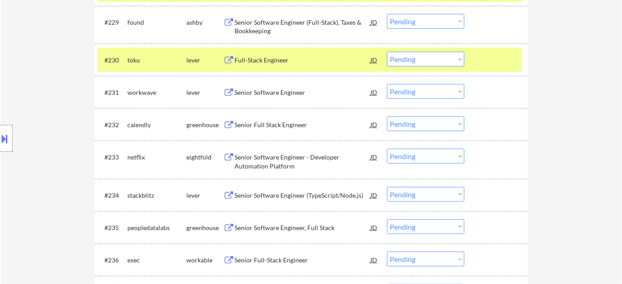
click at [271, 94] on div "Senior Software Engineer" at bounding box center [302, 92] width 136 height 9
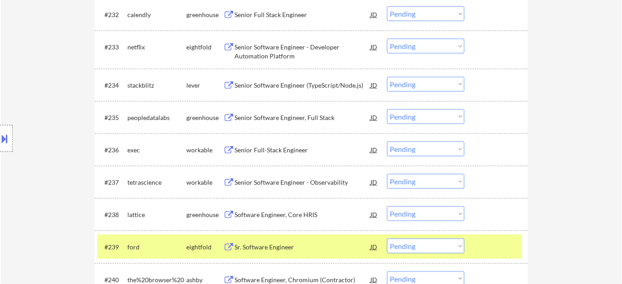
scroll to position [1349, 0]
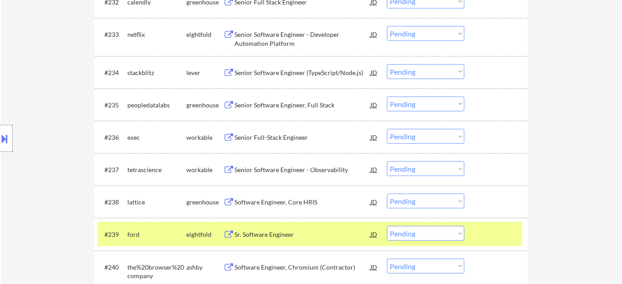
click at [296, 100] on div "Senior Software Engineer, Full Stack" at bounding box center [302, 105] width 136 height 16
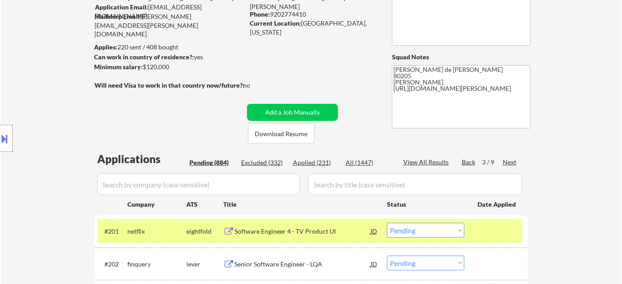
scroll to position [1312, 0]
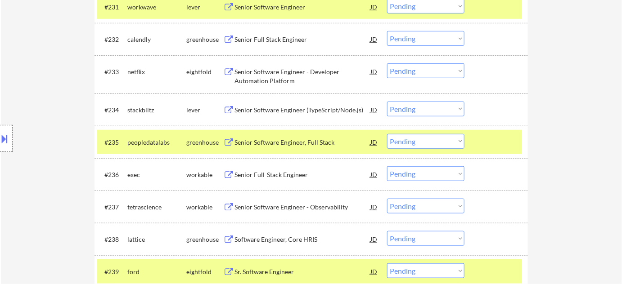
click at [411, 142] on select "Choose an option... Pending Applied Excluded (Questions) Excluded (Expired) Exc…" at bounding box center [425, 141] width 77 height 15
click at [387, 134] on select "Choose an option... Pending Applied Excluded (Questions) Excluded (Expired) Exc…" at bounding box center [425, 141] width 77 height 15
select select ""pending""
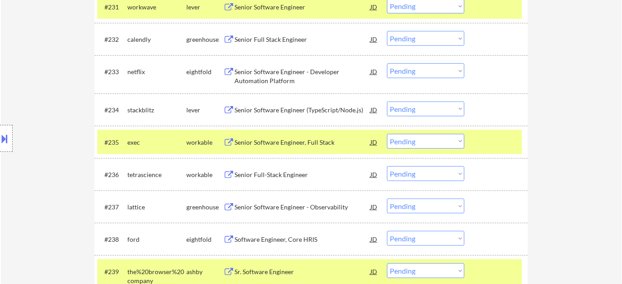
scroll to position [1353, 0]
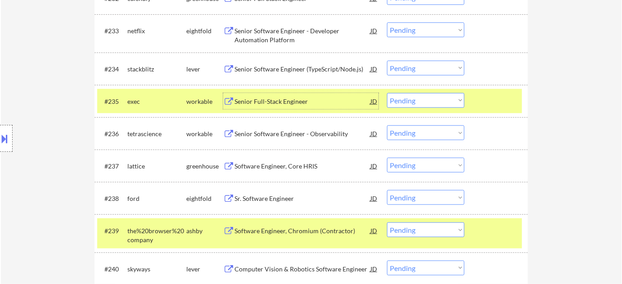
click at [291, 101] on div "Senior Full-Stack Engineer" at bounding box center [302, 101] width 136 height 9
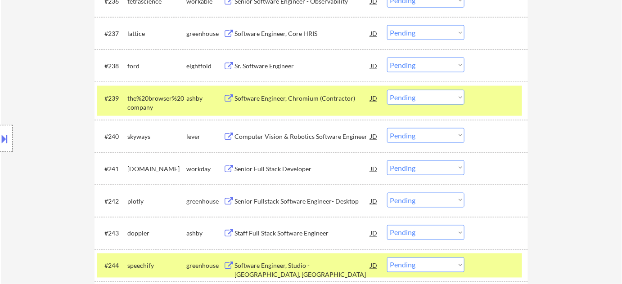
scroll to position [1516, 0]
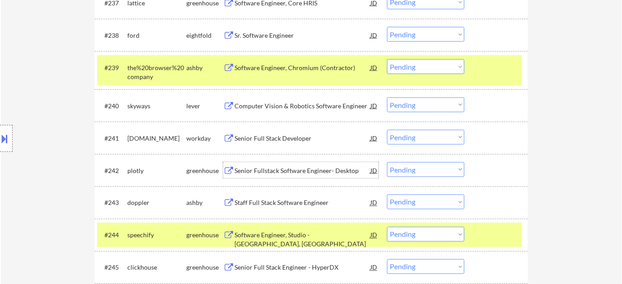
click at [314, 174] on div "Senior Fullstack Software Engineer- Desktop" at bounding box center [302, 170] width 136 height 9
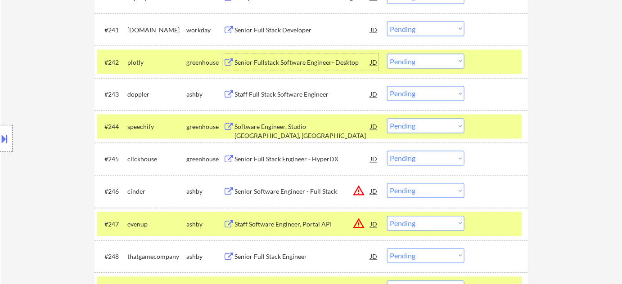
scroll to position [1639, 0]
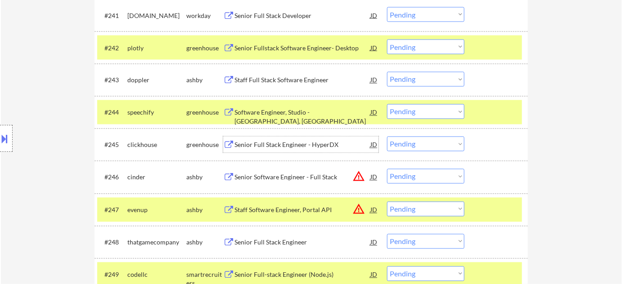
click at [283, 147] on div "Senior Full Stack Engineer - HyperDX" at bounding box center [302, 145] width 136 height 9
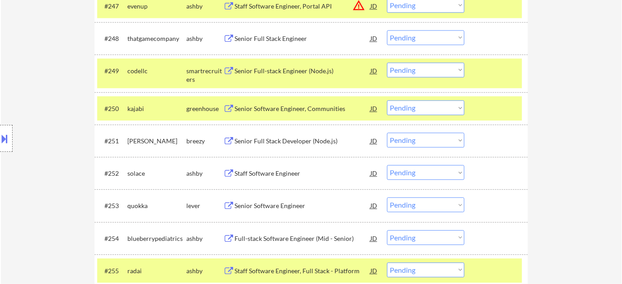
scroll to position [1884, 0]
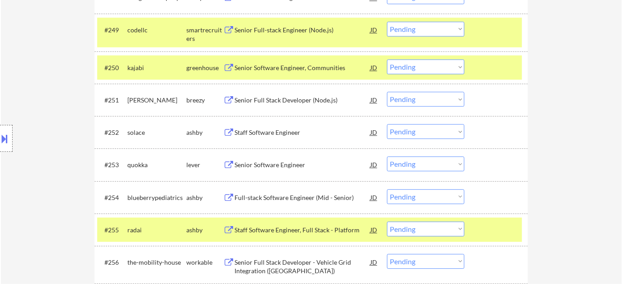
click at [286, 161] on div "Senior Software Engineer" at bounding box center [302, 165] width 136 height 9
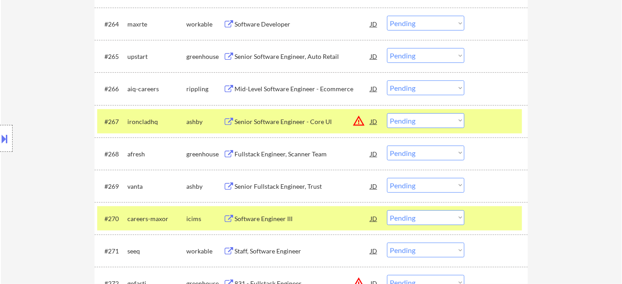
scroll to position [2412, 0]
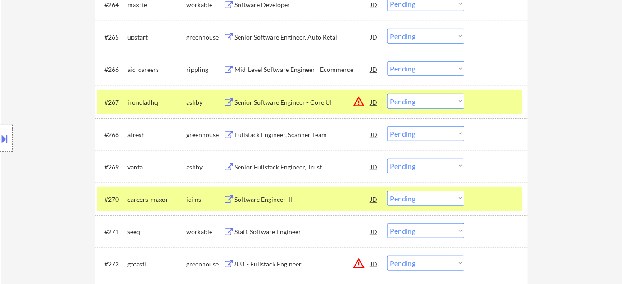
click at [269, 136] on div "Fullstack Engineer, Scanner Team" at bounding box center [302, 134] width 136 height 9
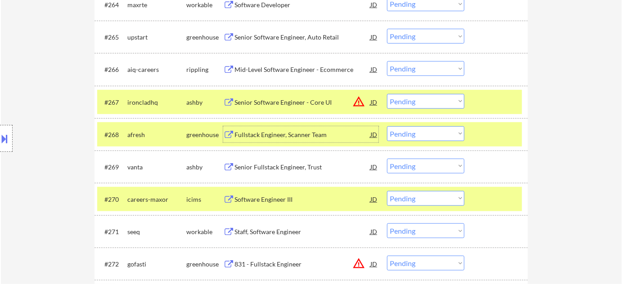
click at [404, 134] on select "Choose an option... Pending Applied Excluded (Questions) Excluded (Expired) Exc…" at bounding box center [425, 133] width 77 height 15
click at [387, 126] on select "Choose an option... Pending Applied Excluded (Questions) Excluded (Expired) Exc…" at bounding box center [425, 133] width 77 height 15
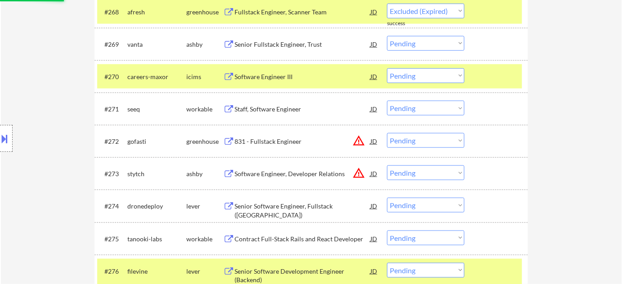
select select ""pending""
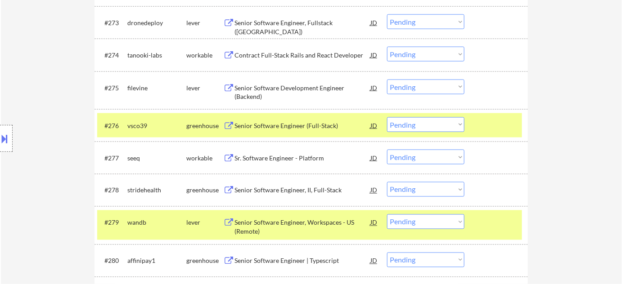
scroll to position [2699, 0]
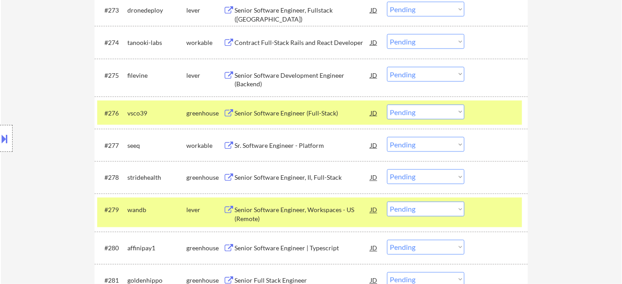
click at [285, 145] on div "Sr. Software Engineer - Platform" at bounding box center [302, 145] width 136 height 9
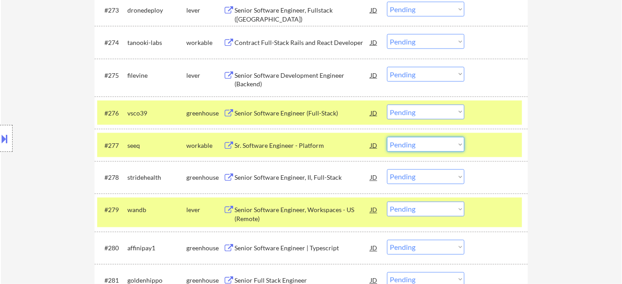
click at [410, 143] on select "Choose an option... Pending Applied Excluded (Questions) Excluded (Expired) Exc…" at bounding box center [425, 144] width 77 height 15
click at [387, 137] on select "Choose an option... Pending Applied Excluded (Questions) Excluded (Expired) Exc…" at bounding box center [425, 144] width 77 height 15
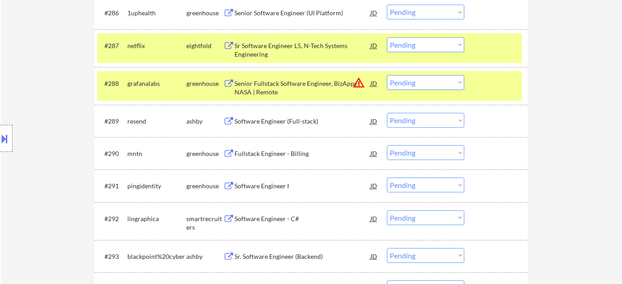
scroll to position [3149, 0]
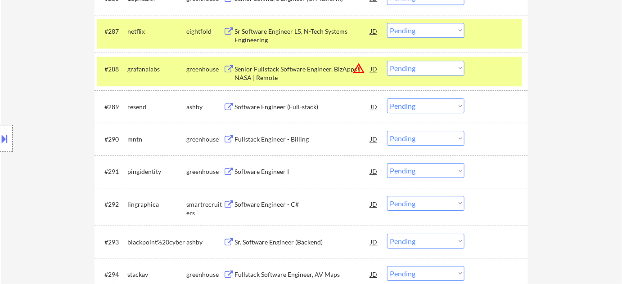
select select ""pending""
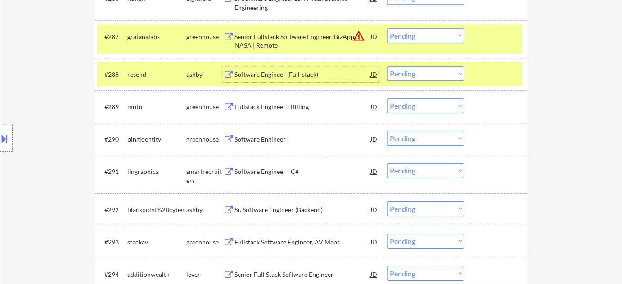
click at [291, 79] on div "Software Engineer (Full-stack)" at bounding box center [302, 74] width 136 height 16
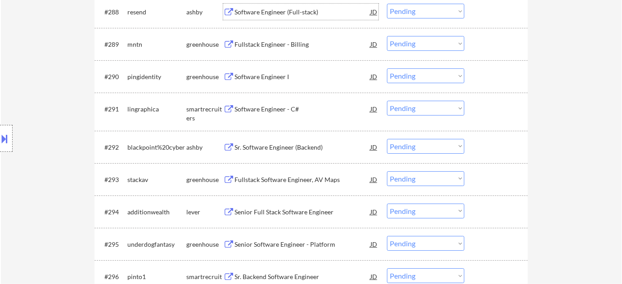
scroll to position [3230, 0]
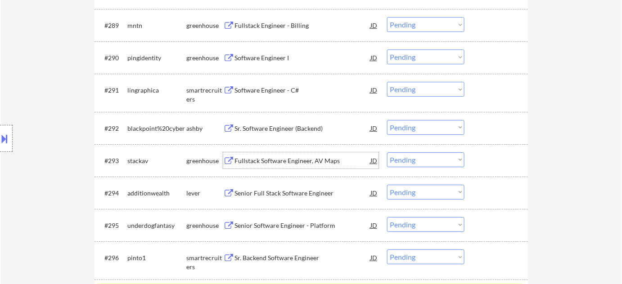
click at [300, 161] on div "Fullstack Software Engineer, AV Maps" at bounding box center [302, 161] width 136 height 9
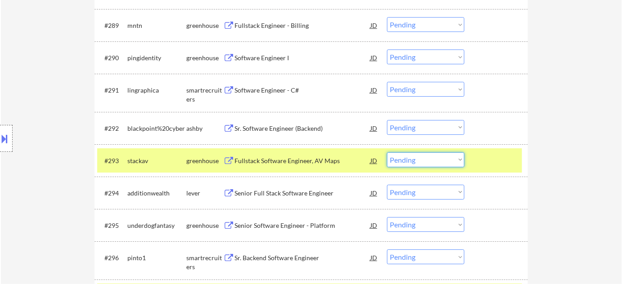
click at [454, 160] on select "Choose an option... Pending Applied Excluded (Questions) Excluded (Expired) Exc…" at bounding box center [425, 159] width 77 height 15
click at [387, 152] on select "Choose an option... Pending Applied Excluded (Questions) Excluded (Expired) Exc…" at bounding box center [425, 159] width 77 height 15
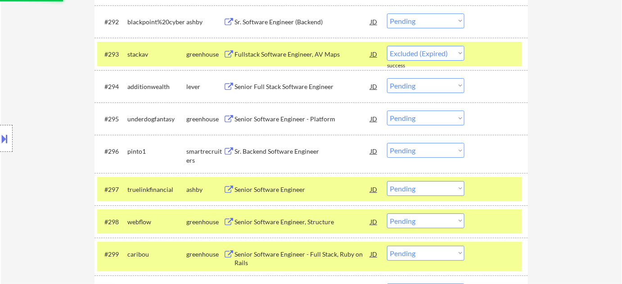
scroll to position [3353, 0]
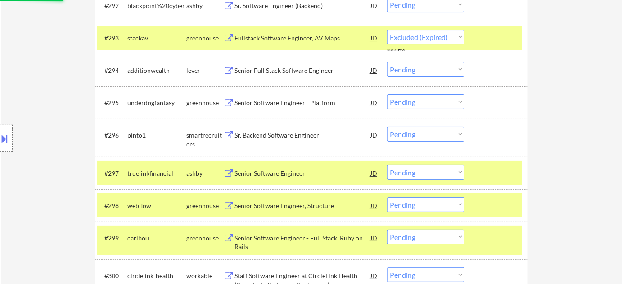
select select ""pending""
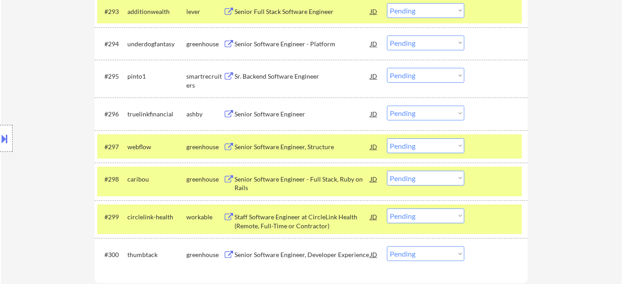
scroll to position [3394, 0]
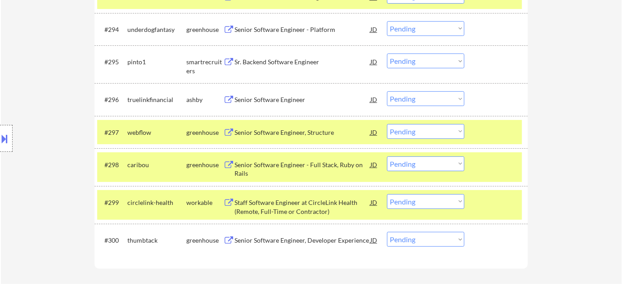
click at [276, 101] on div "Senior Software Engineer" at bounding box center [302, 99] width 136 height 9
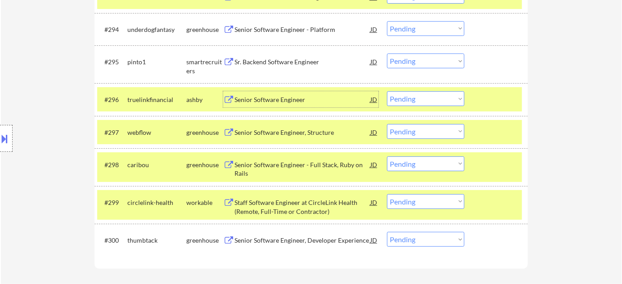
click at [457, 103] on select "Choose an option... Pending Applied Excluded (Questions) Excluded (Expired) Exc…" at bounding box center [425, 98] width 77 height 15
click at [387, 91] on select "Choose an option... Pending Applied Excluded (Questions) Excluded (Expired) Exc…" at bounding box center [425, 98] width 77 height 15
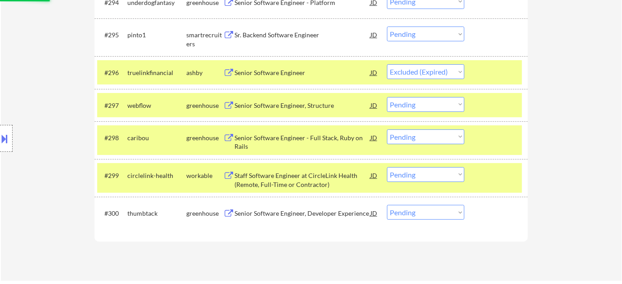
scroll to position [3435, 0]
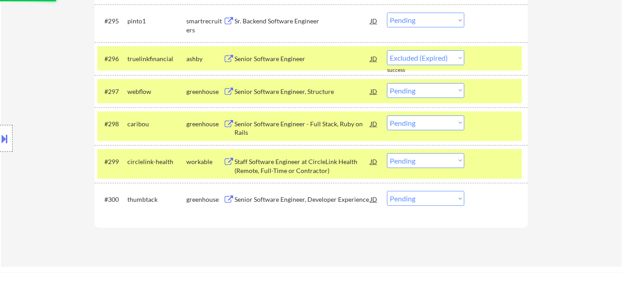
select select ""pending""
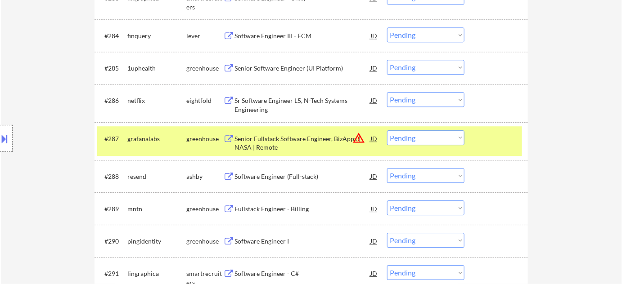
scroll to position [741, 0]
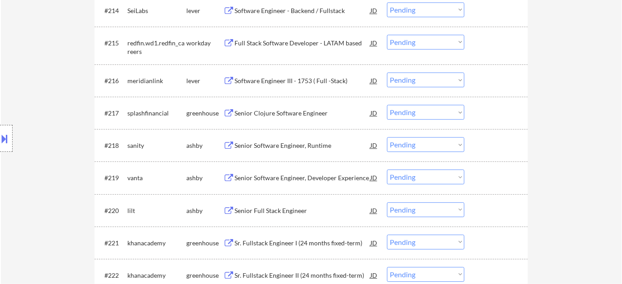
click at [281, 142] on div "Senior Software Engineer, Runtime" at bounding box center [302, 145] width 136 height 9
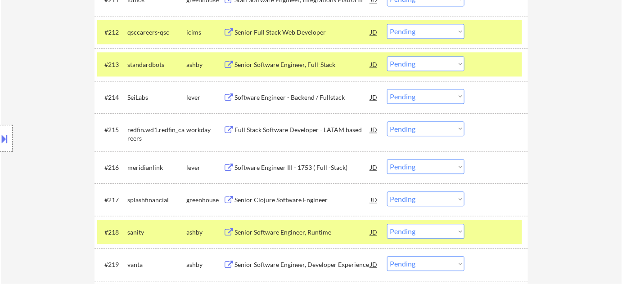
scroll to position [695, 0]
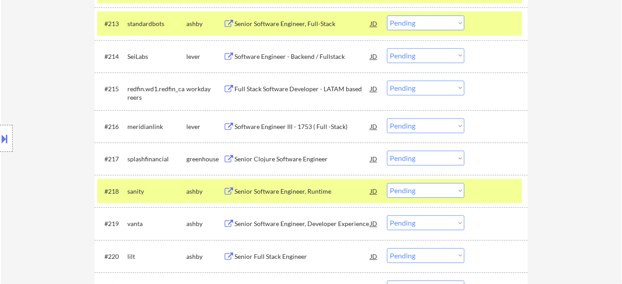
click at [412, 188] on select "Choose an option... Pending Applied Excluded (Questions) Excluded (Expired) Exc…" at bounding box center [425, 190] width 77 height 15
click at [387, 183] on select "Choose an option... Pending Applied Excluded (Questions) Excluded (Expired) Exc…" at bounding box center [425, 190] width 77 height 15
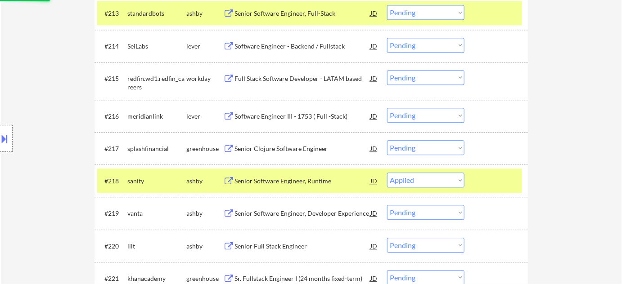
scroll to position [736, 0]
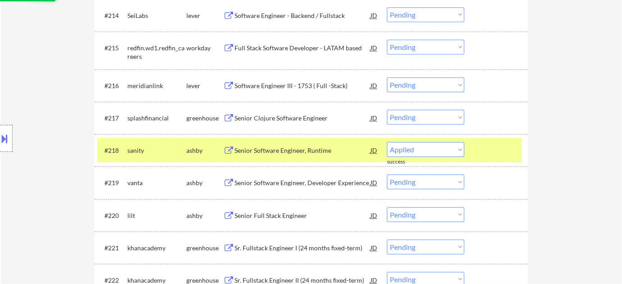
select select ""pending""
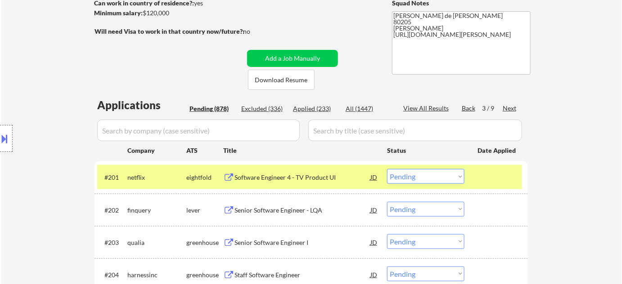
scroll to position [130, 0]
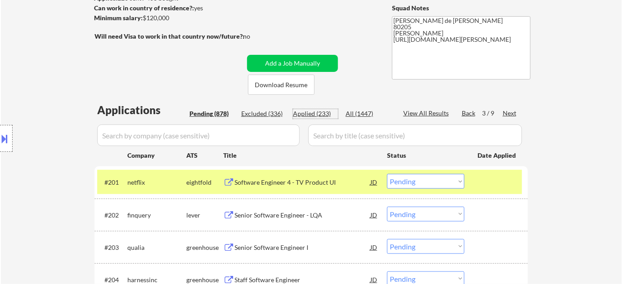
click at [326, 112] on div "Applied (233)" at bounding box center [315, 113] width 45 height 9
select select ""applied""
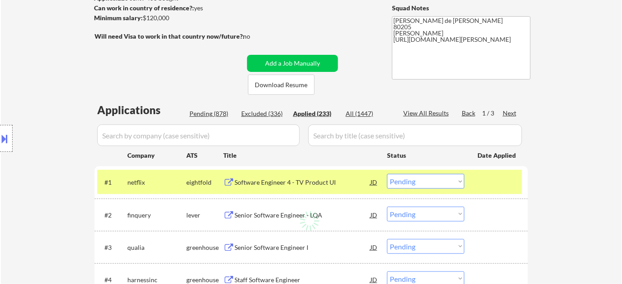
select select ""applied""
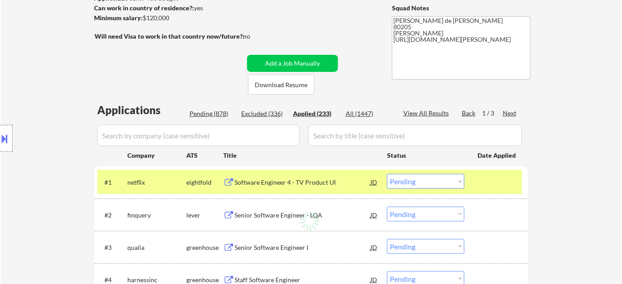
select select ""applied""
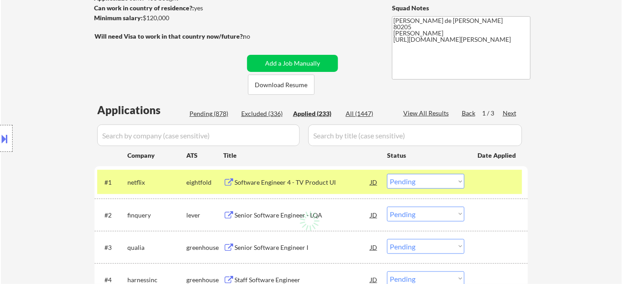
select select ""applied""
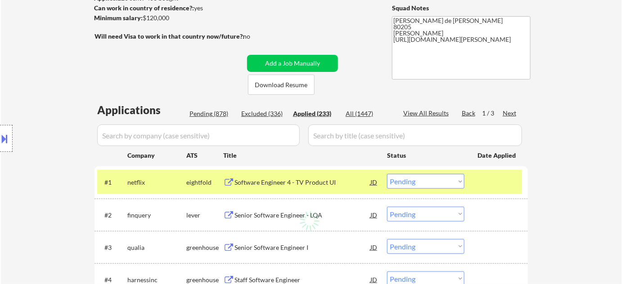
select select ""applied""
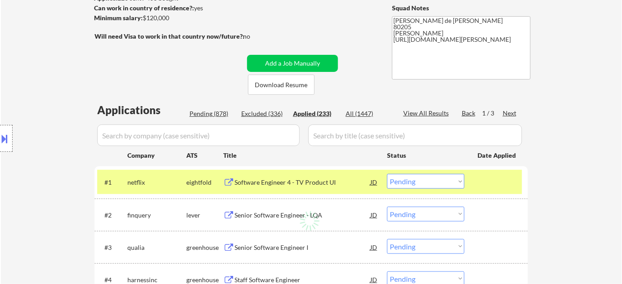
select select ""applied""
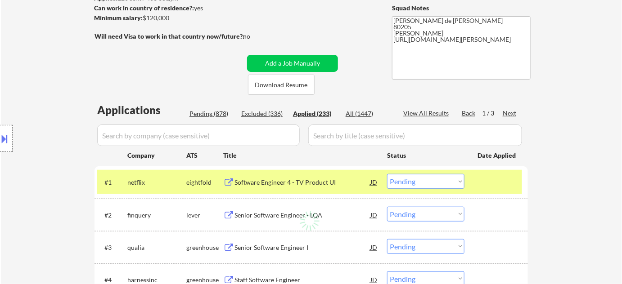
select select ""applied""
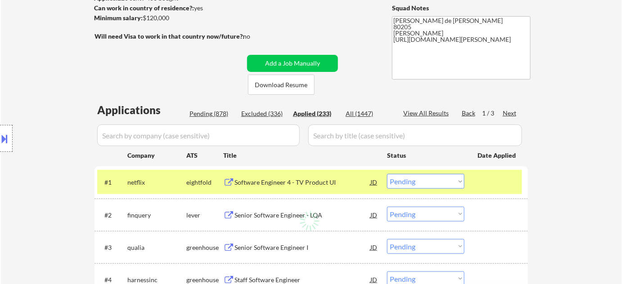
select select ""applied""
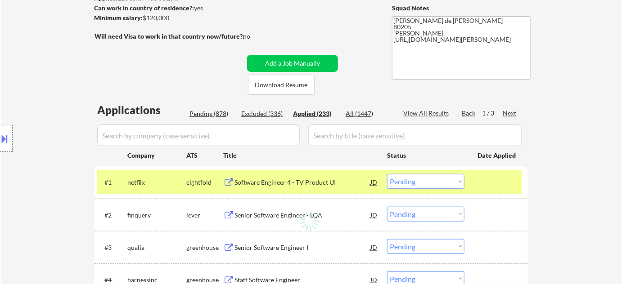
select select ""applied""
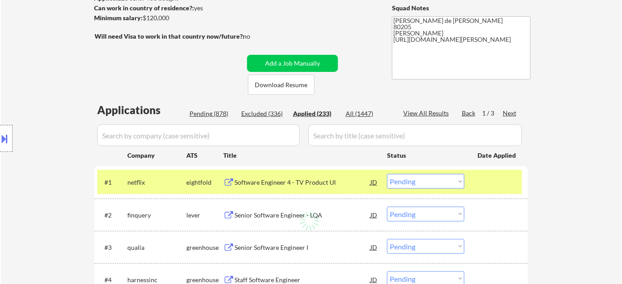
select select ""applied""
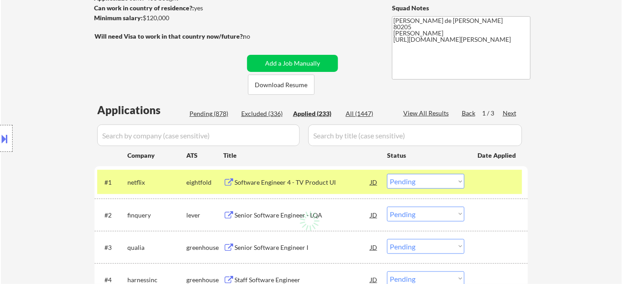
select select ""applied""
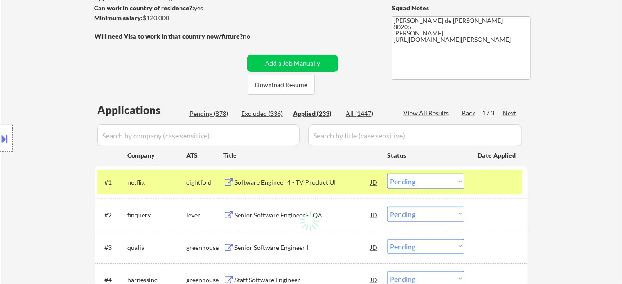
select select ""applied""
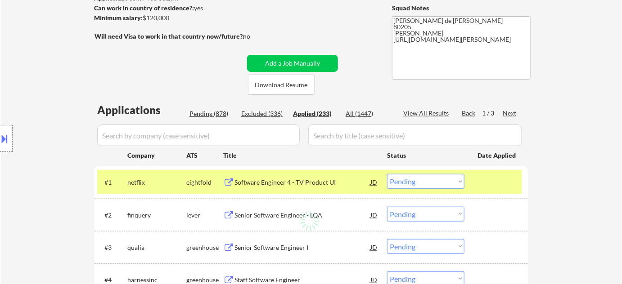
select select ""applied""
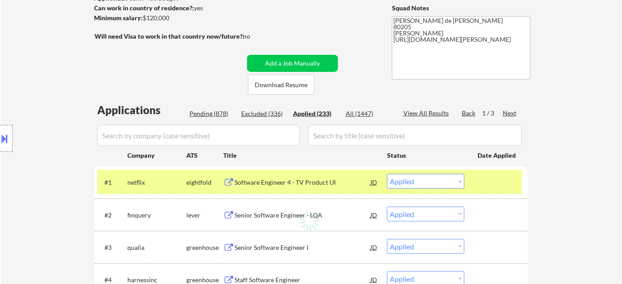
select select ""applied""
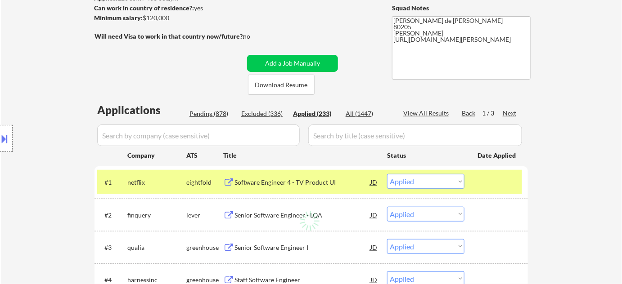
select select ""applied""
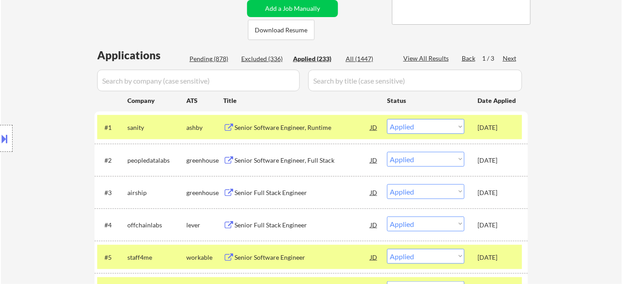
scroll to position [171, 0]
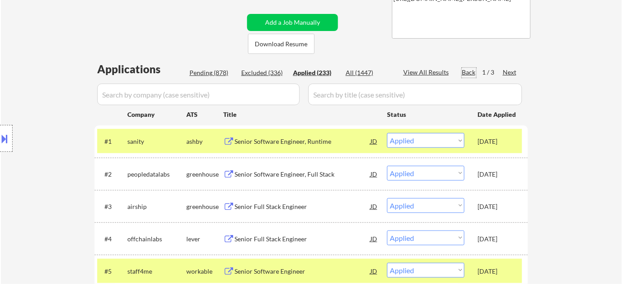
click at [469, 73] on div "Back" at bounding box center [469, 72] width 14 height 9
click at [218, 70] on div "Pending (878)" at bounding box center [211, 72] width 45 height 9
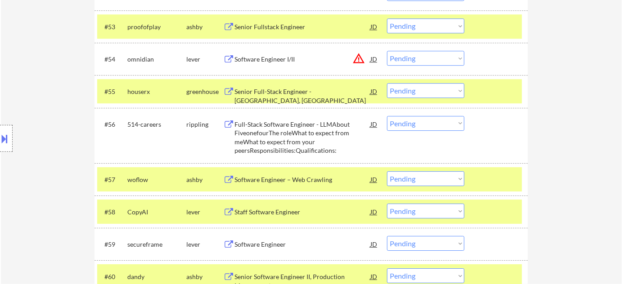
scroll to position [2339, 0]
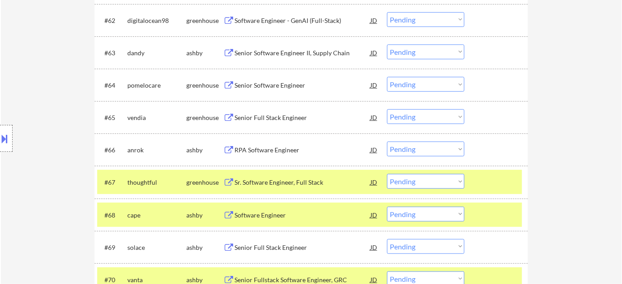
click at [257, 114] on div "Senior Full Stack Engineer" at bounding box center [302, 117] width 136 height 9
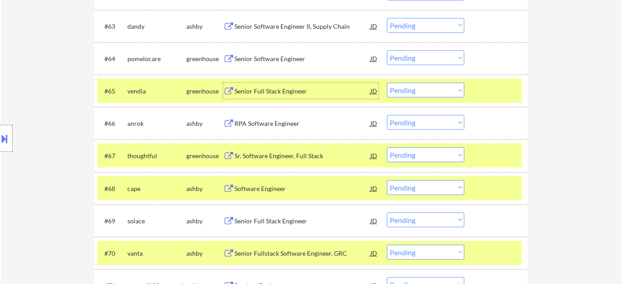
scroll to position [2380, 0]
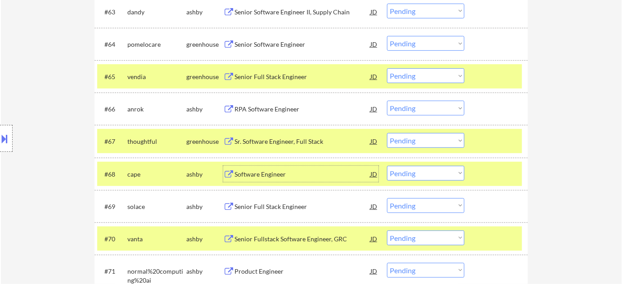
click at [278, 174] on div "Software Engineer" at bounding box center [302, 174] width 136 height 9
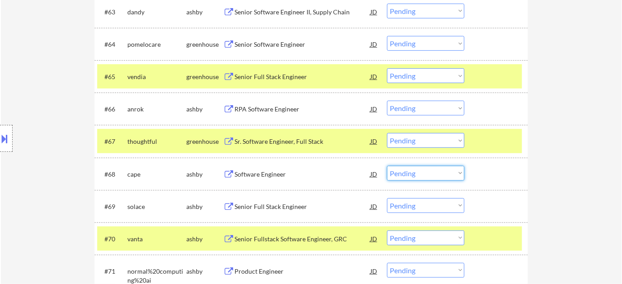
click at [421, 174] on select "Choose an option... Pending Applied Excluded (Questions) Excluded (Expired) Exc…" at bounding box center [425, 173] width 77 height 15
click at [387, 166] on select "Choose an option... Pending Applied Excluded (Questions) Excluded (Expired) Exc…" at bounding box center [425, 173] width 77 height 15
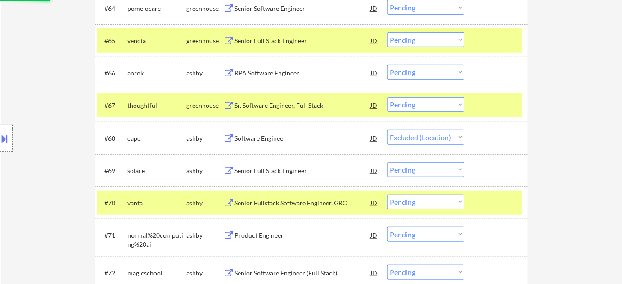
scroll to position [2421, 0]
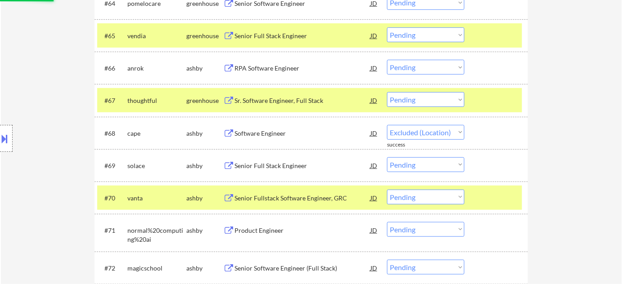
click at [307, 99] on div "Sr. Software Engineer, Full Stack" at bounding box center [302, 100] width 136 height 9
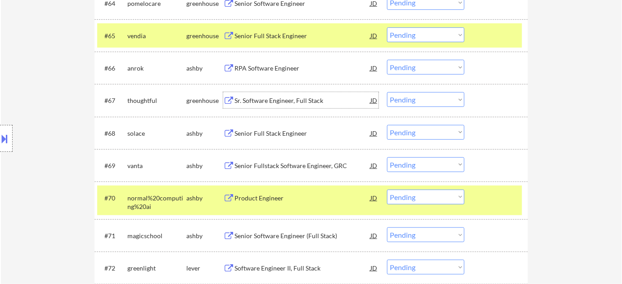
click at [418, 105] on select "Choose an option... Pending Applied Excluded (Questions) Excluded (Expired) Exc…" at bounding box center [425, 99] width 77 height 15
click at [387, 92] on select "Choose an option... Pending Applied Excluded (Questions) Excluded (Expired) Exc…" at bounding box center [425, 99] width 77 height 15
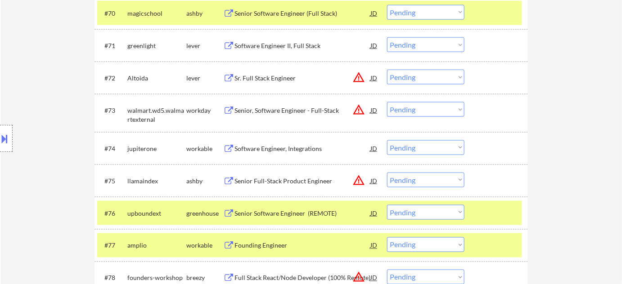
scroll to position [2625, 0]
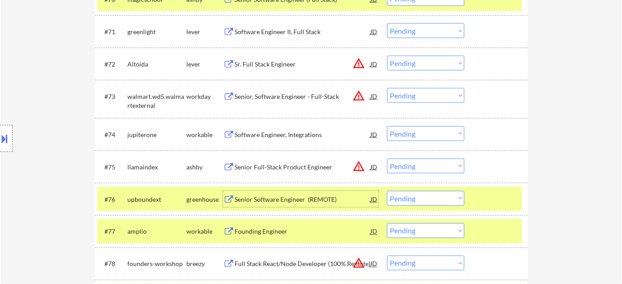
click at [282, 198] on div "Senior Software Engineer (REMOTE)" at bounding box center [302, 199] width 136 height 9
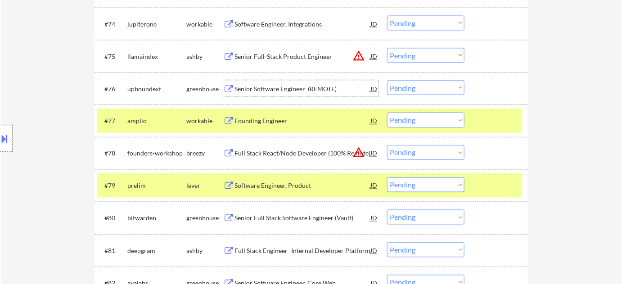
scroll to position [2748, 0]
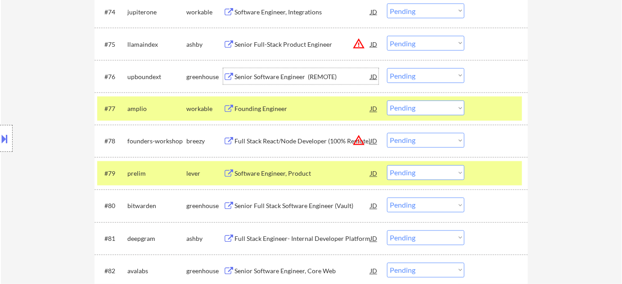
click at [258, 108] on div "Founding Engineer" at bounding box center [302, 109] width 136 height 9
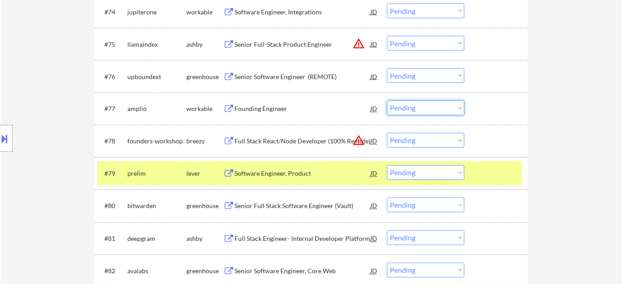
click at [408, 112] on select "Choose an option... Pending Applied Excluded (Questions) Excluded (Expired) Exc…" at bounding box center [425, 108] width 77 height 15
click at [387, 101] on select "Choose an option... Pending Applied Excluded (Questions) Excluded (Expired) Exc…" at bounding box center [425, 108] width 77 height 15
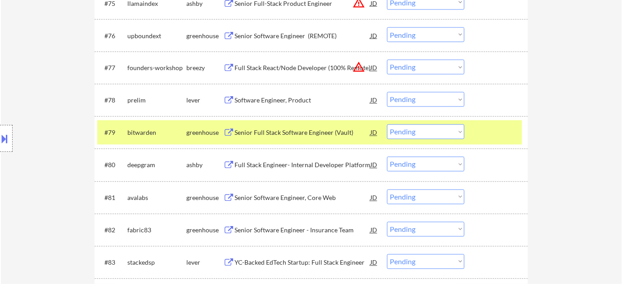
scroll to position [2829, 0]
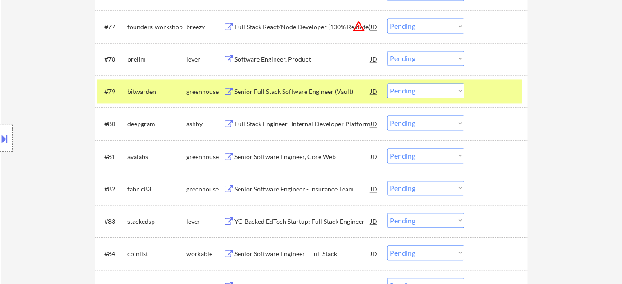
click at [313, 126] on div "Full Stack Engineer- Internal Developer Platform" at bounding box center [302, 124] width 136 height 9
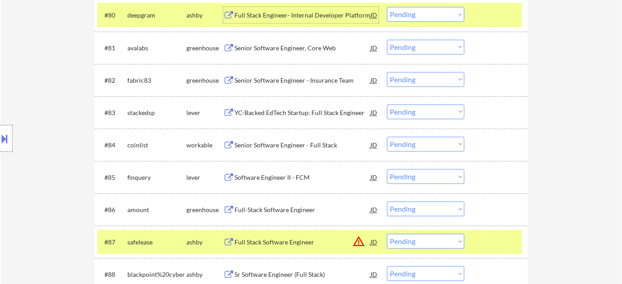
scroll to position [2952, 0]
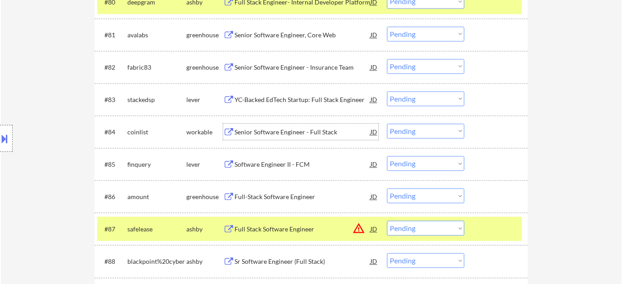
click at [295, 131] on div "Senior Software Engineer - Full Stack" at bounding box center [302, 132] width 136 height 9
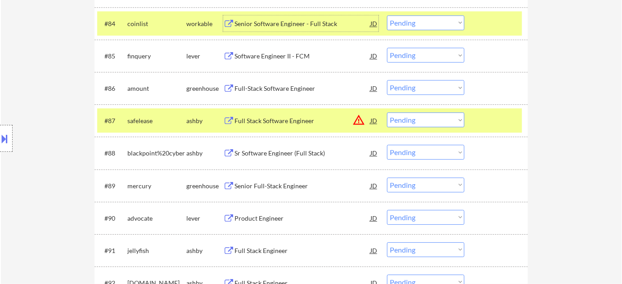
scroll to position [3075, 0]
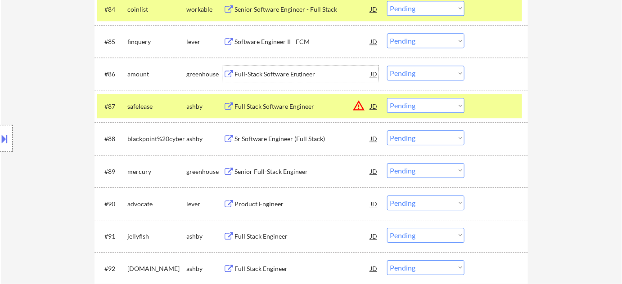
click at [276, 74] on div "Full-Stack Software Engineer" at bounding box center [302, 74] width 136 height 9
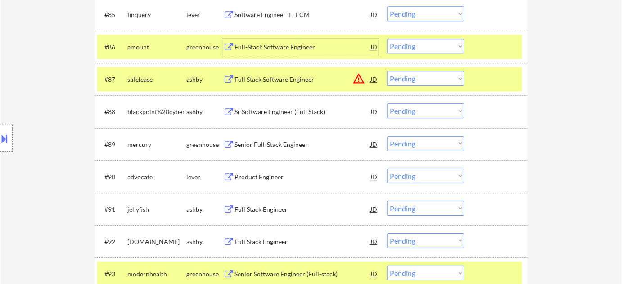
scroll to position [3115, 0]
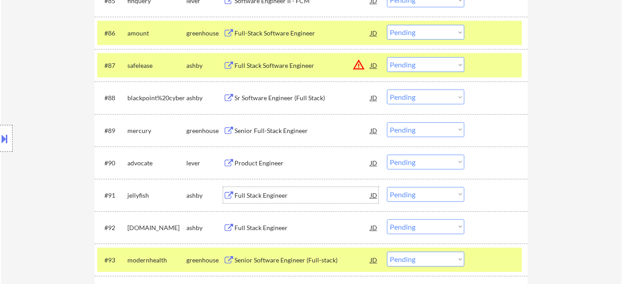
click at [268, 199] on div "Full Stack Engineer" at bounding box center [302, 195] width 136 height 9
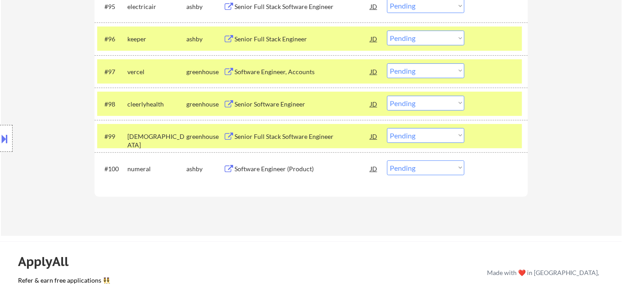
scroll to position [3443, 0]
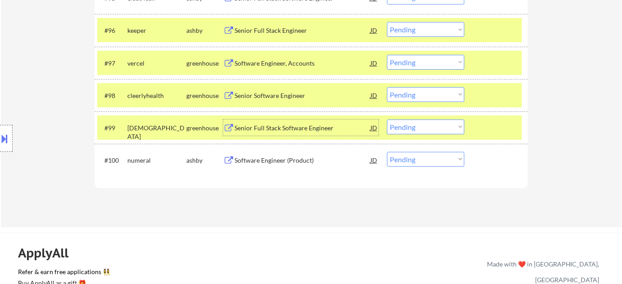
click at [290, 125] on div "Senior Full Stack Software Engineer" at bounding box center [302, 128] width 136 height 9
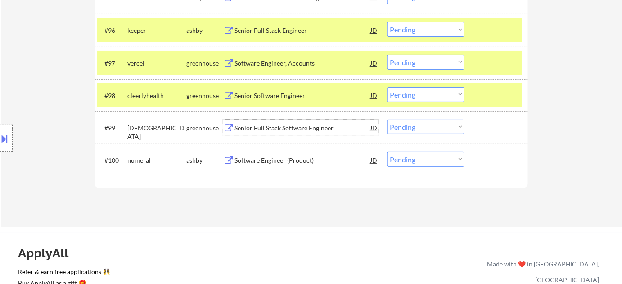
click at [279, 63] on div "Software Engineer, Accounts" at bounding box center [302, 63] width 136 height 9
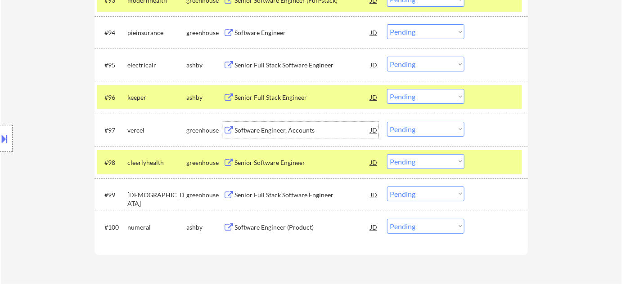
scroll to position [3361, 0]
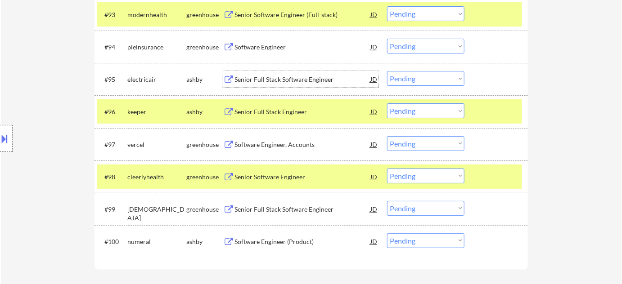
click at [278, 80] on div "Senior Full Stack Software Engineer" at bounding box center [302, 79] width 136 height 9
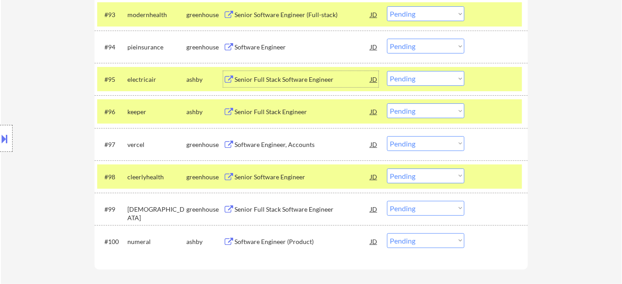
click at [444, 80] on select "Choose an option... Pending Applied Excluded (Questions) Excluded (Expired) Exc…" at bounding box center [425, 78] width 77 height 15
click at [387, 71] on select "Choose an option... Pending Applied Excluded (Questions) Excluded (Expired) Exc…" at bounding box center [425, 78] width 77 height 15
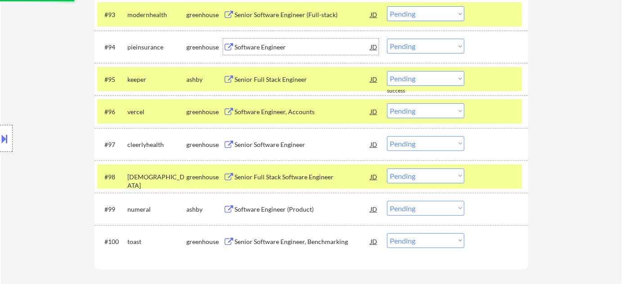
click at [259, 51] on div "Software Engineer" at bounding box center [302, 47] width 136 height 9
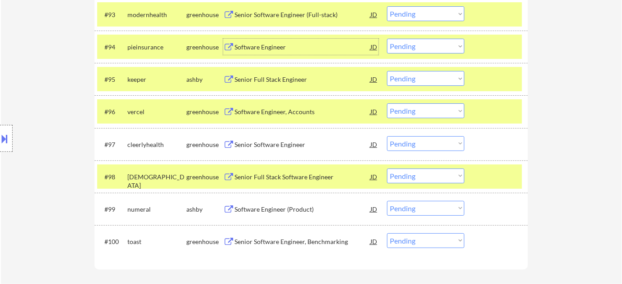
drag, startPoint x: 451, startPoint y: 44, endPoint x: 452, endPoint y: 48, distance: 4.6
click at [451, 44] on select "Choose an option... Pending Applied Excluded (Questions) Excluded (Expired) Exc…" at bounding box center [425, 46] width 77 height 15
click at [387, 39] on select "Choose an option... Pending Applied Excluded (Questions) Excluded (Expired) Exc…" at bounding box center [425, 46] width 77 height 15
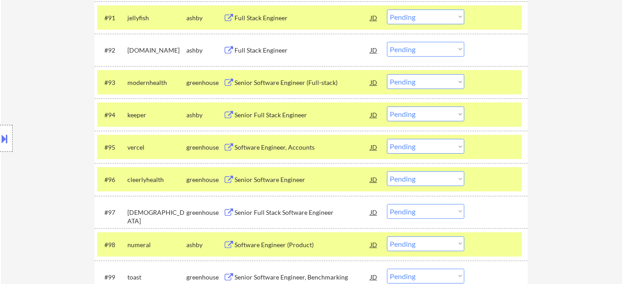
scroll to position [3279, 0]
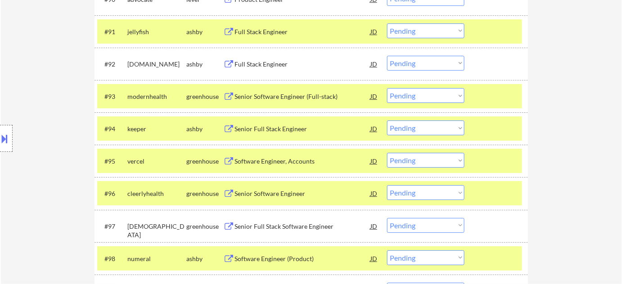
click at [282, 66] on div "Full Stack Engineer" at bounding box center [302, 64] width 136 height 9
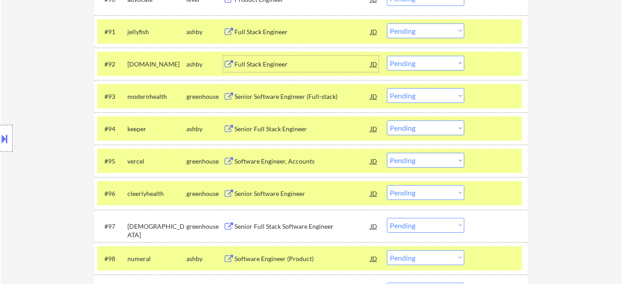
click at [417, 67] on select "Choose an option... Pending Applied Excluded (Questions) Excluded (Expired) Exc…" at bounding box center [425, 63] width 77 height 15
click at [387, 56] on select "Choose an option... Pending Applied Excluded (Questions) Excluded (Expired) Exc…" at bounding box center [425, 63] width 77 height 15
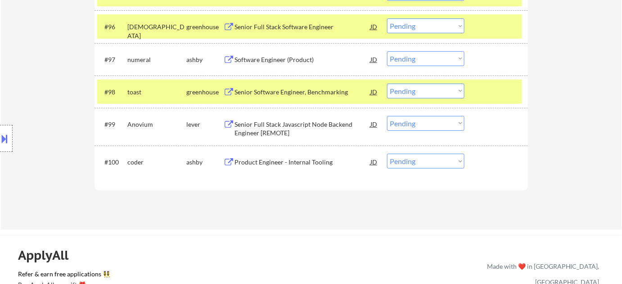
scroll to position [3416, 0]
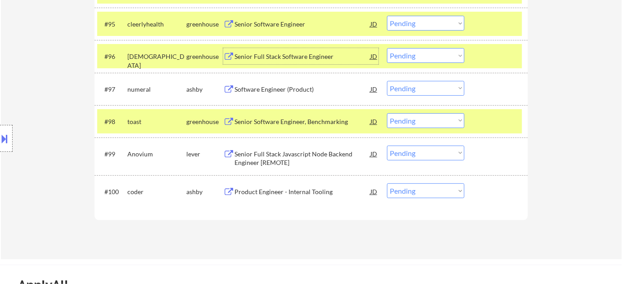
click at [277, 54] on div "Senior Full Stack Software Engineer" at bounding box center [302, 56] width 136 height 9
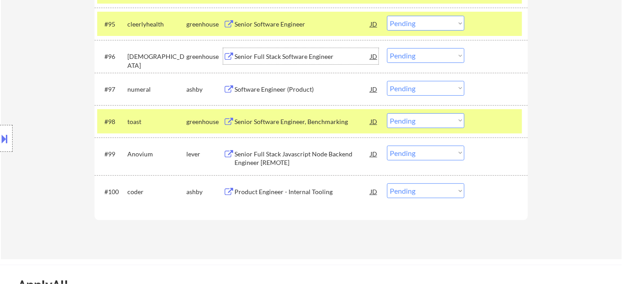
click at [426, 58] on select "Choose an option... Pending Applied Excluded (Questions) Excluded (Expired) Exc…" at bounding box center [425, 55] width 77 height 15
click at [387, 48] on select "Choose an option... Pending Applied Excluded (Questions) Excluded (Expired) Exc…" at bounding box center [425, 55] width 77 height 15
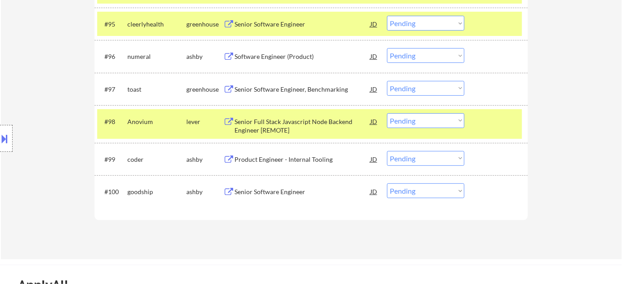
click at [275, 188] on div "Senior Software Engineer" at bounding box center [302, 192] width 136 height 9
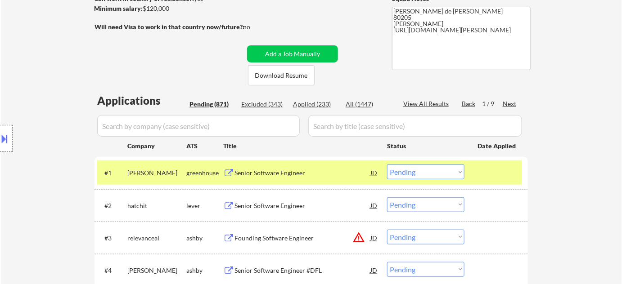
scroll to position [159, 0]
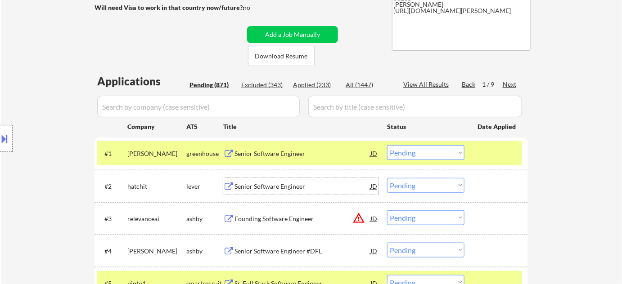
click at [271, 184] on div "Senior Software Engineer" at bounding box center [302, 186] width 136 height 9
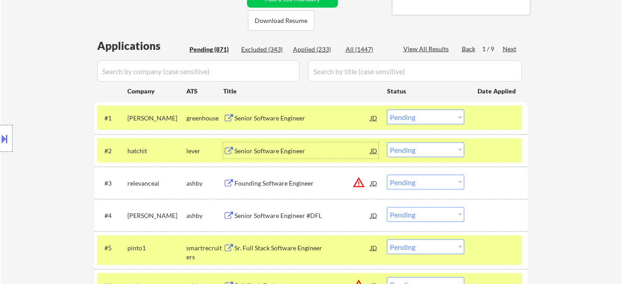
scroll to position [139, 0]
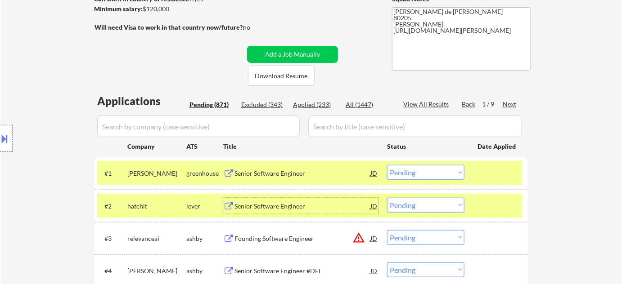
click at [513, 103] on div "Next" at bounding box center [509, 104] width 14 height 9
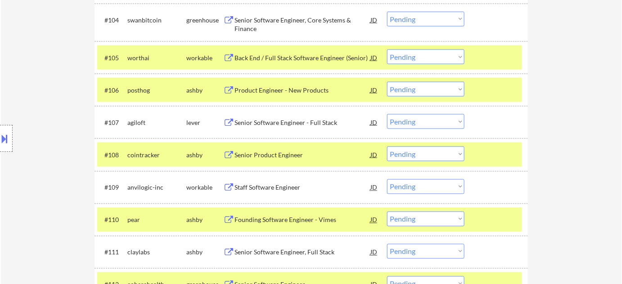
scroll to position [426, 0]
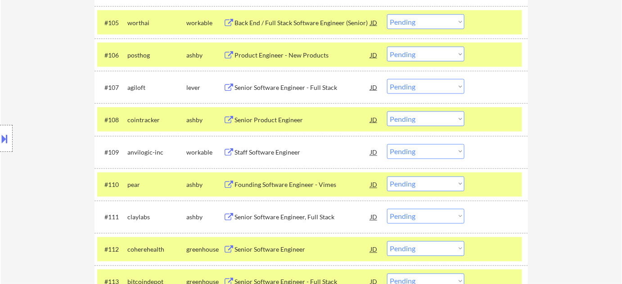
click at [277, 88] on div "Senior Software Engineer - Full Stack" at bounding box center [302, 87] width 136 height 9
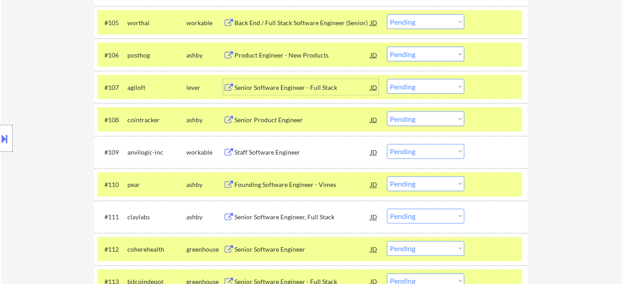
click at [438, 86] on select "Choose an option... Pending Applied Excluded (Questions) Excluded (Expired) Exc…" at bounding box center [425, 86] width 77 height 15
click at [387, 79] on select "Choose an option... Pending Applied Excluded (Questions) Excluded (Expired) Exc…" at bounding box center [425, 86] width 77 height 15
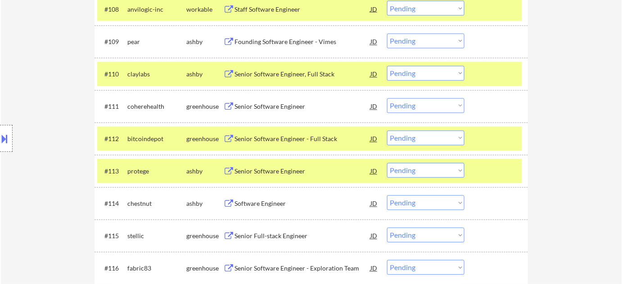
scroll to position [548, 0]
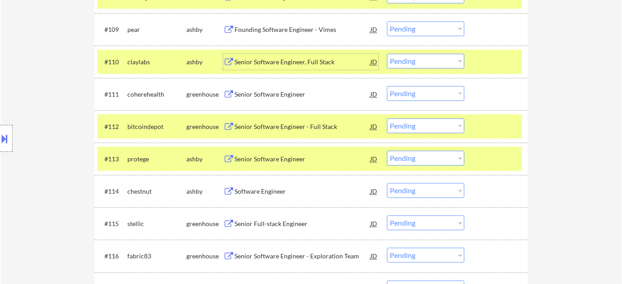
click at [279, 61] on div "Senior Software Engineer, Full Stack" at bounding box center [302, 62] width 136 height 9
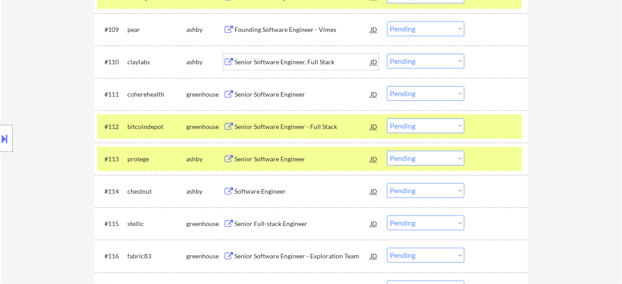
click at [275, 95] on div "Senior Software Engineer" at bounding box center [302, 94] width 136 height 9
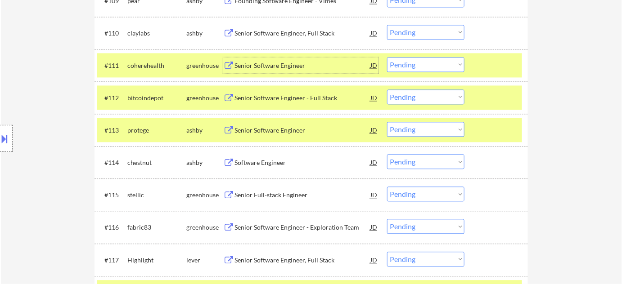
scroll to position [589, 0]
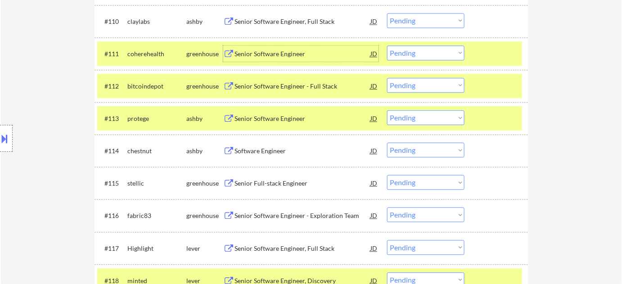
click at [283, 116] on div "Senior Software Engineer" at bounding box center [302, 118] width 136 height 9
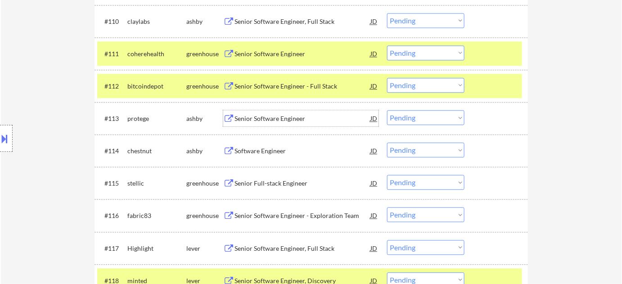
click at [428, 115] on select "Choose an option... Pending Applied Excluded (Questions) Excluded (Expired) Exc…" at bounding box center [425, 117] width 77 height 15
click at [387, 110] on select "Choose an option... Pending Applied Excluded (Questions) Excluded (Expired) Exc…" at bounding box center [425, 117] width 77 height 15
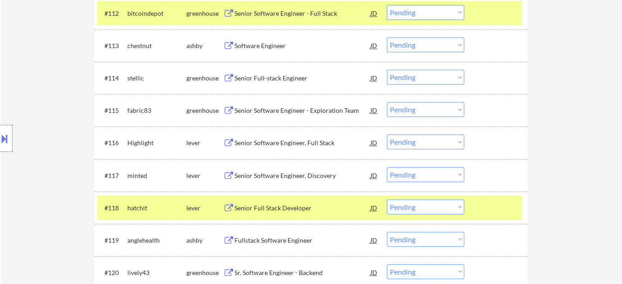
scroll to position [671, 0]
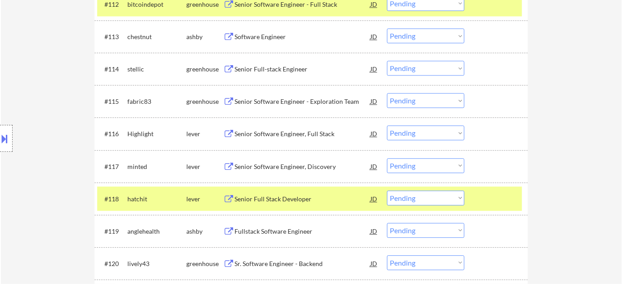
click at [301, 133] on div "Senior Software Engineer, Full Stack" at bounding box center [302, 134] width 136 height 9
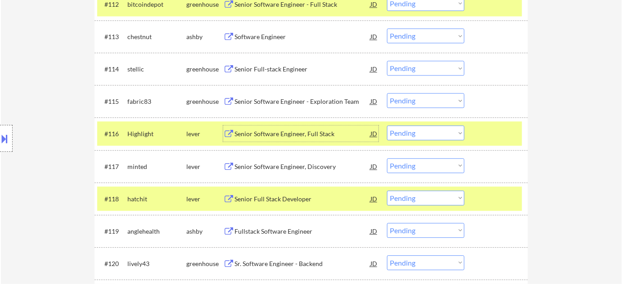
click at [429, 128] on select "Choose an option... Pending Applied Excluded (Questions) Excluded (Expired) Exc…" at bounding box center [425, 133] width 77 height 15
click at [387, 126] on select "Choose an option... Pending Applied Excluded (Questions) Excluded (Expired) Exc…" at bounding box center [425, 133] width 77 height 15
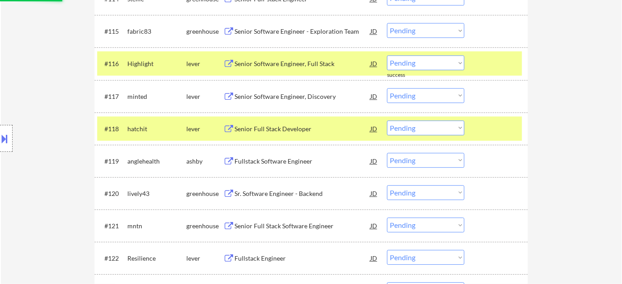
scroll to position [753, 0]
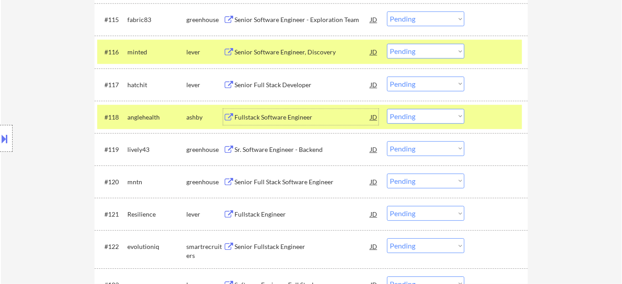
click at [286, 121] on div "Fullstack Software Engineer" at bounding box center [302, 117] width 136 height 9
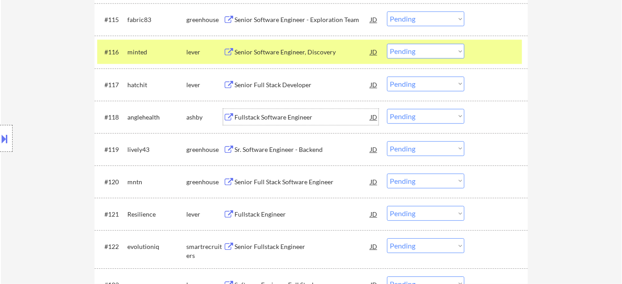
drag, startPoint x: 427, startPoint y: 117, endPoint x: 428, endPoint y: 123, distance: 6.0
click at [427, 117] on select "Choose an option... Pending Applied Excluded (Questions) Excluded (Expired) Exc…" at bounding box center [425, 116] width 77 height 15
click at [387, 109] on select "Choose an option... Pending Applied Excluded (Questions) Excluded (Expired) Exc…" at bounding box center [425, 116] width 77 height 15
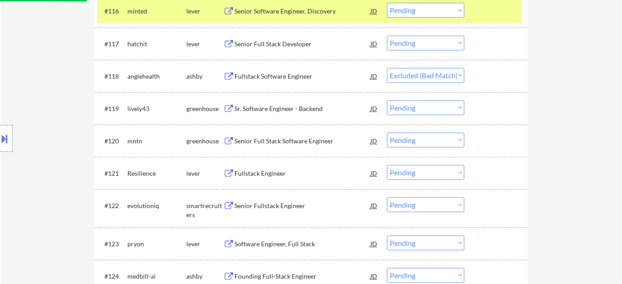
scroll to position [835, 0]
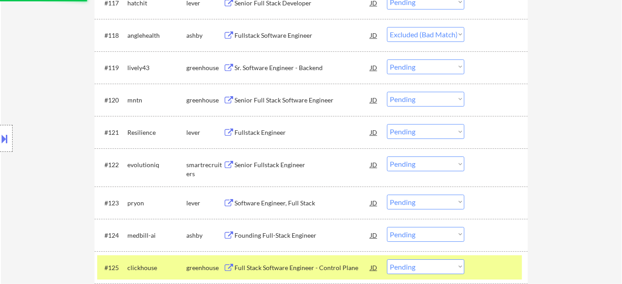
click at [276, 134] on div "Fullstack Engineer" at bounding box center [302, 132] width 136 height 9
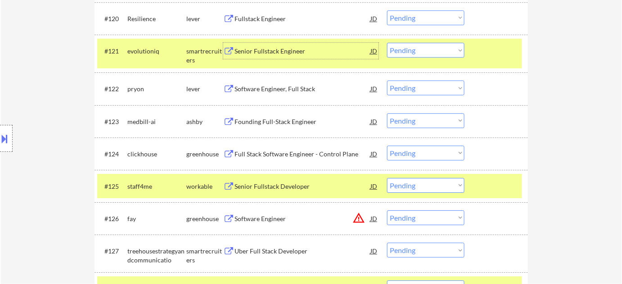
scroll to position [916, 0]
click at [280, 86] on div "Software Engineer, Full Stack" at bounding box center [302, 89] width 136 height 9
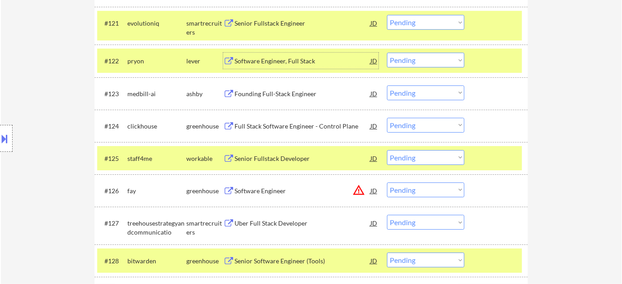
scroll to position [957, 0]
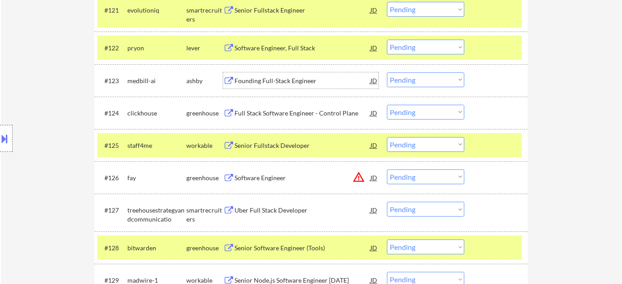
click at [270, 77] on div "Founding Full-Stack Engineer" at bounding box center [302, 80] width 136 height 9
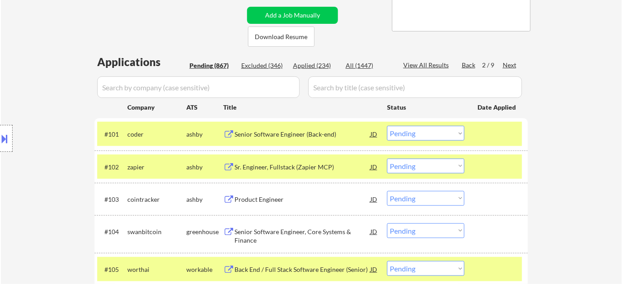
scroll to position [139, 0]
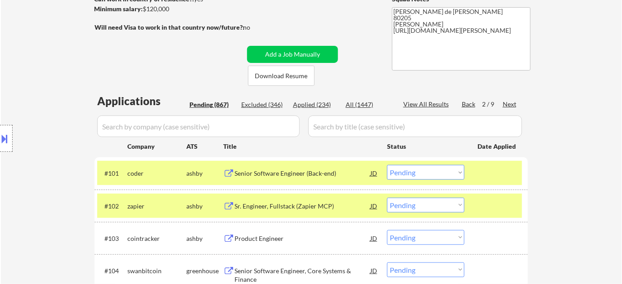
click at [311, 102] on div "Applied (234)" at bounding box center [315, 104] width 45 height 9
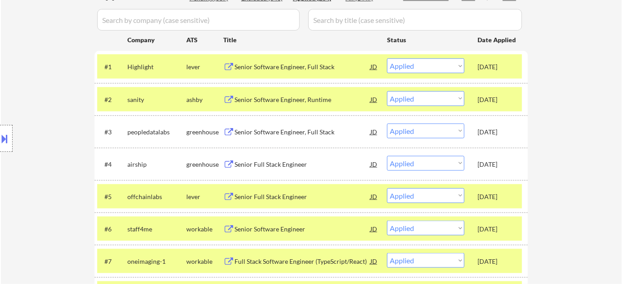
scroll to position [221, 0]
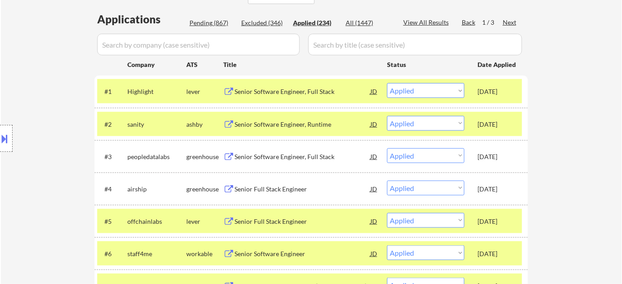
click at [217, 20] on div "Pending (867)" at bounding box center [211, 22] width 45 height 9
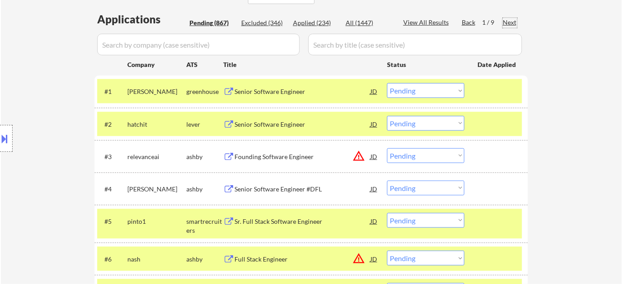
click at [512, 23] on div "Next" at bounding box center [509, 22] width 14 height 9
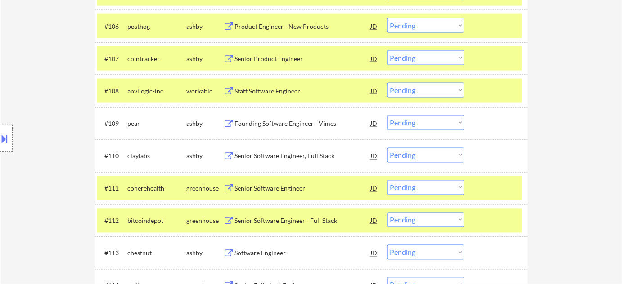
scroll to position [466, 0]
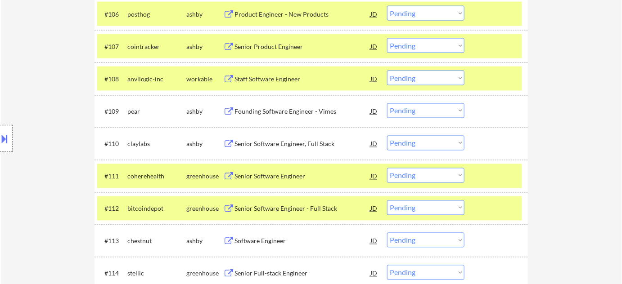
click at [312, 146] on div "Senior Software Engineer, Full Stack" at bounding box center [302, 144] width 136 height 9
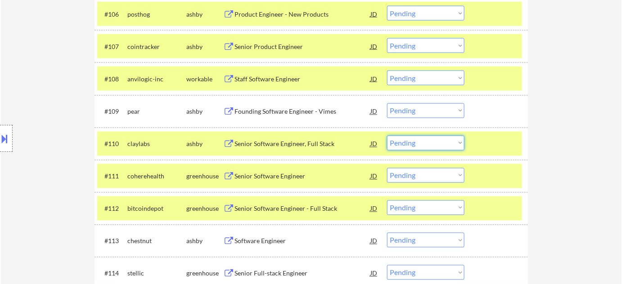
drag, startPoint x: 430, startPoint y: 142, endPoint x: 430, endPoint y: 146, distance: 4.5
click at [430, 142] on select "Choose an option... Pending Applied Excluded (Questions) Excluded (Expired) Exc…" at bounding box center [425, 143] width 77 height 15
click at [387, 136] on select "Choose an option... Pending Applied Excluded (Questions) Excluded (Expired) Exc…" at bounding box center [425, 143] width 77 height 15
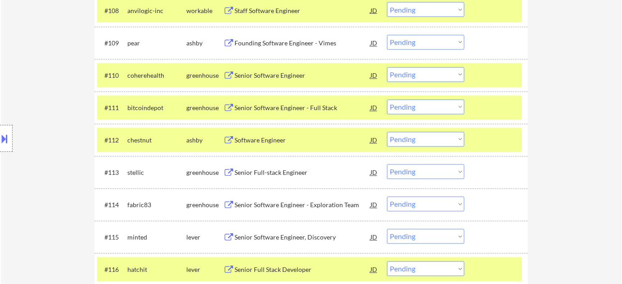
scroll to position [548, 0]
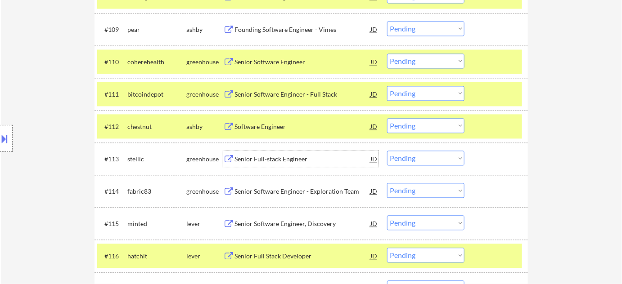
click at [287, 160] on div "Senior Full-stack Engineer" at bounding box center [302, 159] width 136 height 9
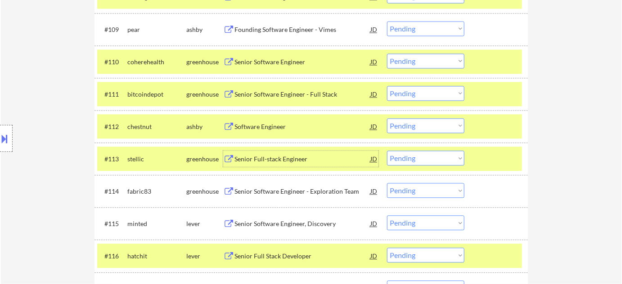
click at [407, 156] on select "Choose an option... Pending Applied Excluded (Questions) Excluded (Expired) Exc…" at bounding box center [425, 158] width 77 height 15
click at [387, 151] on select "Choose an option... Pending Applied Excluded (Questions) Excluded (Expired) Exc…" at bounding box center [425, 158] width 77 height 15
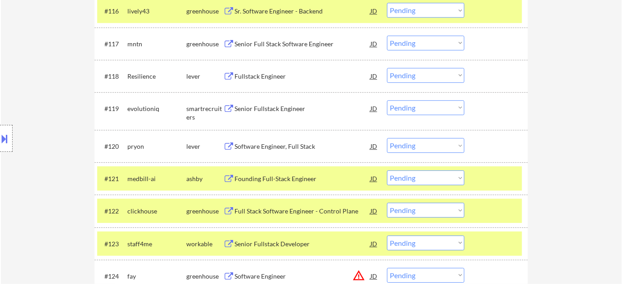
scroll to position [1685, 0]
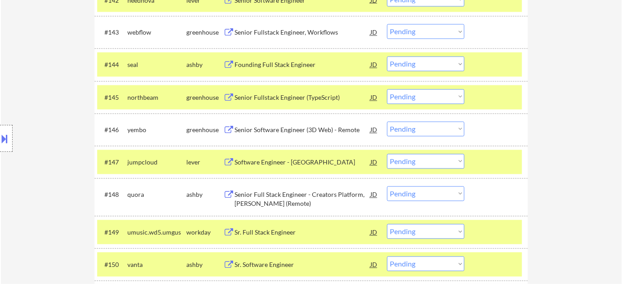
click at [278, 66] on div "Founding Full Stack Engineer" at bounding box center [302, 65] width 136 height 9
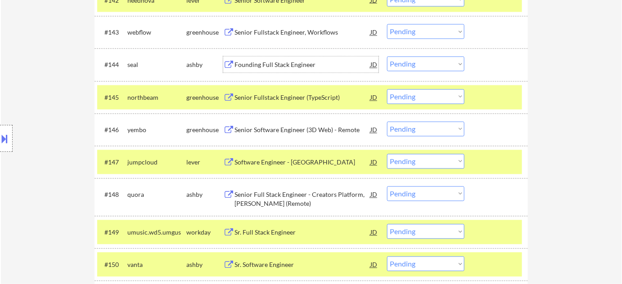
drag, startPoint x: 404, startPoint y: 65, endPoint x: 411, endPoint y: 71, distance: 8.9
click at [404, 65] on select "Choose an option... Pending Applied Excluded (Questions) Excluded (Expired) Exc…" at bounding box center [425, 64] width 77 height 15
click at [387, 57] on select "Choose an option... Pending Applied Excluded (Questions) Excluded (Expired) Exc…" at bounding box center [425, 64] width 77 height 15
click at [310, 103] on div "Senior Fullstack Engineer (TypeScript)" at bounding box center [302, 98] width 136 height 16
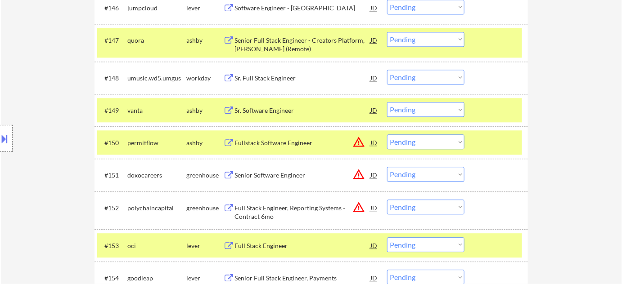
scroll to position [1807, 0]
click at [276, 78] on div "Sr. Full Stack Engineer" at bounding box center [302, 77] width 136 height 9
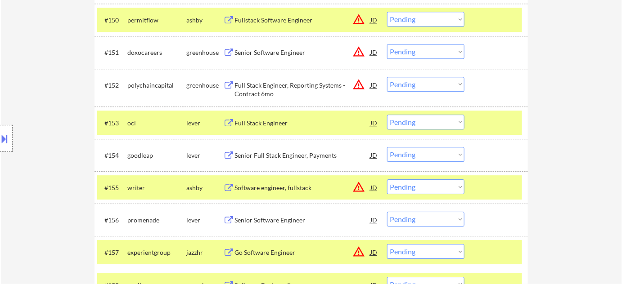
scroll to position [1971, 0]
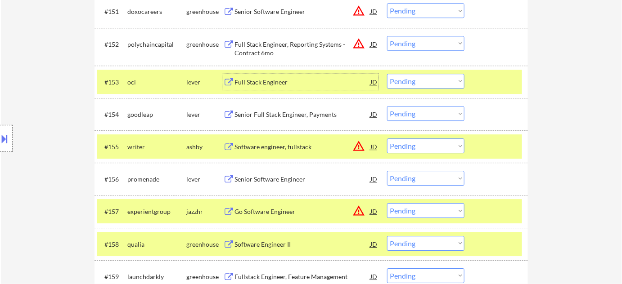
click at [272, 80] on div "Full Stack Engineer" at bounding box center [302, 82] width 136 height 9
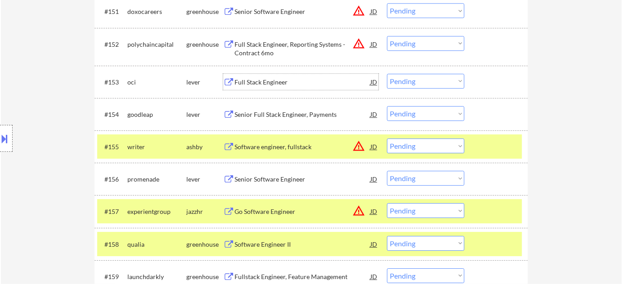
drag, startPoint x: 418, startPoint y: 74, endPoint x: 418, endPoint y: 80, distance: 5.9
click at [418, 74] on select "Choose an option... Pending Applied Excluded (Questions) Excluded (Expired) Exc…" at bounding box center [425, 81] width 77 height 15
click at [387, 74] on select "Choose an option... Pending Applied Excluded (Questions) Excluded (Expired) Exc…" at bounding box center [425, 81] width 77 height 15
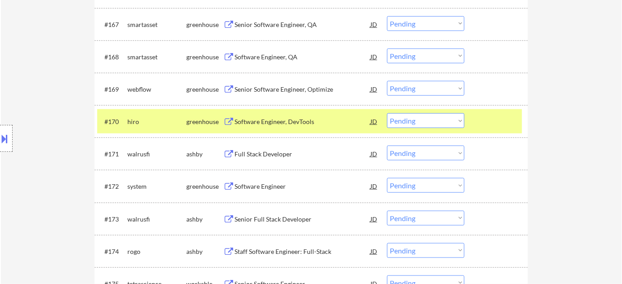
scroll to position [2502, 0]
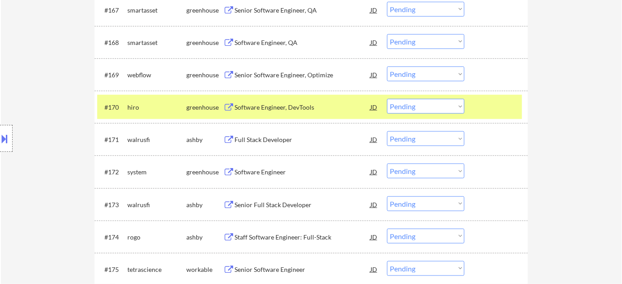
click at [249, 170] on div "Software Engineer" at bounding box center [302, 172] width 136 height 9
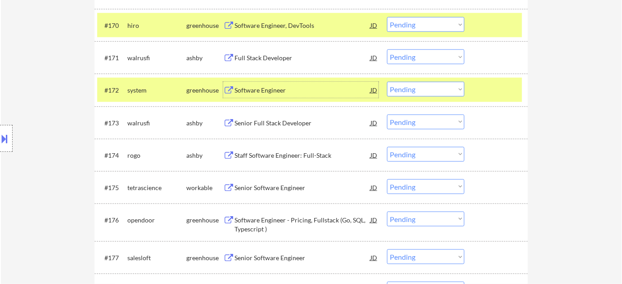
scroll to position [2625, 0]
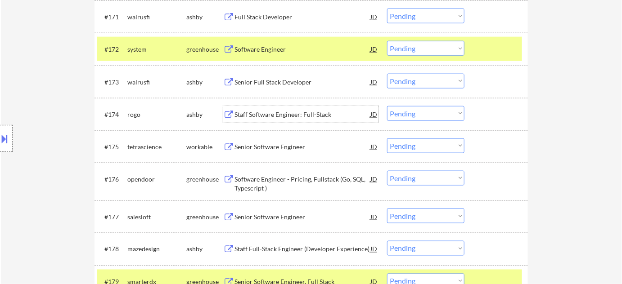
click at [290, 117] on div "Staff Software Engineer: Full-Stack" at bounding box center [302, 114] width 136 height 9
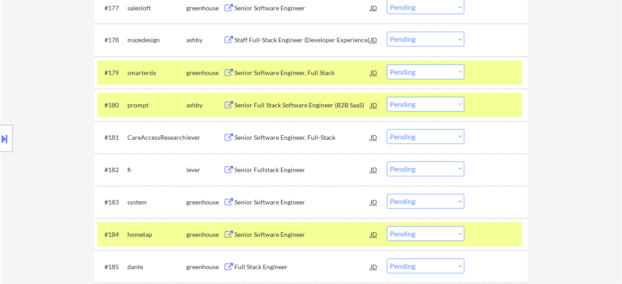
scroll to position [2870, 0]
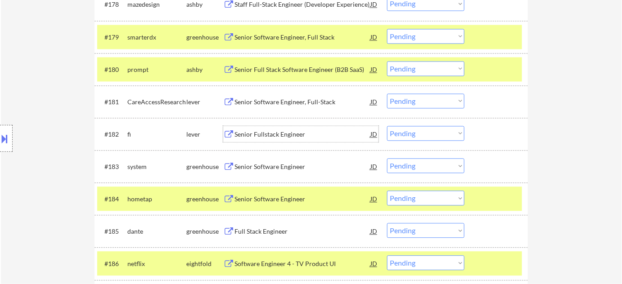
click at [296, 131] on div "Senior Fullstack Engineer" at bounding box center [302, 134] width 136 height 9
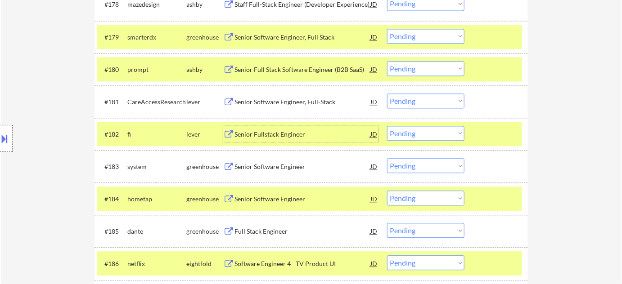
click at [437, 127] on select "Choose an option... Pending Applied Excluded (Questions) Excluded (Expired) Exc…" at bounding box center [425, 133] width 77 height 15
click at [387, 126] on select "Choose an option... Pending Applied Excluded (Questions) Excluded (Expired) Exc…" at bounding box center [425, 133] width 77 height 15
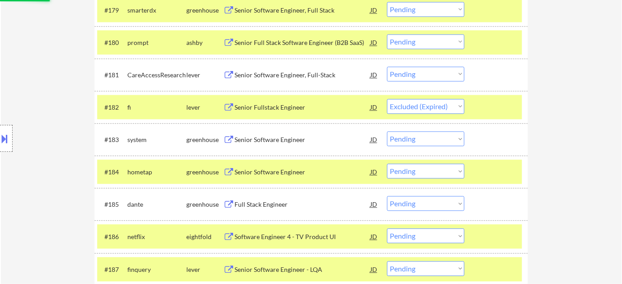
scroll to position [2911, 0]
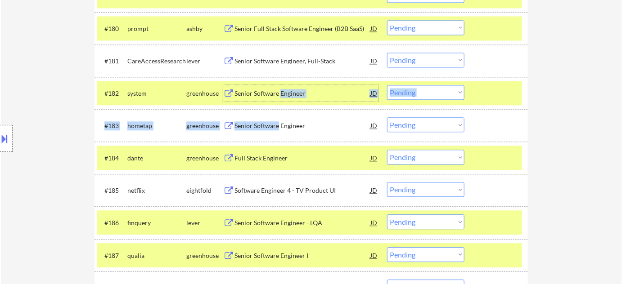
drag, startPoint x: 279, startPoint y: 91, endPoint x: 151, endPoint y: 112, distance: 129.9
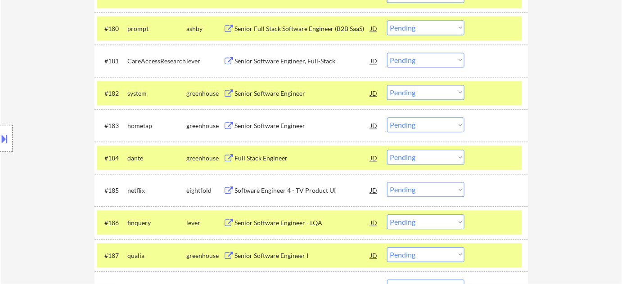
click at [1, 99] on div "Location Inclusions: Denver, CO Glendale, CO Edgewater, CO Wheat Ridge, CO Comm…" at bounding box center [80, 138] width 161 height 167
click at [266, 130] on div "Senior Software Engineer" at bounding box center [302, 125] width 136 height 16
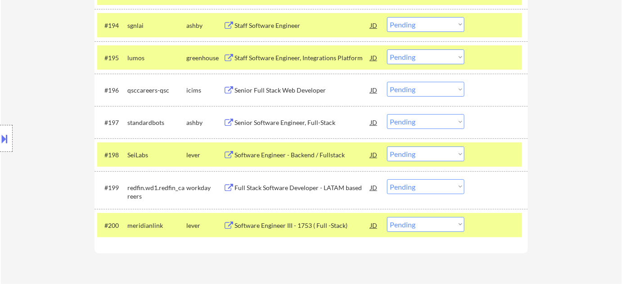
scroll to position [3375, 0]
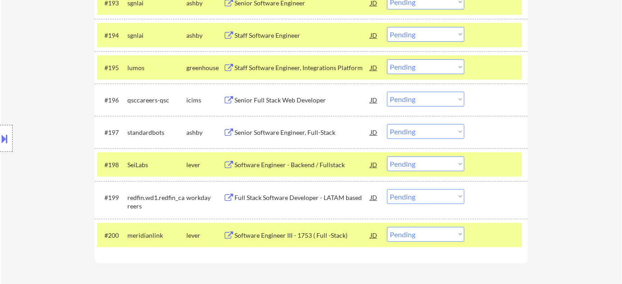
click at [315, 133] on div "Senior Software Engineer, Full-Stack" at bounding box center [302, 132] width 136 height 9
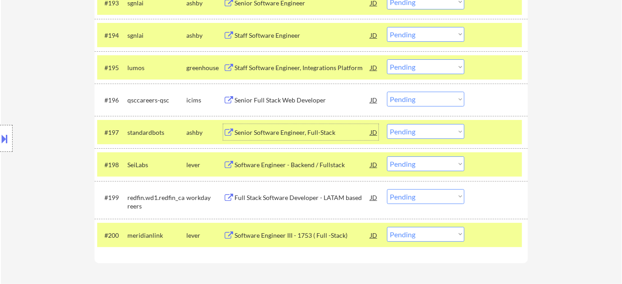
click at [441, 140] on div "#197 standardbots ashby Senior Software Engineer, Full-Stack JD warning_amber C…" at bounding box center [309, 132] width 425 height 24
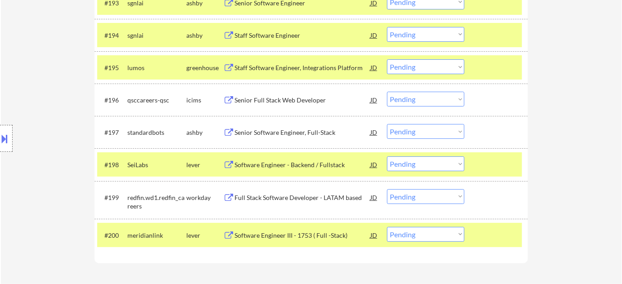
click at [444, 134] on select "Choose an option... Pending Applied Excluded (Questions) Excluded (Expired) Exc…" at bounding box center [425, 131] width 77 height 15
click at [387, 124] on select "Choose an option... Pending Applied Excluded (Questions) Excluded (Expired) Exc…" at bounding box center [425, 131] width 77 height 15
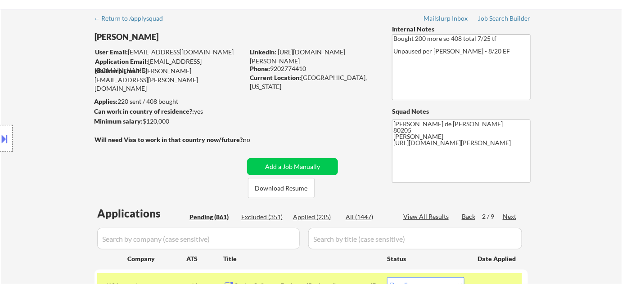
scroll to position [41, 0]
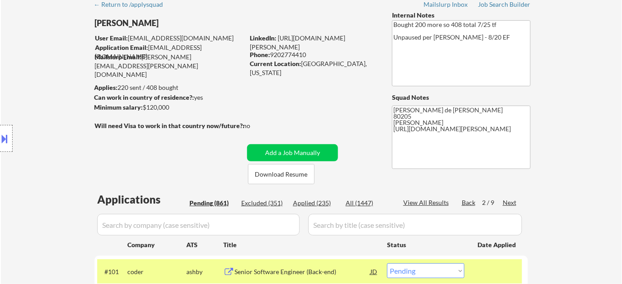
click at [511, 200] on div "Next" at bounding box center [509, 202] width 14 height 9
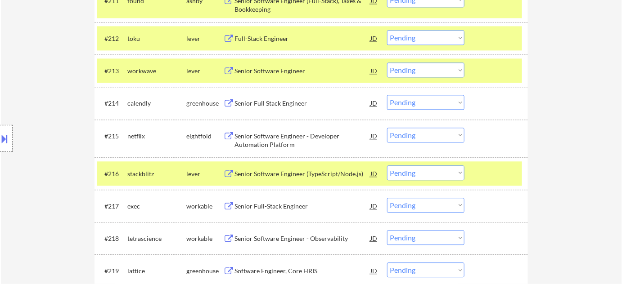
scroll to position [654, 0]
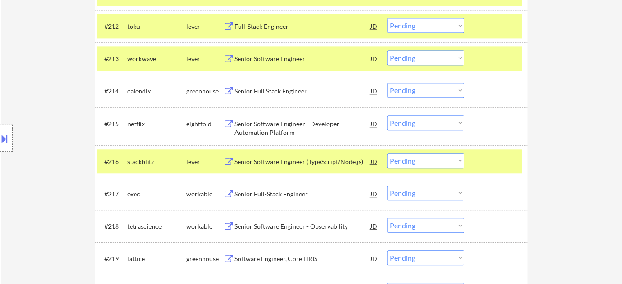
click at [282, 193] on div "Senior Full-Stack Engineer" at bounding box center [302, 194] width 136 height 9
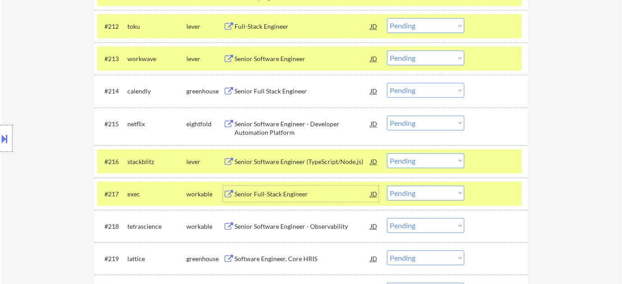
click at [406, 194] on select "Choose an option... Pending Applied Excluded (Questions) Excluded (Expired) Exc…" at bounding box center [425, 193] width 77 height 15
click at [387, 186] on select "Choose an option... Pending Applied Excluded (Questions) Excluded (Expired) Exc…" at bounding box center [425, 193] width 77 height 15
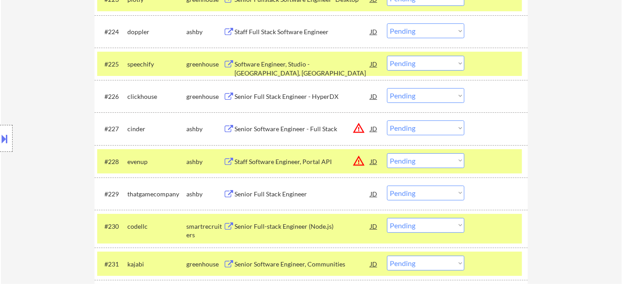
scroll to position [1063, 0]
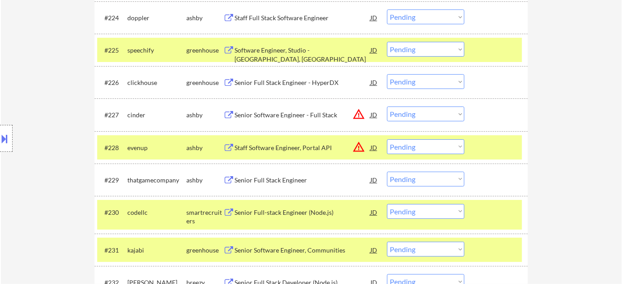
click at [276, 178] on div "Senior Full Stack Engineer" at bounding box center [302, 180] width 136 height 9
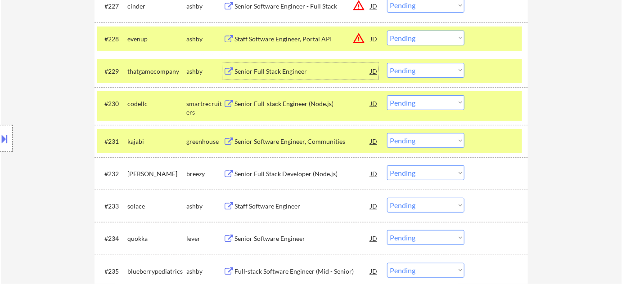
scroll to position [1186, 0]
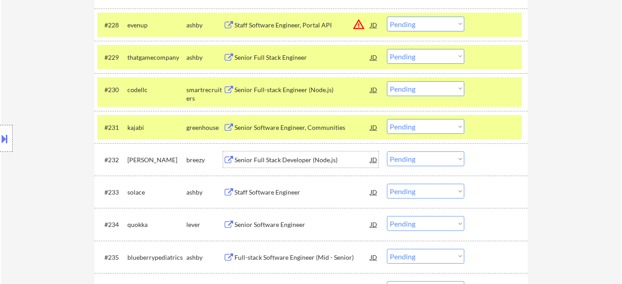
click at [304, 161] on div "Senior Full Stack Developer (Node.js)" at bounding box center [302, 160] width 136 height 9
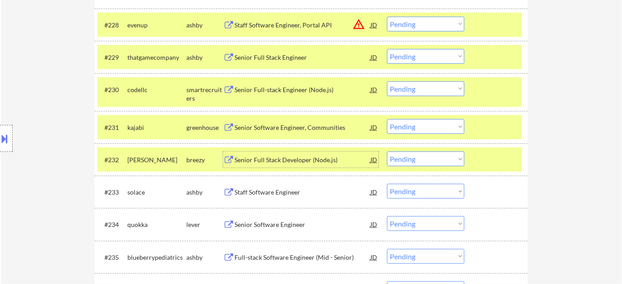
click at [409, 160] on select "Choose an option... Pending Applied Excluded (Questions) Excluded (Expired) Exc…" at bounding box center [425, 159] width 77 height 15
click at [387, 152] on select "Choose an option... Pending Applied Excluded (Questions) Excluded (Expired) Exc…" at bounding box center [425, 159] width 77 height 15
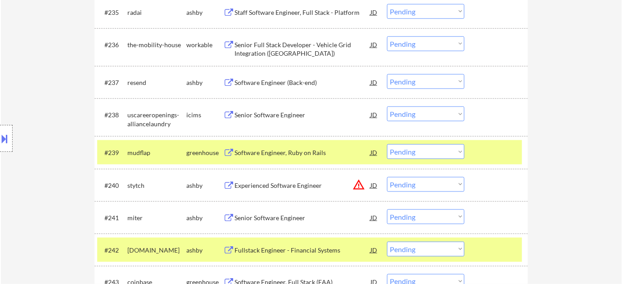
scroll to position [1472, 0]
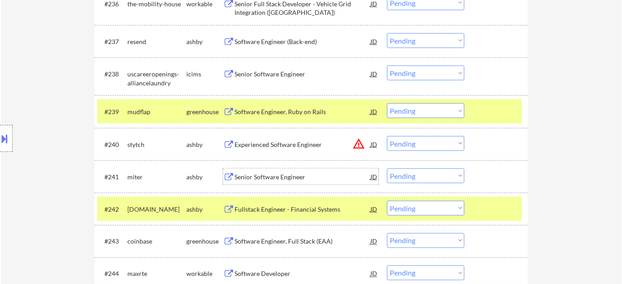
click at [279, 175] on div "Senior Software Engineer" at bounding box center [302, 177] width 136 height 9
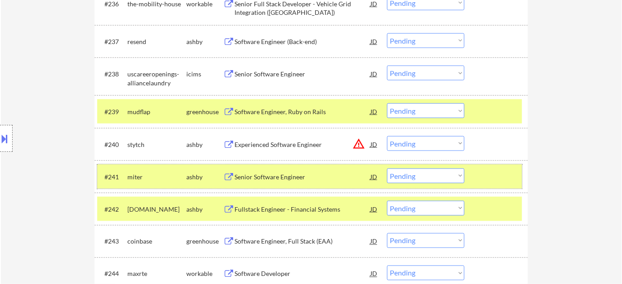
click at [421, 166] on div "#241 miter ashby Senior Software Engineer JD warning_amber Choose an option... …" at bounding box center [309, 177] width 425 height 24
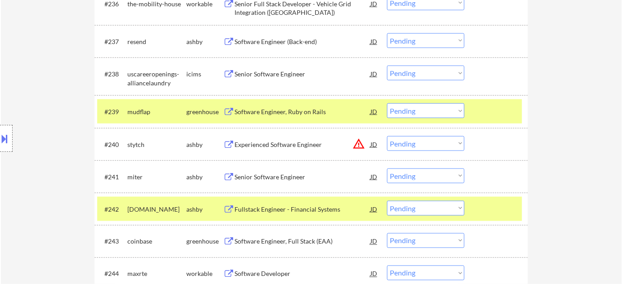
drag, startPoint x: 420, startPoint y: 175, endPoint x: 421, endPoint y: 183, distance: 8.3
click at [420, 175] on select "Choose an option... Pending Applied Excluded (Questions) Excluded (Expired) Exc…" at bounding box center [425, 176] width 77 height 15
click at [387, 169] on select "Choose an option... Pending Applied Excluded (Questions) Excluded (Expired) Exc…" at bounding box center [425, 176] width 77 height 15
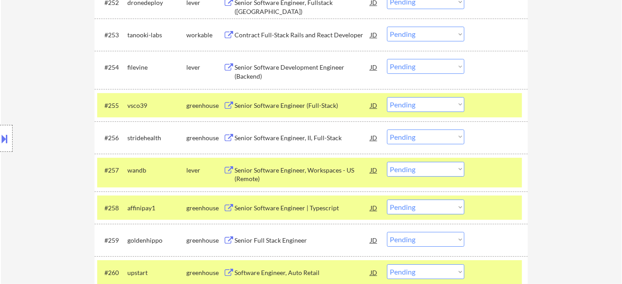
scroll to position [2004, 0]
click at [297, 110] on div "Senior Software Engineer (Full-Stack)" at bounding box center [302, 105] width 136 height 16
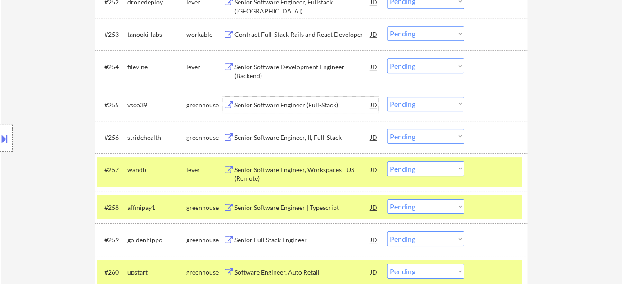
click at [398, 104] on select "Choose an option... Pending Applied Excluded (Questions) Excluded (Expired) Exc…" at bounding box center [425, 104] width 77 height 15
click at [387, 97] on select "Choose an option... Pending Applied Excluded (Questions) Excluded (Expired) Exc…" at bounding box center [425, 104] width 77 height 15
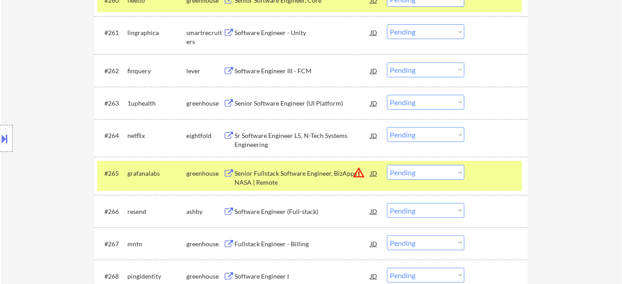
scroll to position [2290, 0]
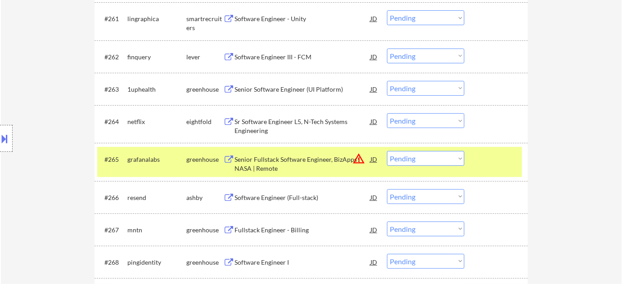
click at [305, 94] on div "Senior Software Engineer (UI Platform)" at bounding box center [302, 89] width 136 height 16
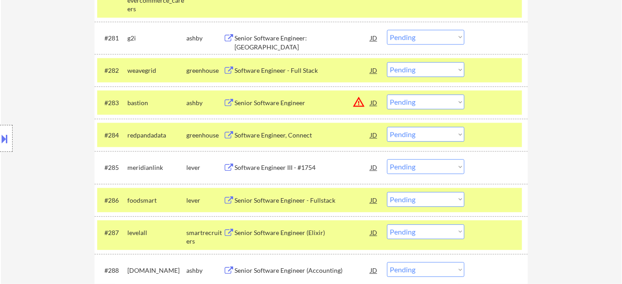
scroll to position [2985, 0]
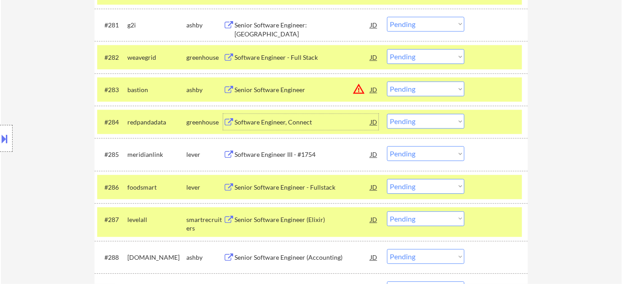
click at [279, 124] on div "Software Engineer, Connect" at bounding box center [302, 122] width 136 height 9
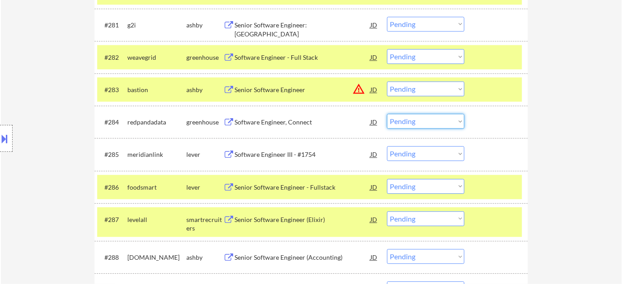
click at [408, 118] on select "Choose an option... Pending Applied Excluded (Questions) Excluded (Expired) Exc…" at bounding box center [425, 121] width 77 height 15
click at [387, 114] on select "Choose an option... Pending Applied Excluded (Questions) Excluded (Expired) Exc…" at bounding box center [425, 121] width 77 height 15
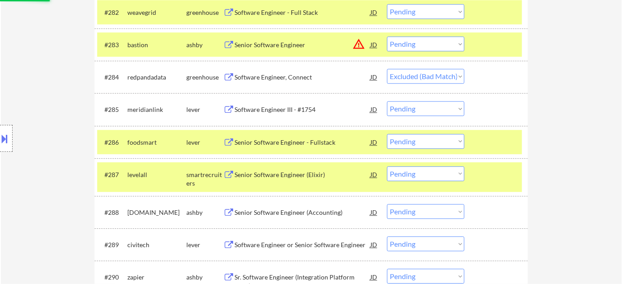
scroll to position [3067, 0]
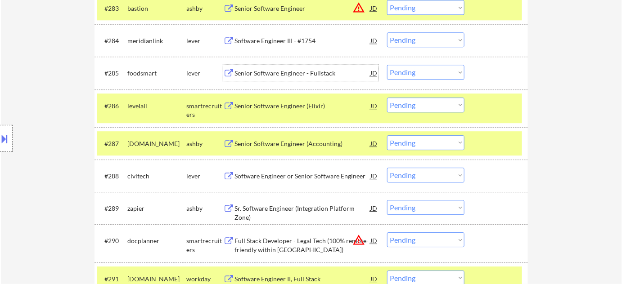
click at [293, 73] on div "Senior Software Engineer - Fullstack" at bounding box center [302, 73] width 136 height 9
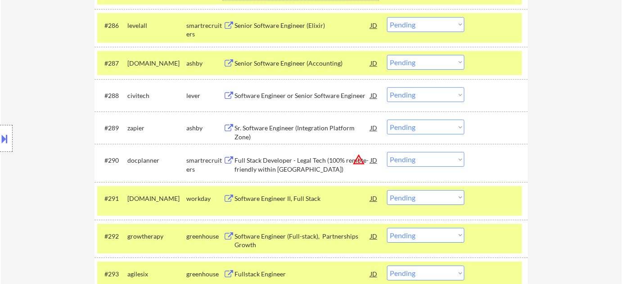
scroll to position [3149, 0]
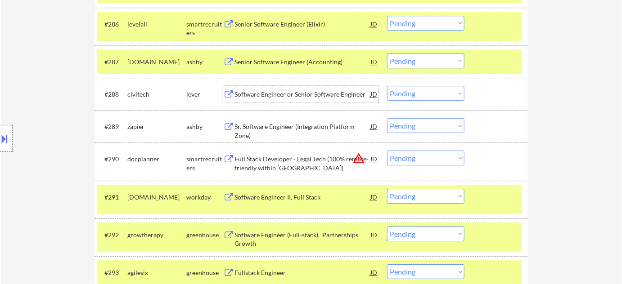
click at [330, 99] on div "Software Engineer or Senior Software Engineer" at bounding box center [302, 94] width 136 height 16
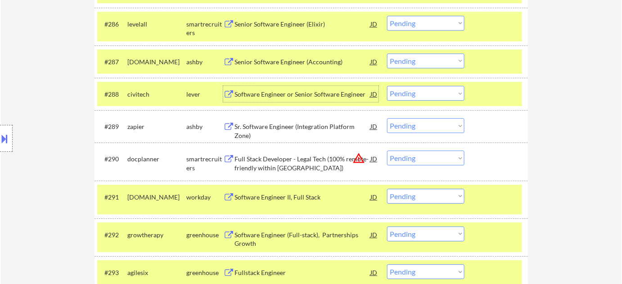
click at [427, 93] on select "Choose an option... Pending Applied Excluded (Questions) Excluded (Expired) Exc…" at bounding box center [425, 93] width 77 height 15
click at [387, 86] on select "Choose an option... Pending Applied Excluded (Questions) Excluded (Expired) Exc…" at bounding box center [425, 93] width 77 height 15
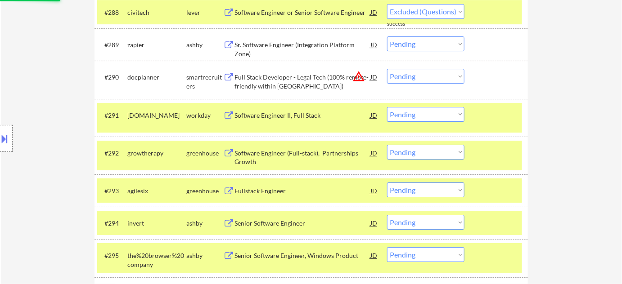
scroll to position [3272, 0]
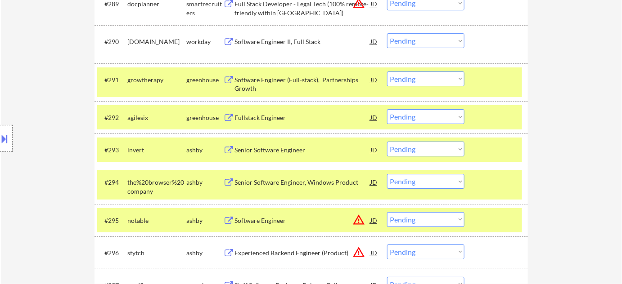
click at [277, 117] on div "Fullstack Engineer" at bounding box center [302, 117] width 136 height 9
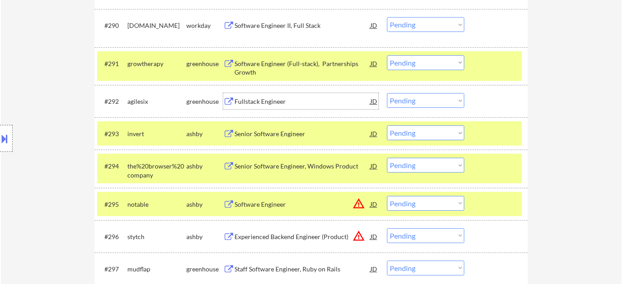
scroll to position [3313, 0]
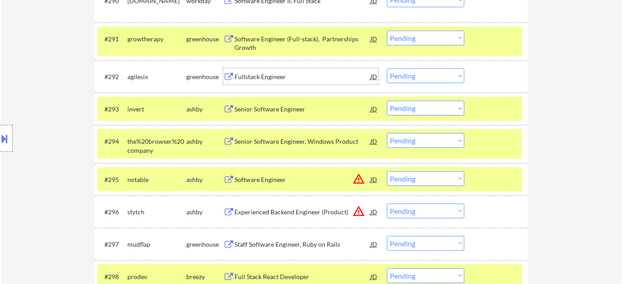
click at [286, 111] on div "Senior Software Engineer" at bounding box center [302, 109] width 136 height 9
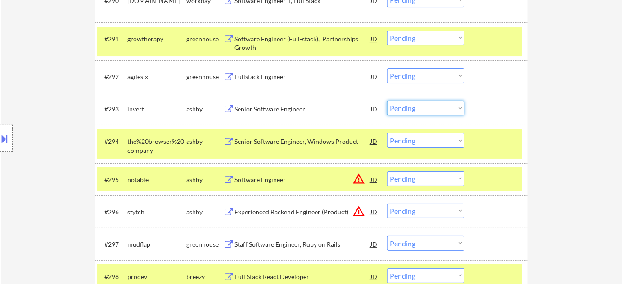
click at [431, 112] on select "Choose an option... Pending Applied Excluded (Questions) Excluded (Expired) Exc…" at bounding box center [425, 108] width 77 height 15
click at [387, 101] on select "Choose an option... Pending Applied Excluded (Questions) Excluded (Expired) Exc…" at bounding box center [425, 108] width 77 height 15
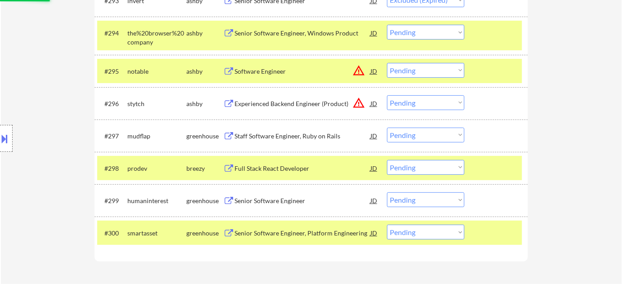
scroll to position [3435, 0]
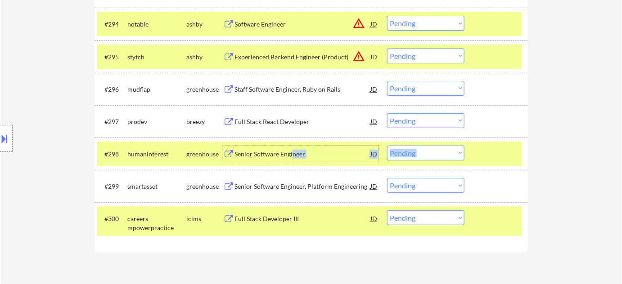
drag, startPoint x: 293, startPoint y: 157, endPoint x: 248, endPoint y: 211, distance: 71.0
click at [207, 240] on div "#300 careers-mpowerpractice icims Full Stack Developer III JD warning_amber Cho…" at bounding box center [310, 221] width 433 height 38
click at [278, 123] on div "Full Stack React Developer" at bounding box center [302, 121] width 136 height 9
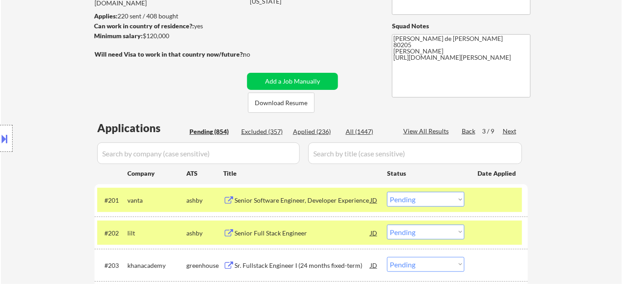
scroll to position [72, 0]
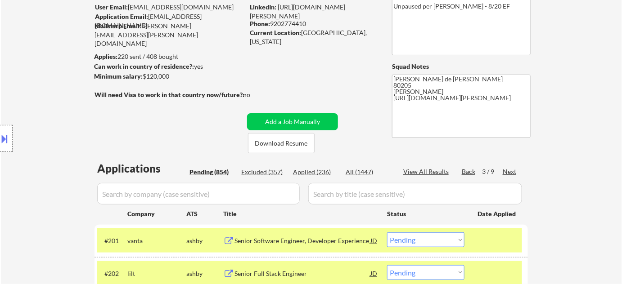
click at [515, 174] on div "Next" at bounding box center [509, 171] width 14 height 9
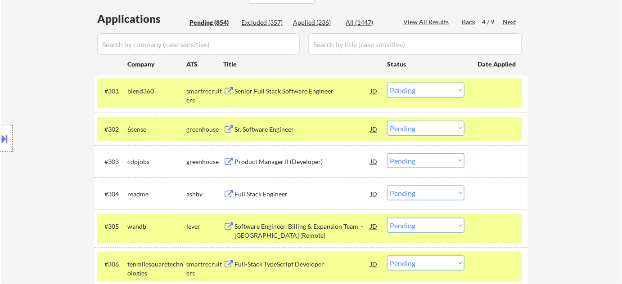
scroll to position [236, 0]
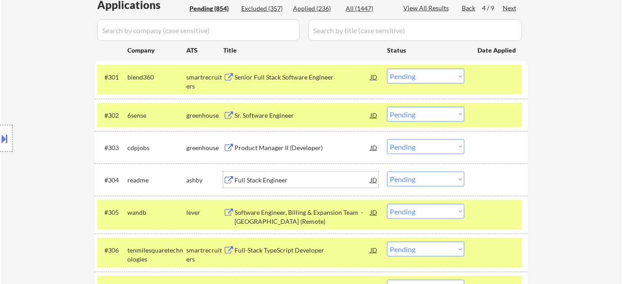
click at [255, 179] on div "Full Stack Engineer" at bounding box center [302, 180] width 136 height 9
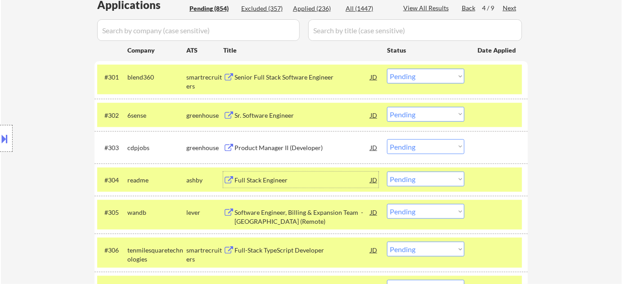
click at [406, 179] on select "Choose an option... Pending Applied Excluded (Questions) Excluded (Expired) Exc…" at bounding box center [425, 179] width 77 height 15
click at [387, 172] on select "Choose an option... Pending Applied Excluded (Questions) Excluded (Expired) Exc…" at bounding box center [425, 179] width 77 height 15
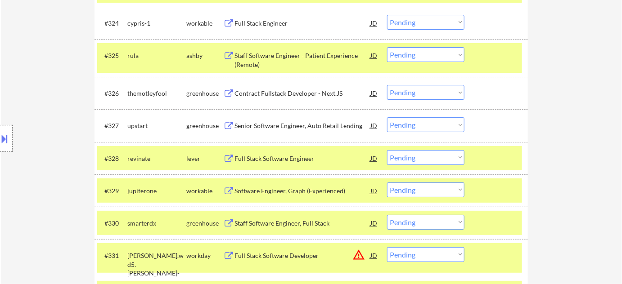
scroll to position [1094, 0]
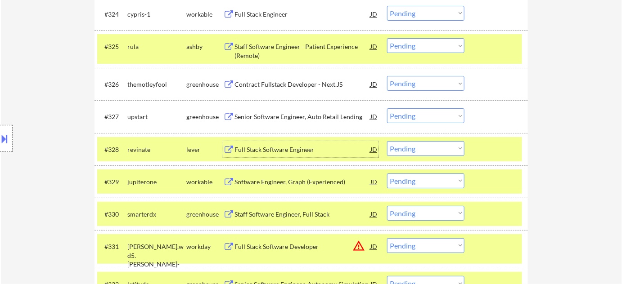
click at [285, 147] on div "Full Stack Software Engineer" at bounding box center [302, 149] width 136 height 9
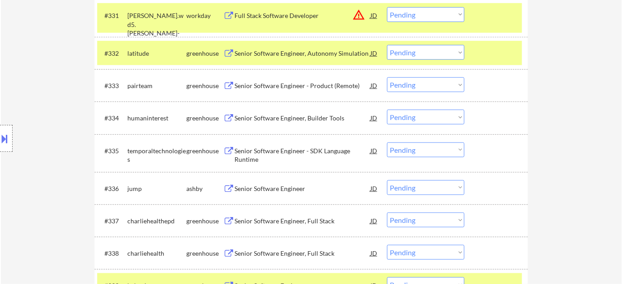
scroll to position [1340, 0]
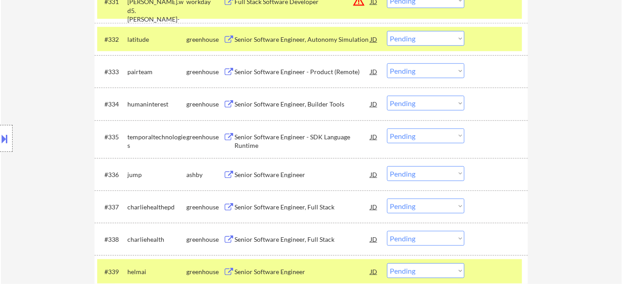
click at [278, 170] on div "Senior Software Engineer" at bounding box center [302, 174] width 136 height 9
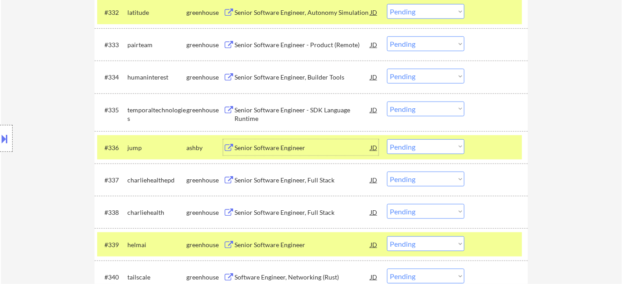
scroll to position [1381, 0]
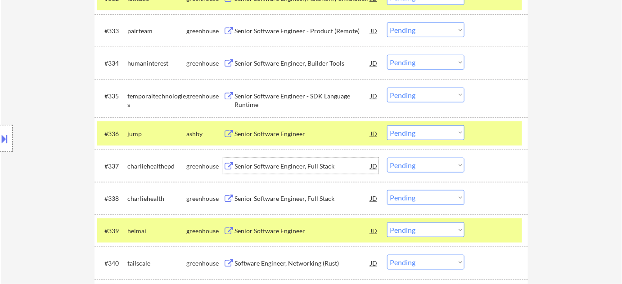
click at [295, 166] on div "Senior Software Engineer, Full Stack" at bounding box center [302, 166] width 136 height 9
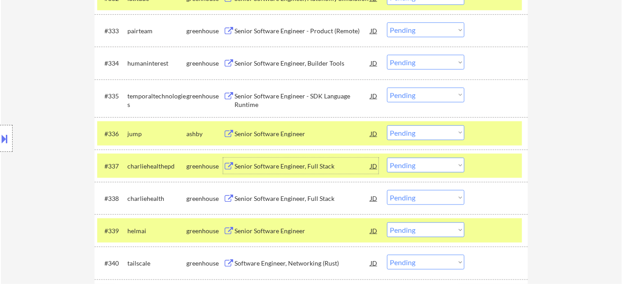
click at [407, 134] on select "Choose an option... Pending Applied Excluded (Questions) Excluded (Expired) Exc…" at bounding box center [425, 133] width 77 height 15
click at [387, 126] on select "Choose an option... Pending Applied Excluded (Questions) Excluded (Expired) Exc…" at bounding box center [425, 133] width 77 height 15
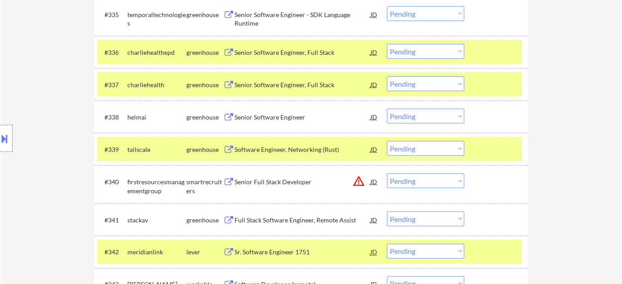
scroll to position [1462, 0]
click at [301, 115] on div "Senior Software Engineer" at bounding box center [302, 116] width 136 height 9
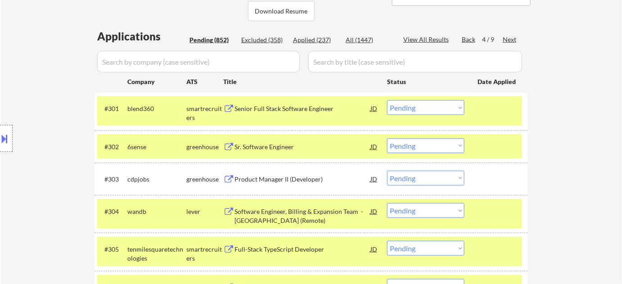
scroll to position [1437, 0]
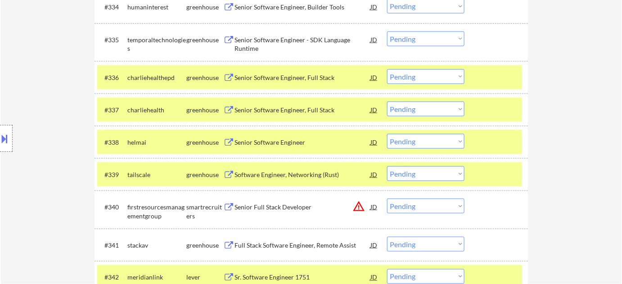
click at [420, 143] on select "Choose an option... Pending Applied Excluded (Questions) Excluded (Expired) Exc…" at bounding box center [425, 141] width 77 height 15
click at [387, 134] on select "Choose an option... Pending Applied Excluded (Questions) Excluded (Expired) Exc…" at bounding box center [425, 141] width 77 height 15
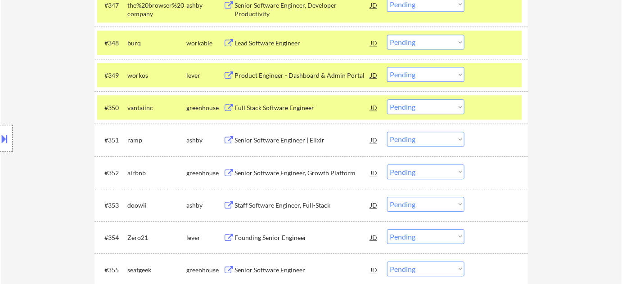
scroll to position [1887, 0]
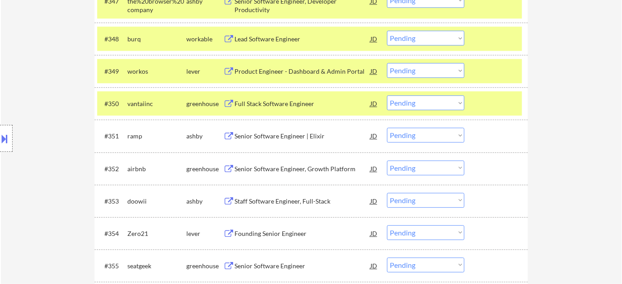
click at [301, 106] on div "Full Stack Software Engineer" at bounding box center [302, 103] width 136 height 9
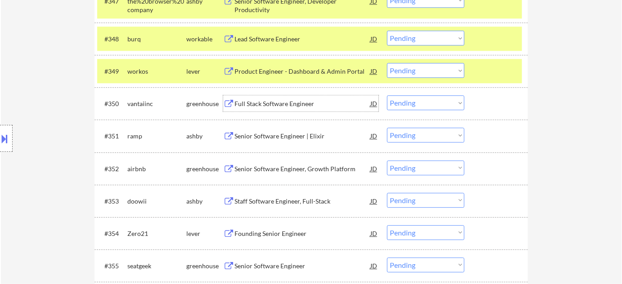
click at [411, 96] on select "Choose an option... Pending Applied Excluded (Questions) Excluded (Expired) Exc…" at bounding box center [425, 102] width 77 height 15
click at [387, 95] on select "Choose an option... Pending Applied Excluded (Questions) Excluded (Expired) Exc…" at bounding box center [425, 102] width 77 height 15
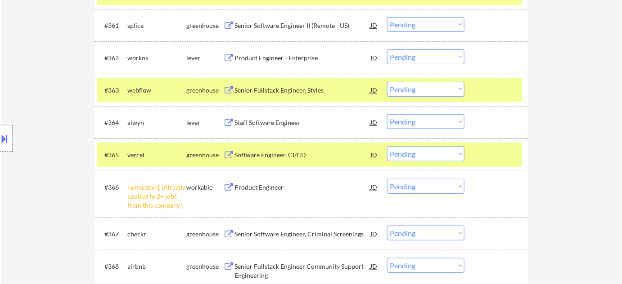
scroll to position [2336, 0]
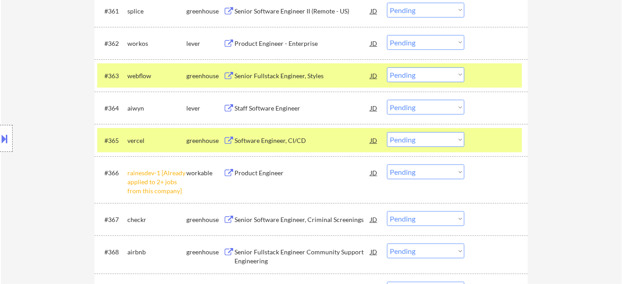
click at [401, 175] on select "Choose an option... Pending Applied Excluded (Questions) Excluded (Expired) Exc…" at bounding box center [425, 172] width 77 height 15
click at [387, 165] on select "Choose an option... Pending Applied Excluded (Questions) Excluded (Expired) Exc…" at bounding box center [425, 172] width 77 height 15
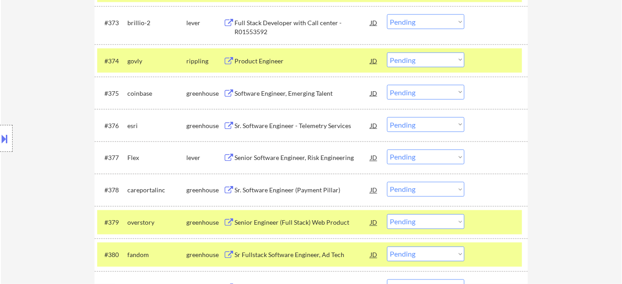
scroll to position [2745, 0]
